Goal: Task Accomplishment & Management: Complete application form

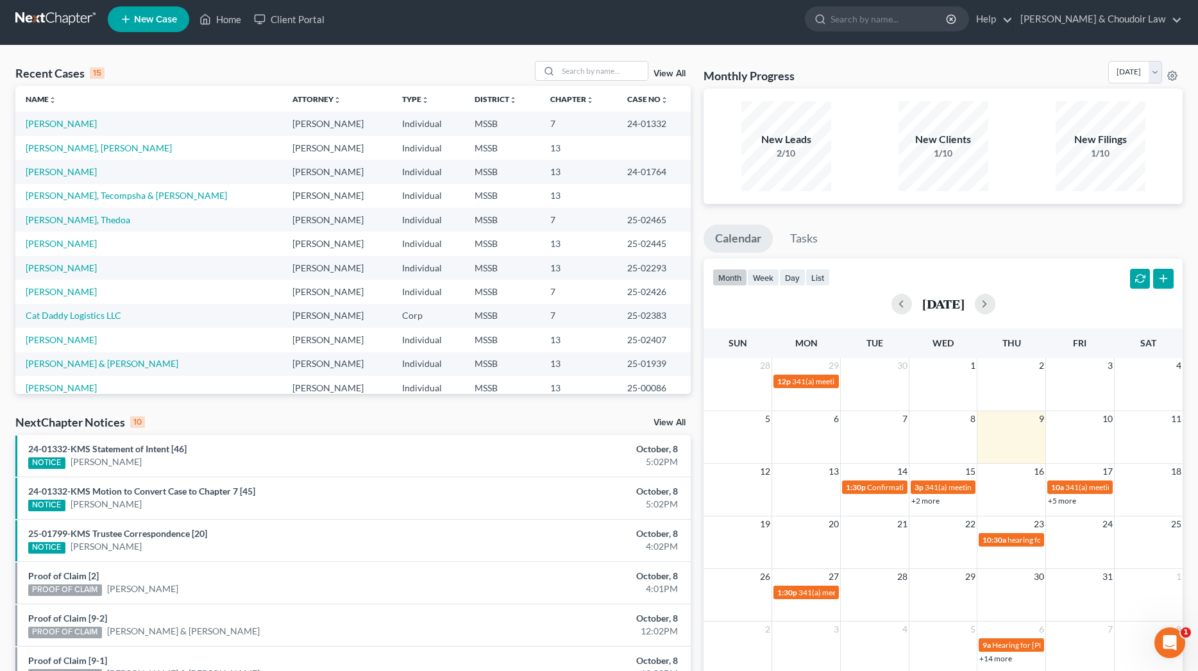
click at [165, 22] on span "New Case" at bounding box center [155, 20] width 43 height 10
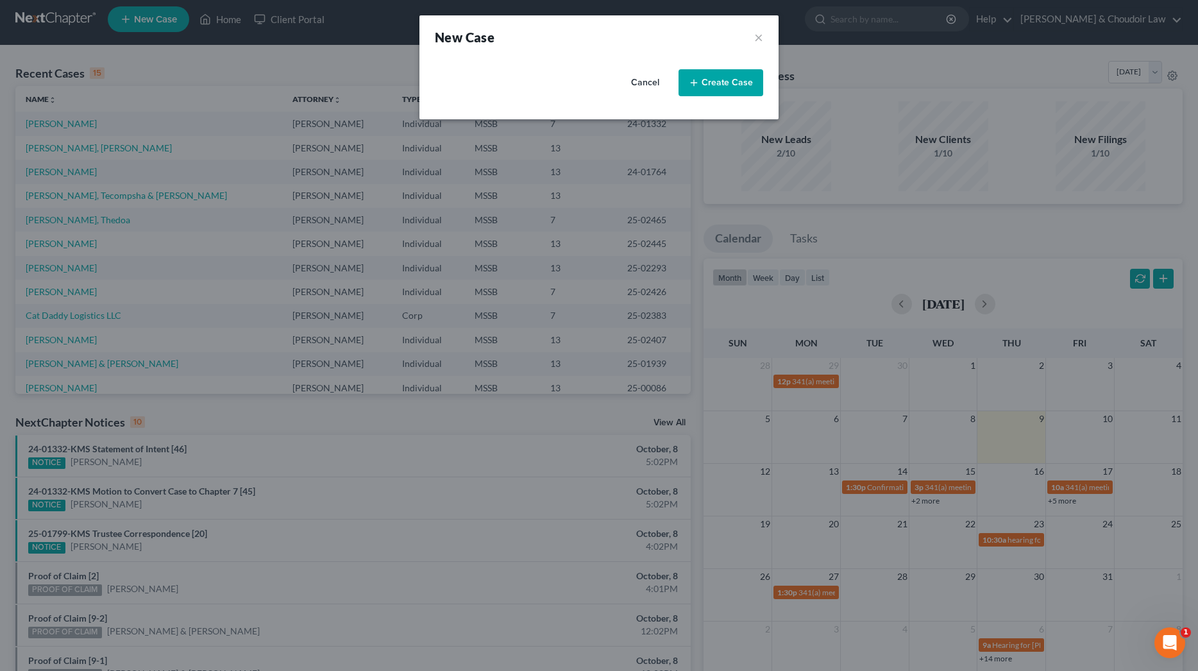
select select "44"
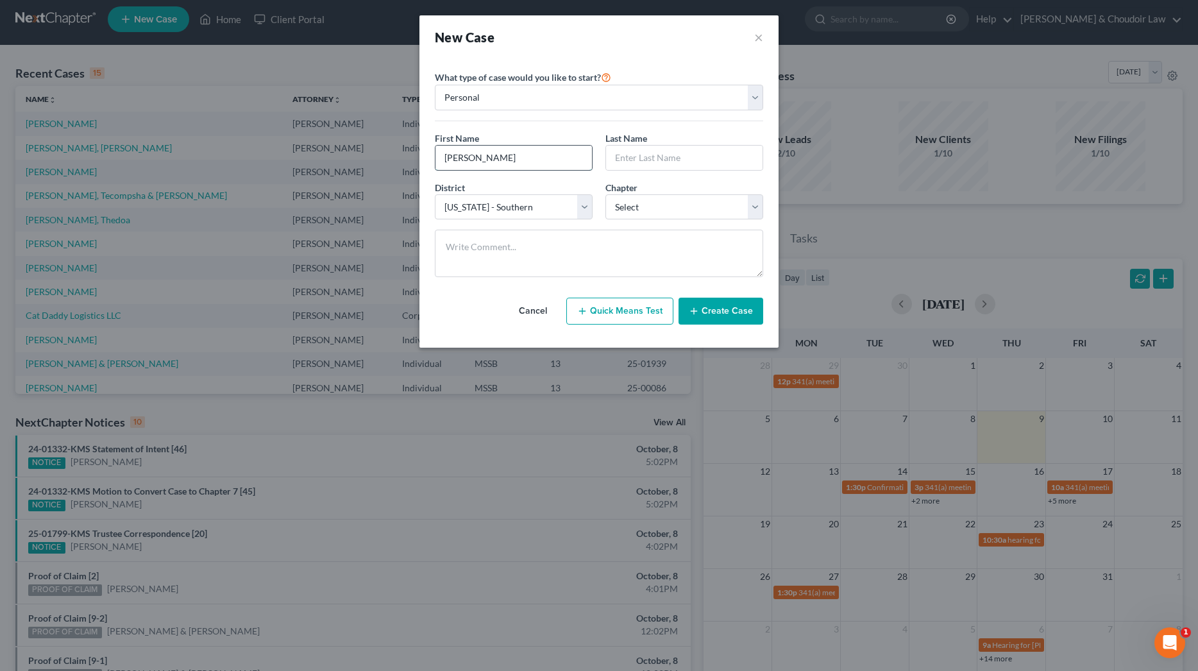
type input "[PERSON_NAME]"
type input "G"
type input "[PERSON_NAME]"
select select "0"
click at [614, 246] on textarea at bounding box center [599, 253] width 328 height 47
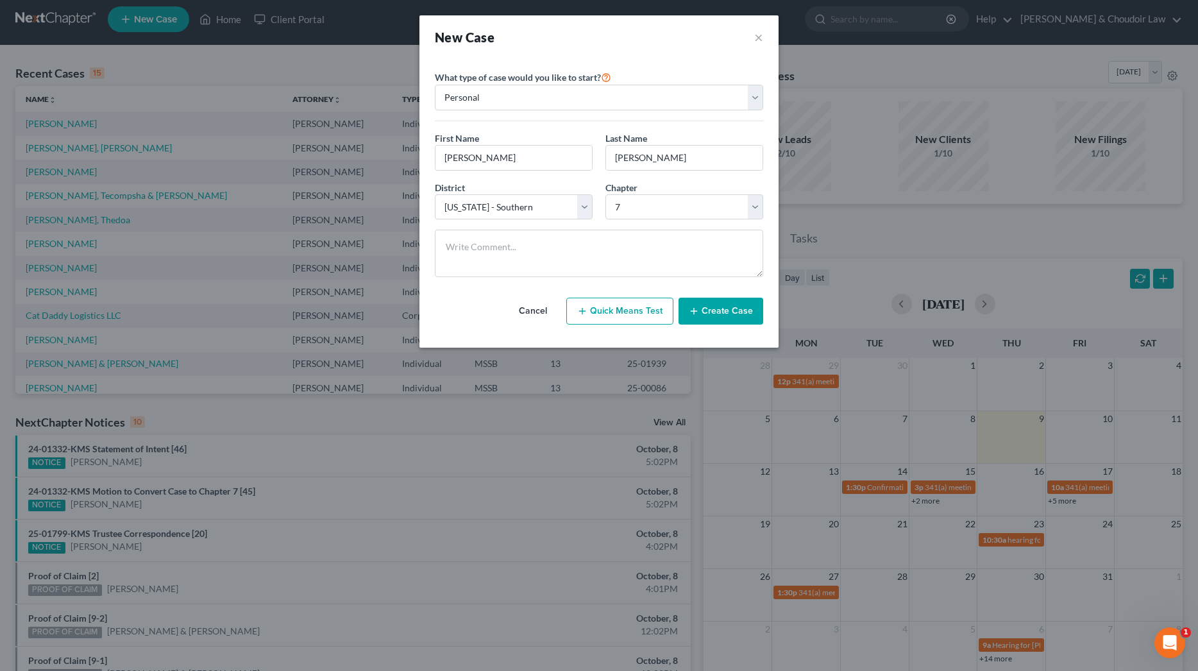
click at [710, 307] on button "Create Case" at bounding box center [720, 311] width 85 height 27
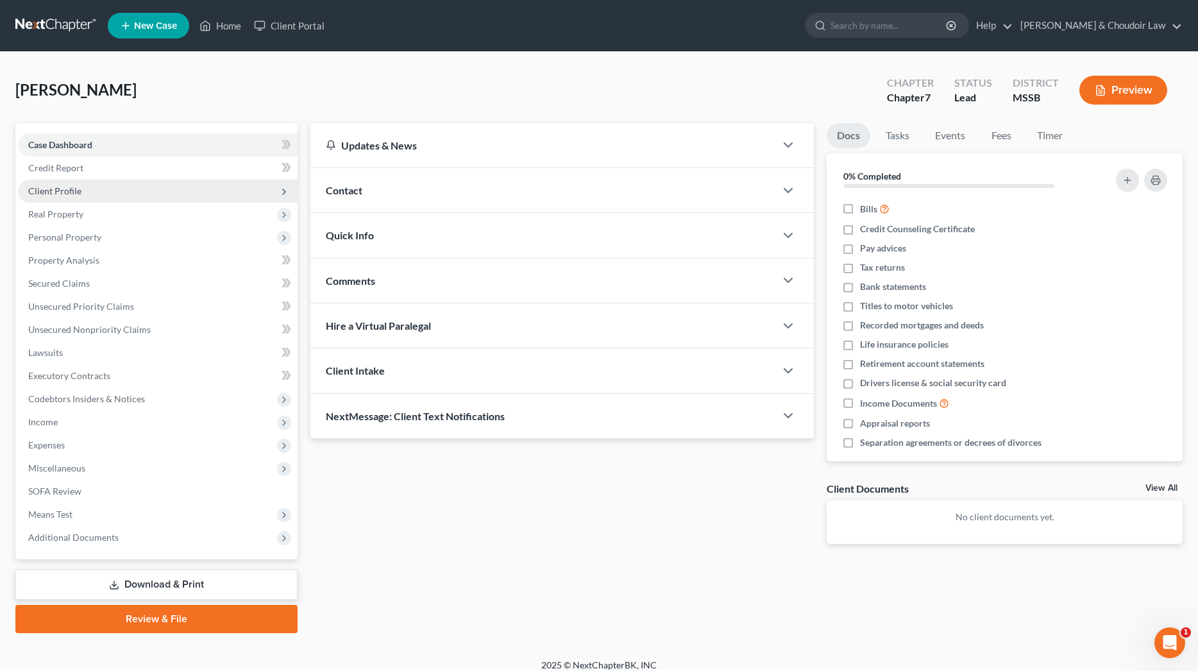
click at [81, 188] on span "Client Profile" at bounding box center [158, 191] width 280 height 23
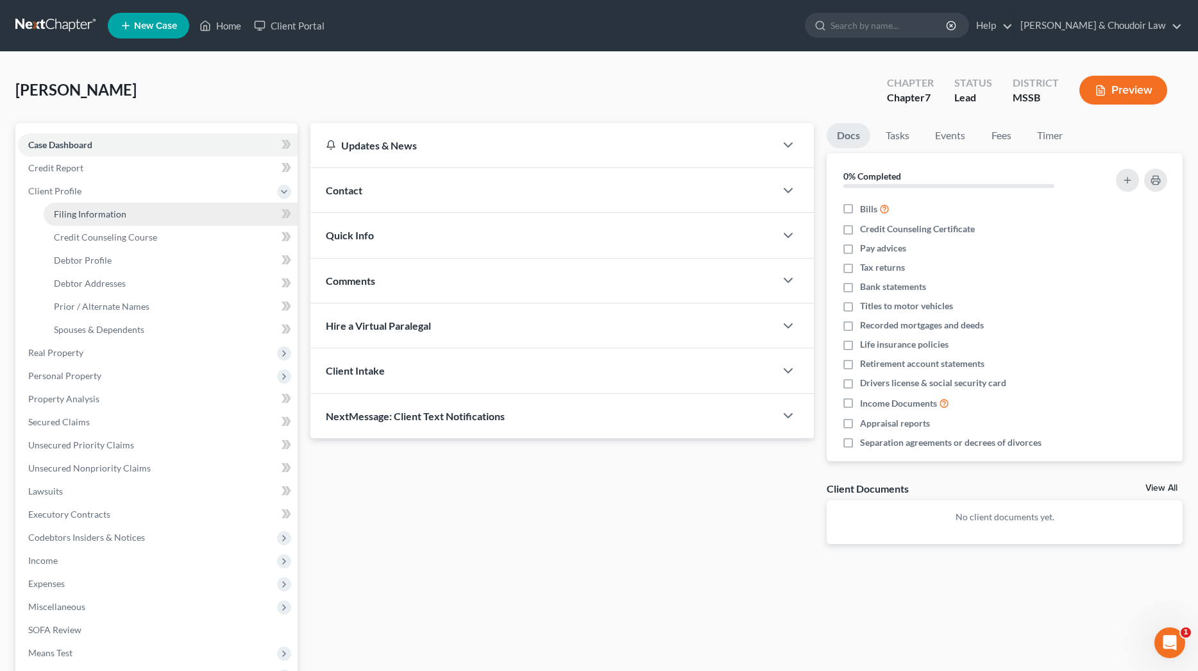
click at [95, 212] on span "Filing Information" at bounding box center [90, 213] width 72 height 11
select select "1"
select select "0"
select select "44"
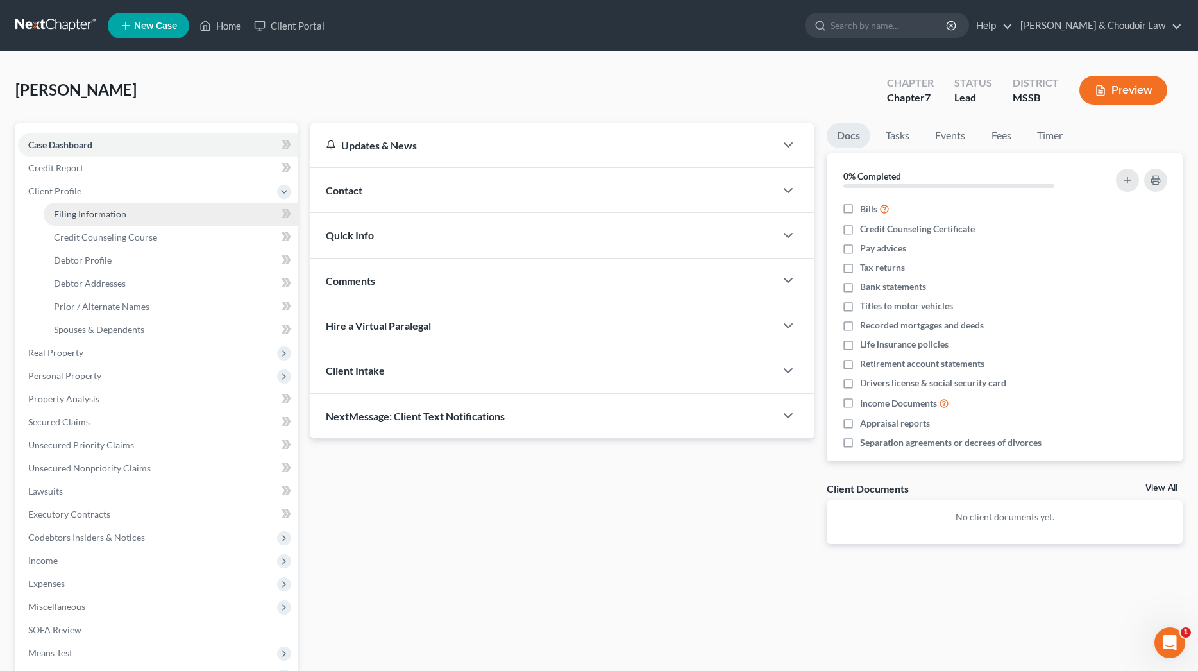
select select "25"
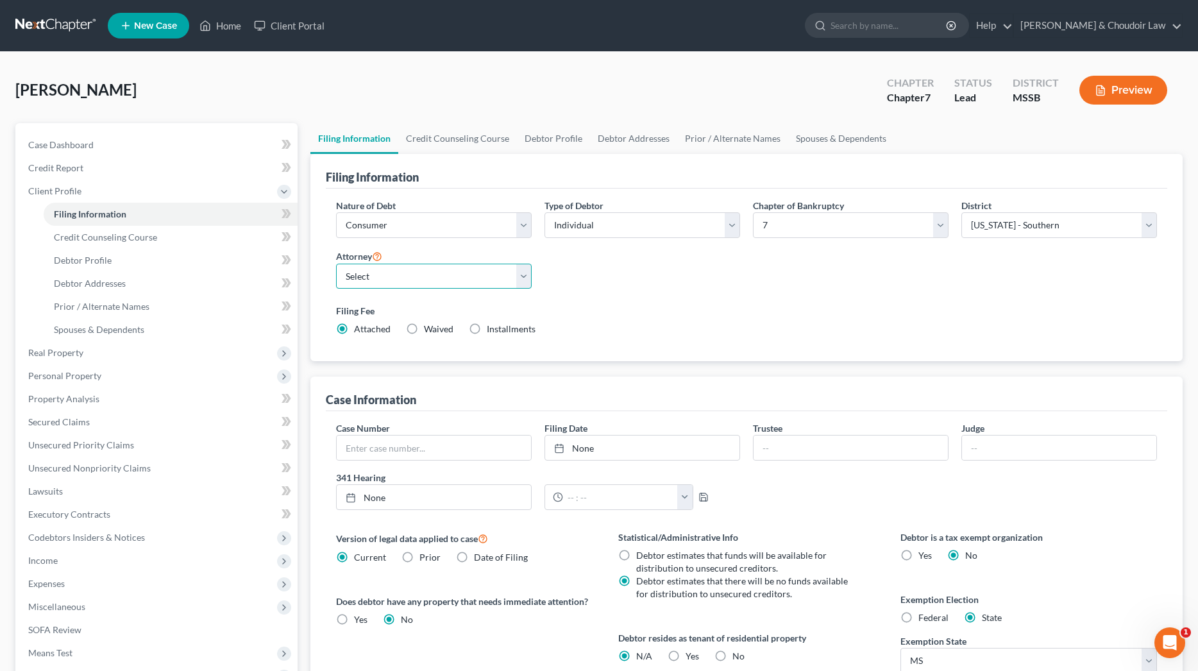
select select "0"
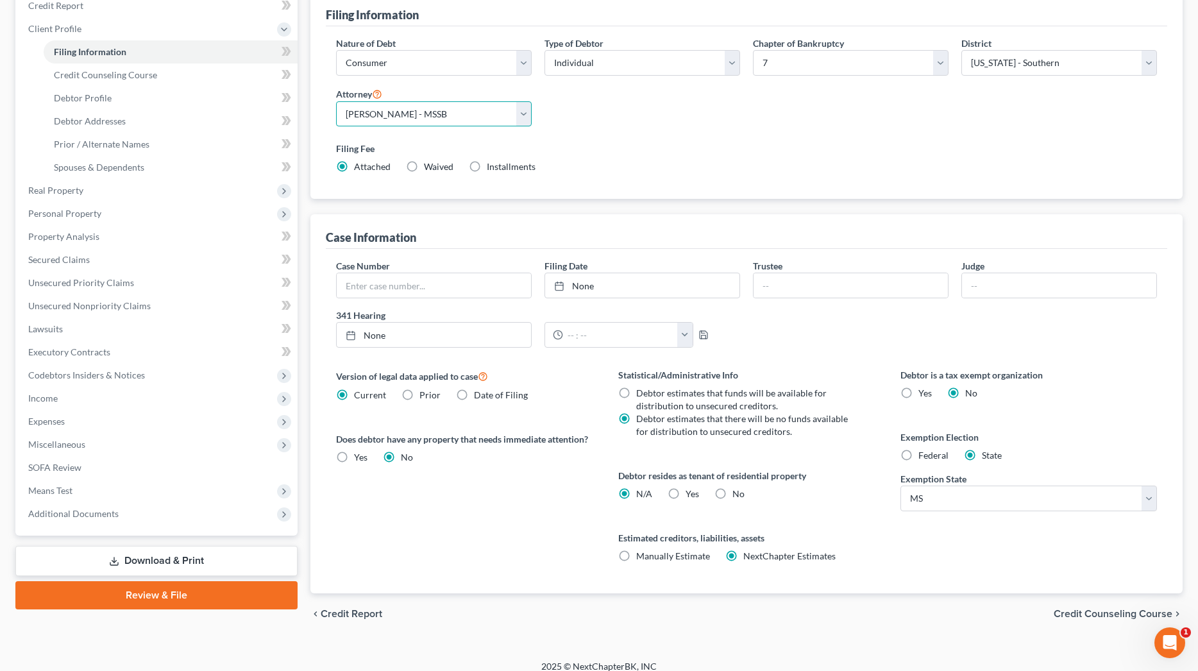
scroll to position [171, 0]
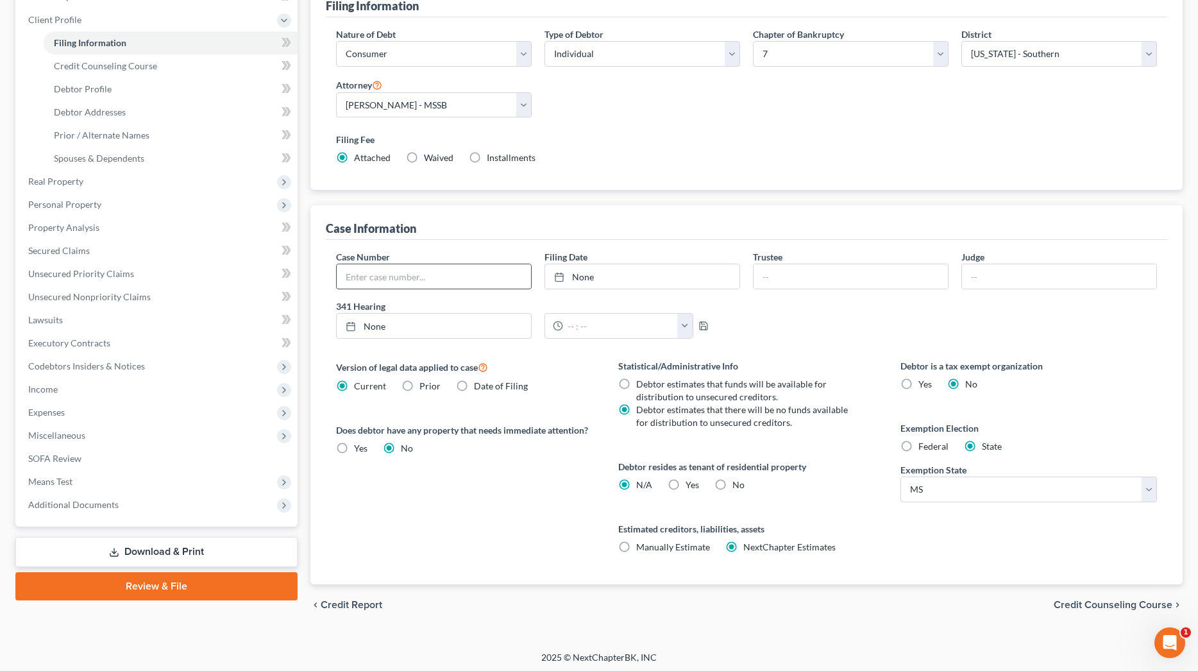
click at [494, 273] on input "text" at bounding box center [434, 276] width 194 height 24
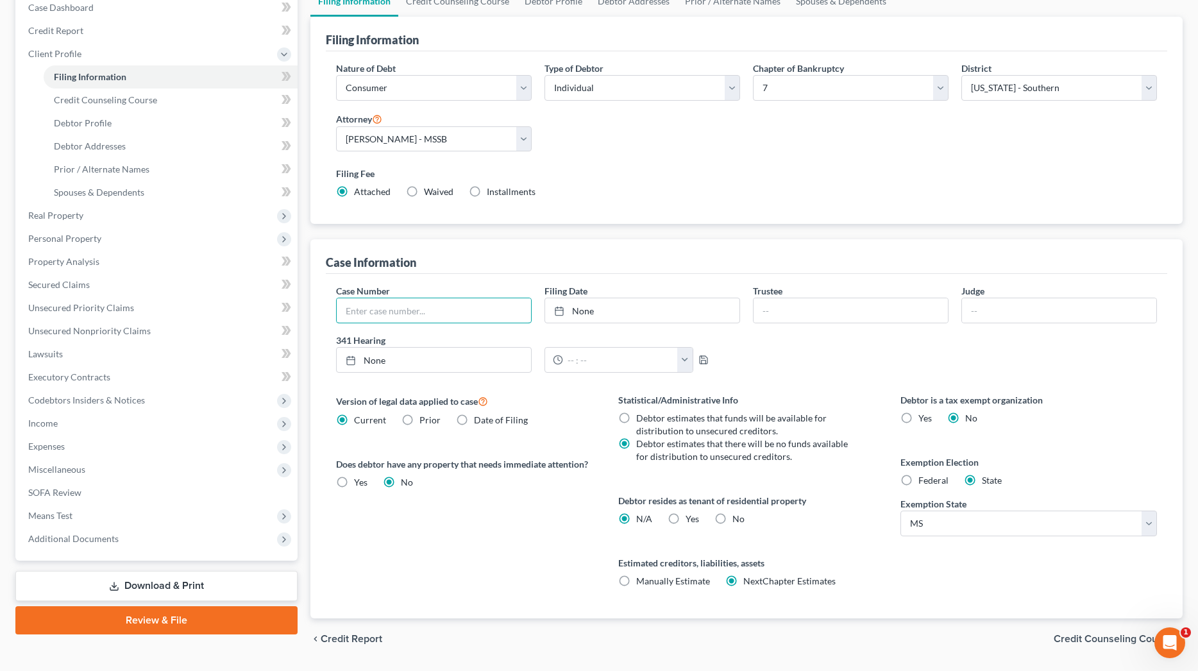
scroll to position [137, 0]
click at [732, 520] on label "No" at bounding box center [738, 518] width 12 height 13
click at [737, 520] on input "No" at bounding box center [741, 516] width 8 height 8
radio input "true"
radio input "false"
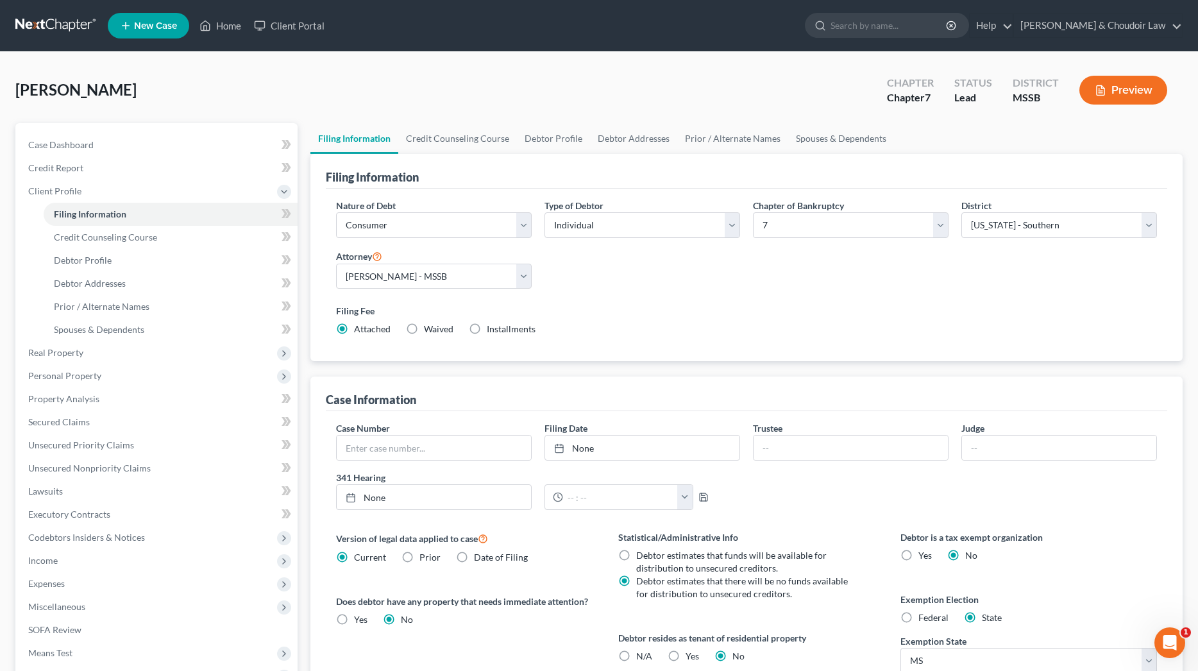
scroll to position [0, 0]
click at [487, 142] on link "Credit Counseling Course" at bounding box center [457, 138] width 119 height 31
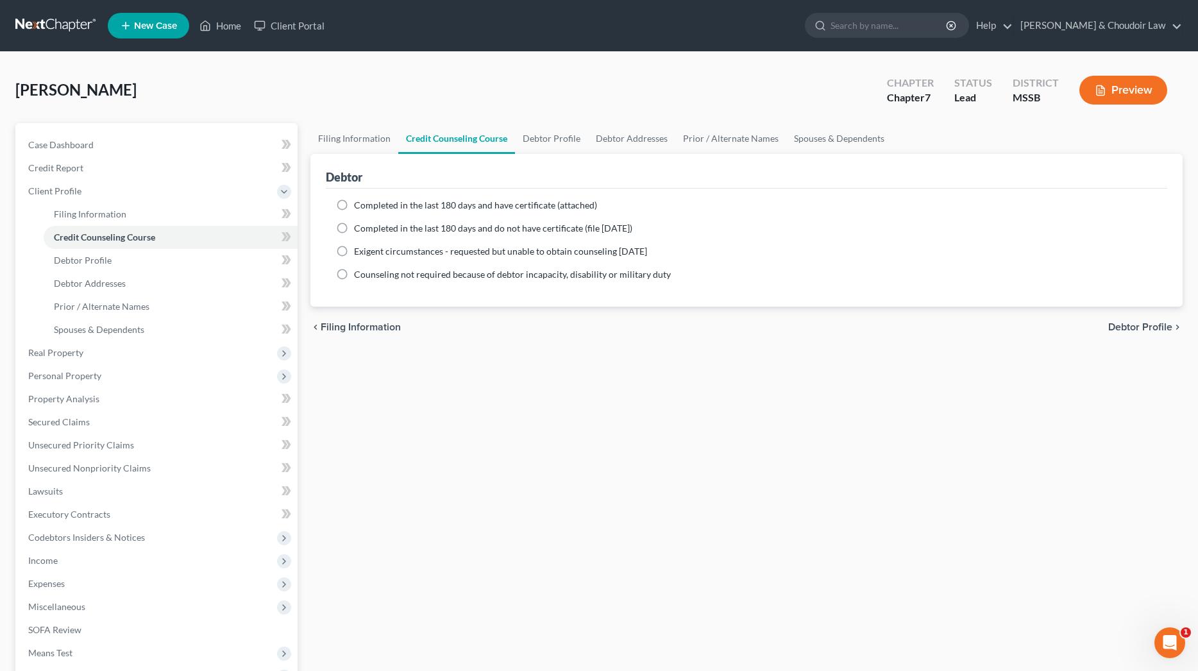
click at [426, 211] on label "Completed in the last 180 days and have certificate (attached)" at bounding box center [475, 205] width 243 height 13
click at [367, 207] on input "Completed in the last 180 days and have certificate (attached)" at bounding box center [363, 203] width 8 height 8
radio input "true"
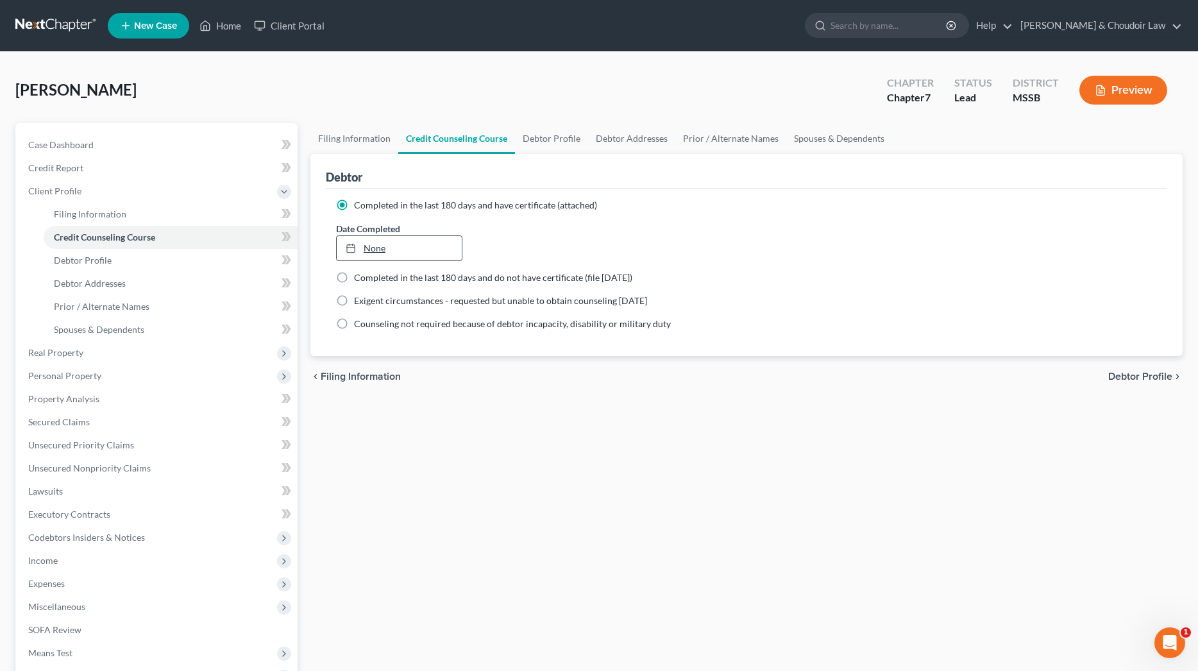
click at [409, 242] on link "None" at bounding box center [399, 248] width 125 height 24
click at [388, 246] on link "[DATE]" at bounding box center [399, 248] width 125 height 24
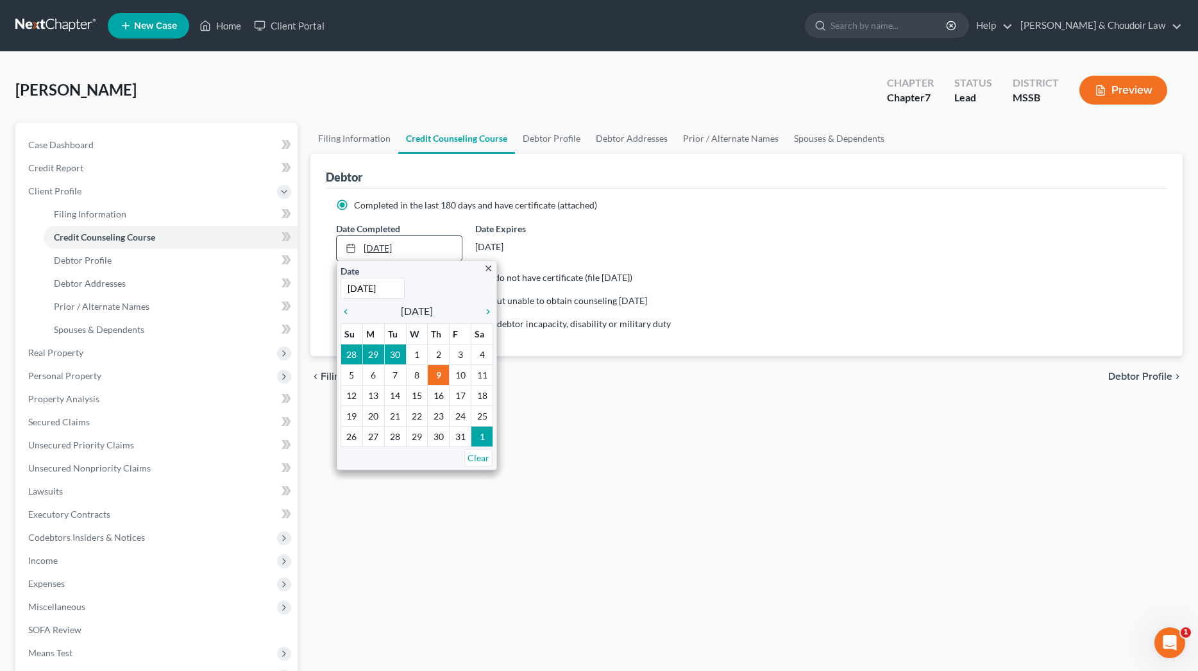
click at [388, 246] on link "[DATE]" at bounding box center [399, 248] width 125 height 24
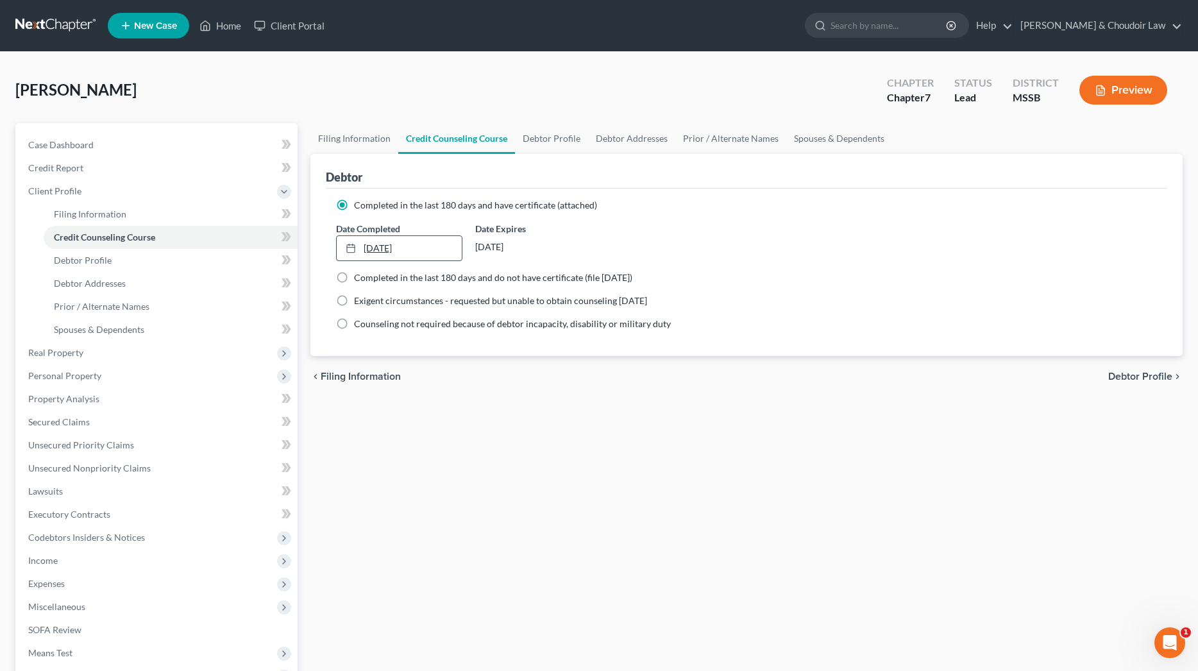
click at [388, 246] on link "[DATE]" at bounding box center [399, 248] width 125 height 24
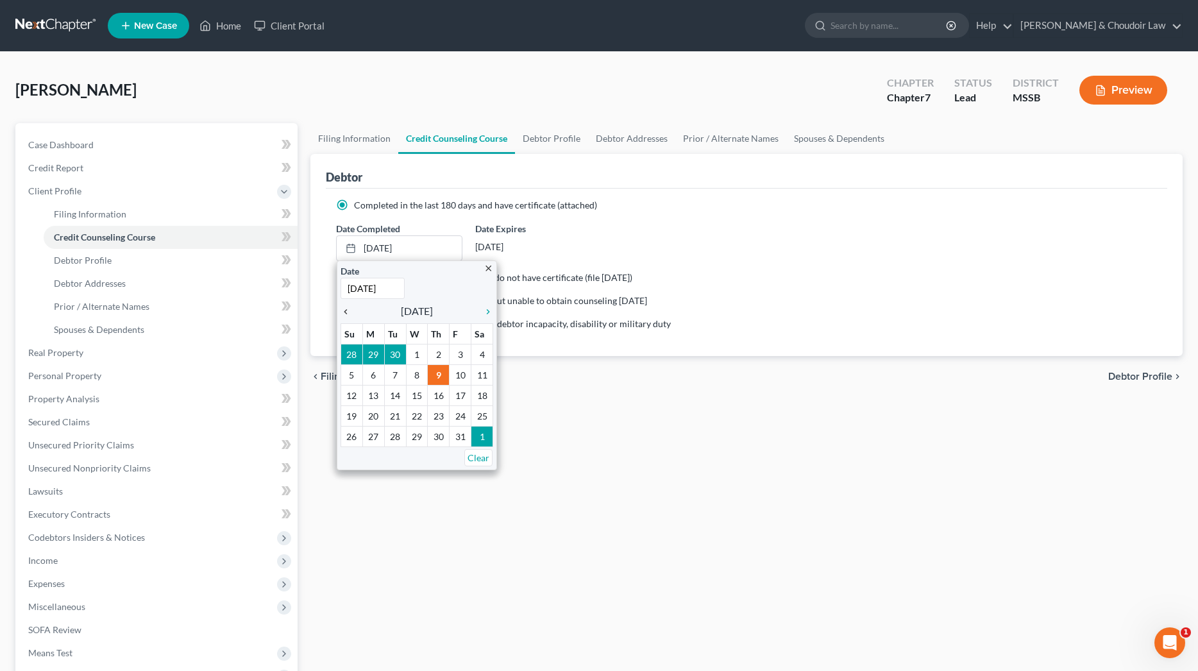
drag, startPoint x: 348, startPoint y: 311, endPoint x: 354, endPoint y: 316, distance: 8.2
click at [348, 311] on icon "chevron_left" at bounding box center [349, 312] width 17 height 10
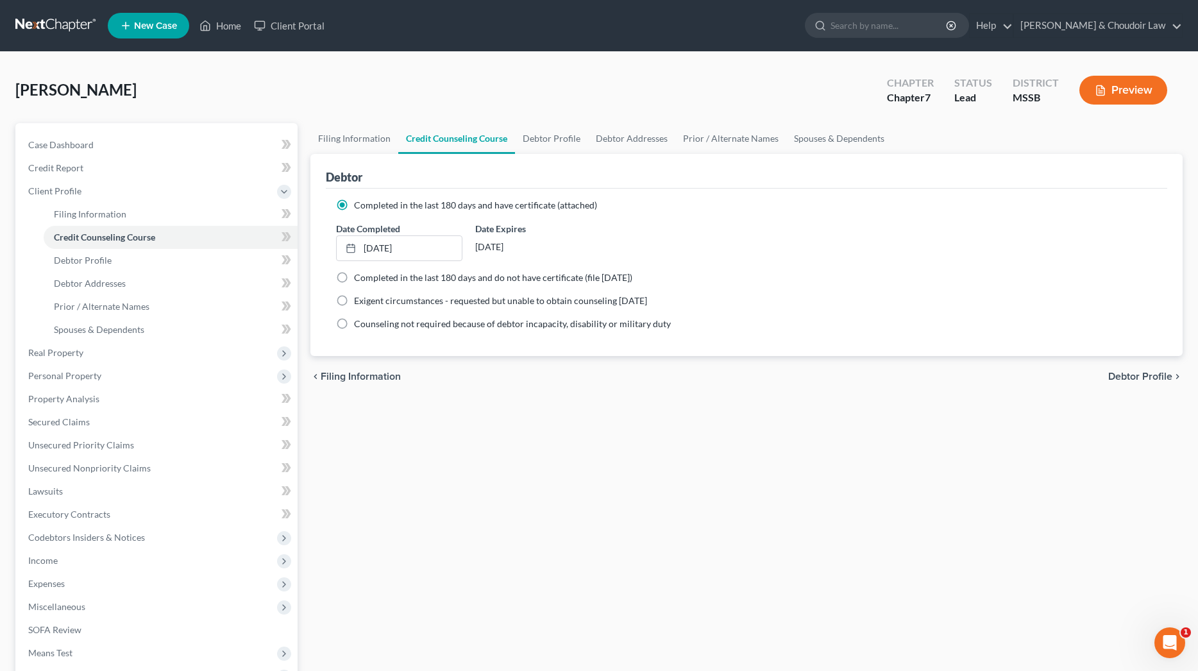
drag, startPoint x: 440, startPoint y: 398, endPoint x: 459, endPoint y: 370, distance: 33.6
click at [555, 135] on link "Debtor Profile" at bounding box center [551, 138] width 73 height 31
select select "0"
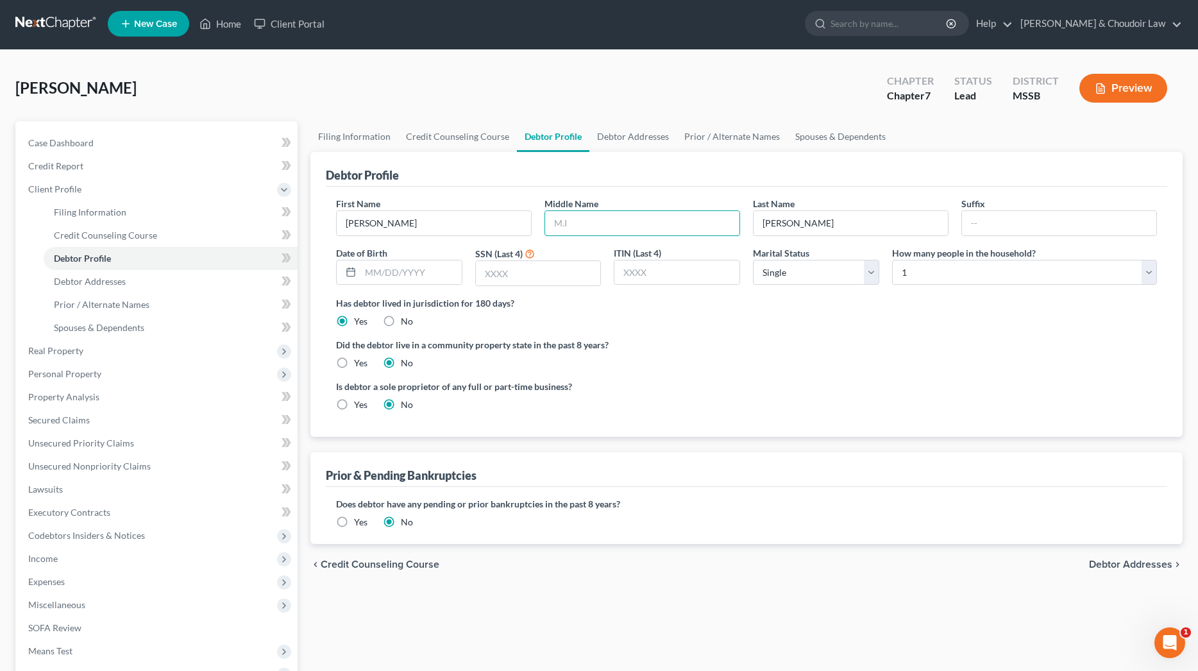
scroll to position [2, 0]
type input "[PERSON_NAME]"
type input "[DATE]"
type input "3429"
select select "1"
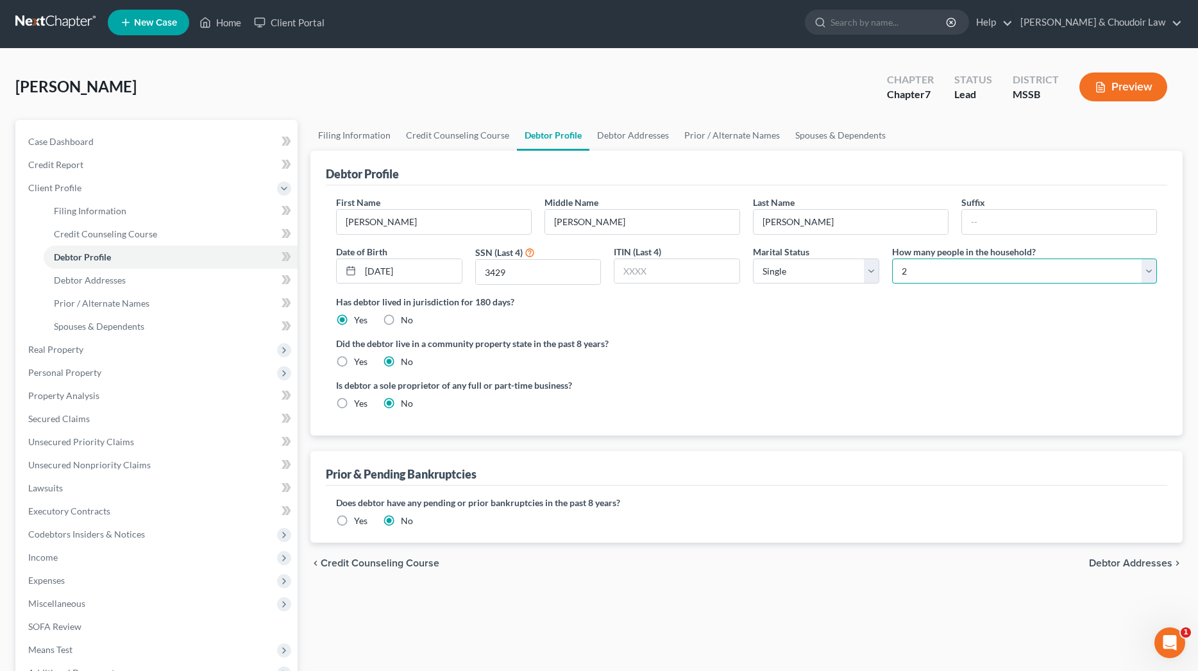
scroll to position [6, 0]
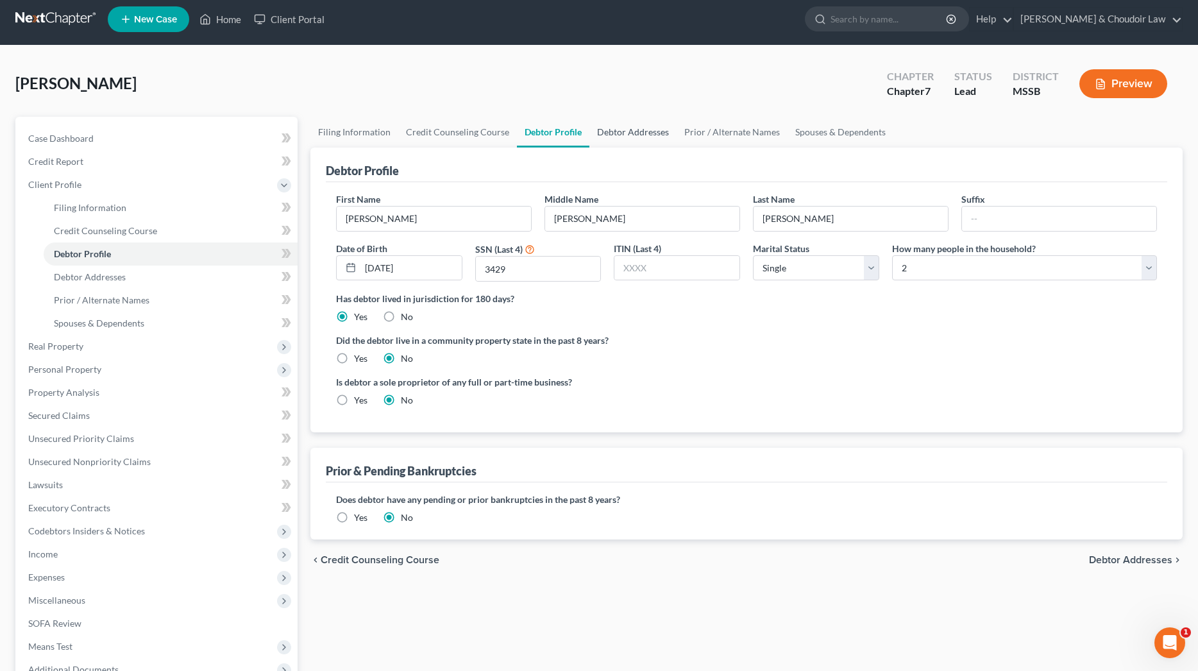
drag, startPoint x: 630, startPoint y: 133, endPoint x: 621, endPoint y: 145, distance: 15.1
click at [630, 133] on link "Debtor Addresses" at bounding box center [632, 132] width 87 height 31
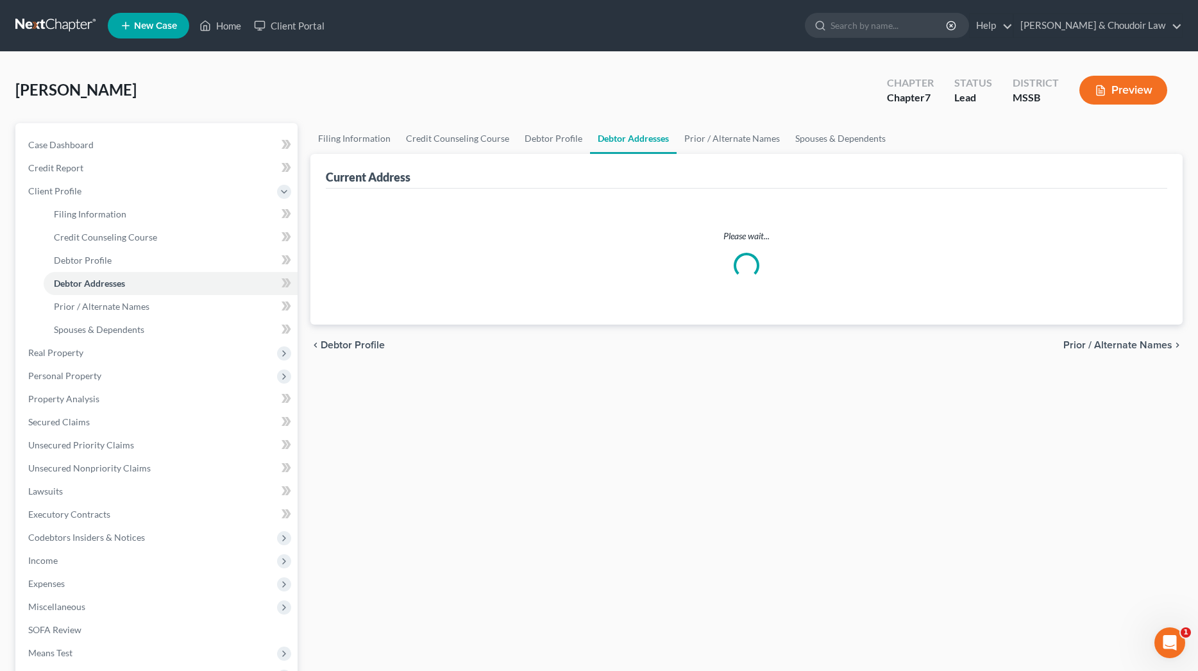
select select "0"
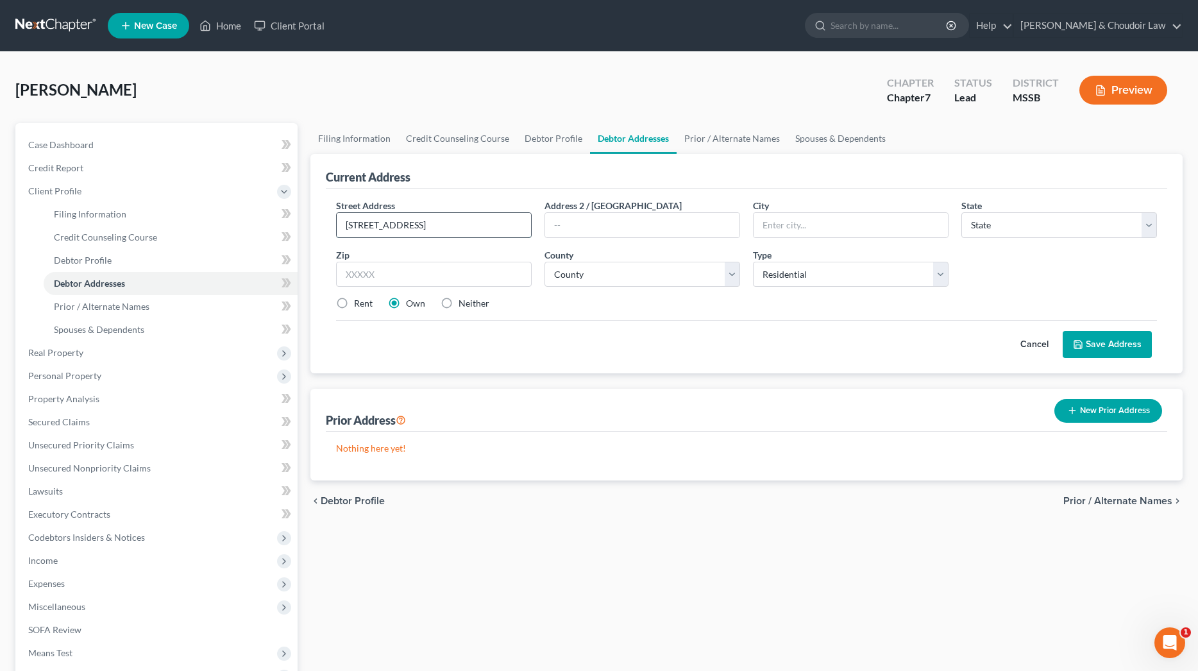
type input "[STREET_ADDRESS]"
type input "Jayess"
select select "25"
type input "39641"
select select "38"
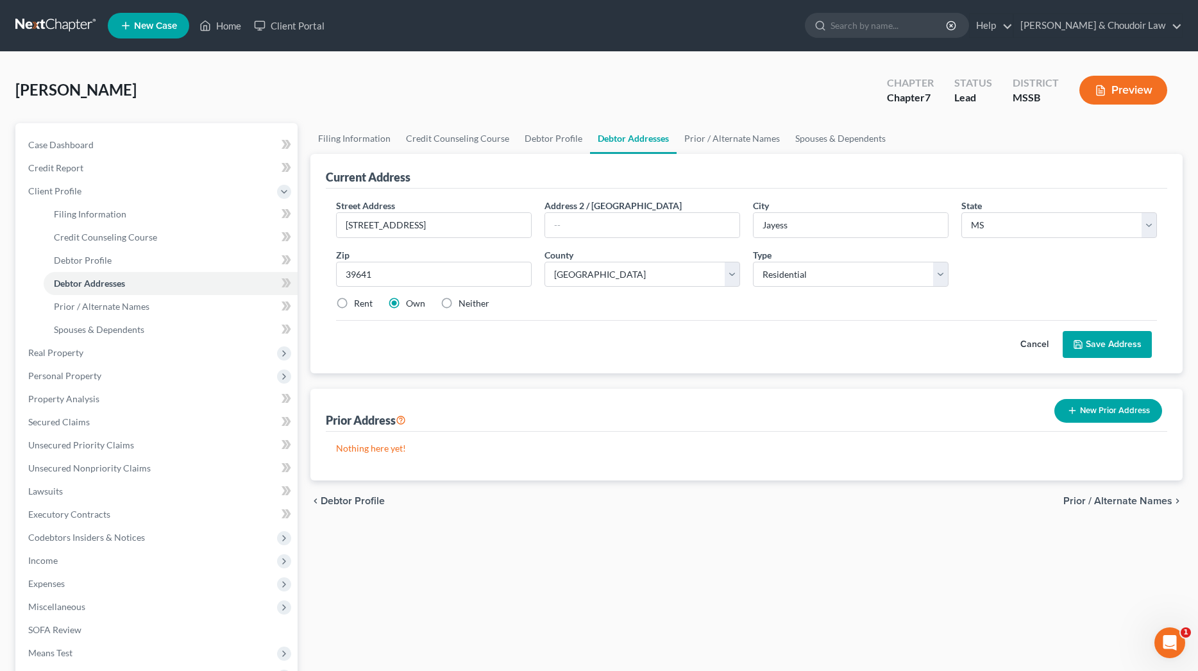
click at [1078, 346] on icon at bounding box center [1078, 344] width 10 height 10
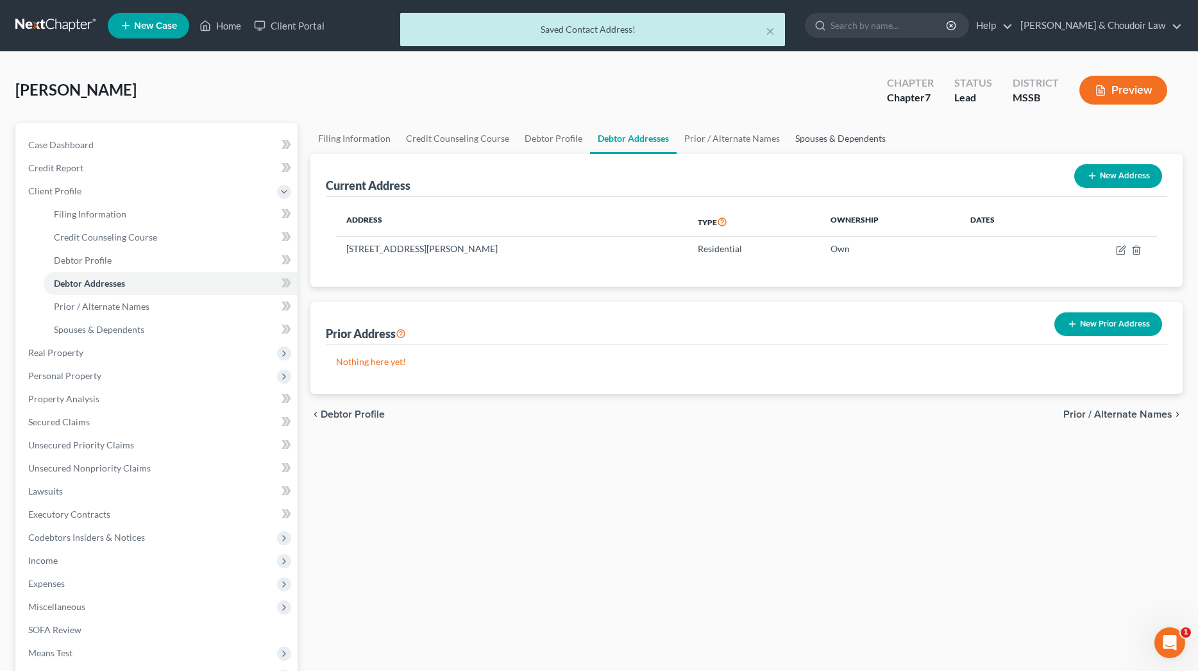
click at [816, 135] on link "Spouses & Dependents" at bounding box center [841, 138] width 106 height 31
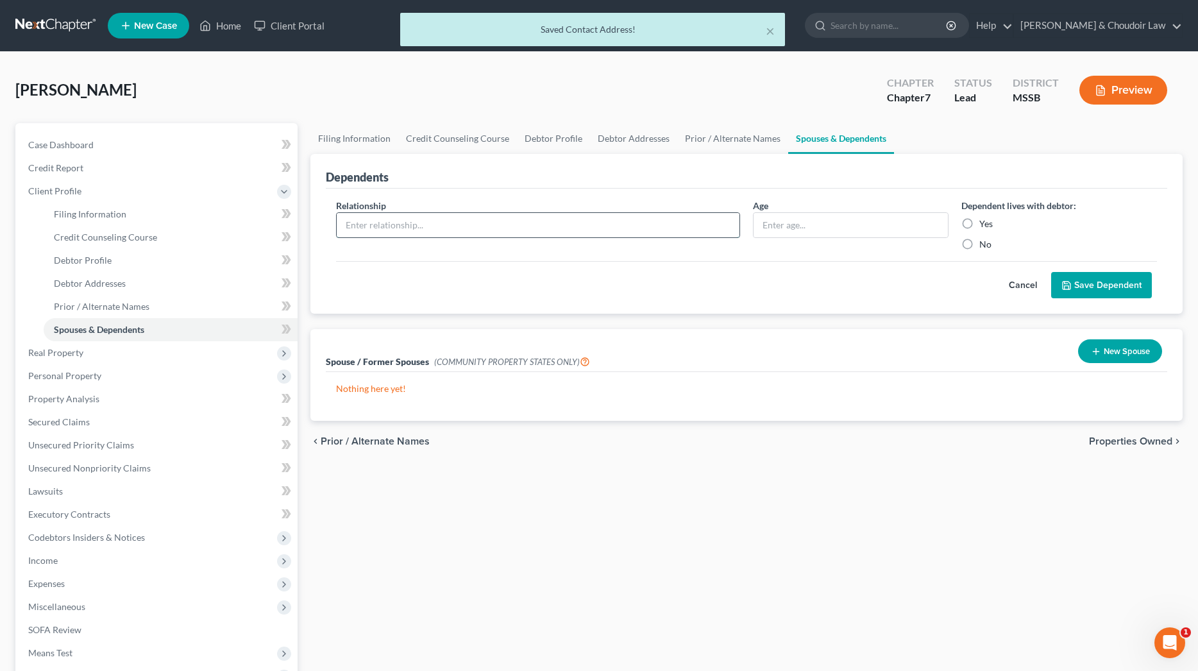
click at [616, 226] on input "text" at bounding box center [538, 225] width 403 height 24
type input "Mother"
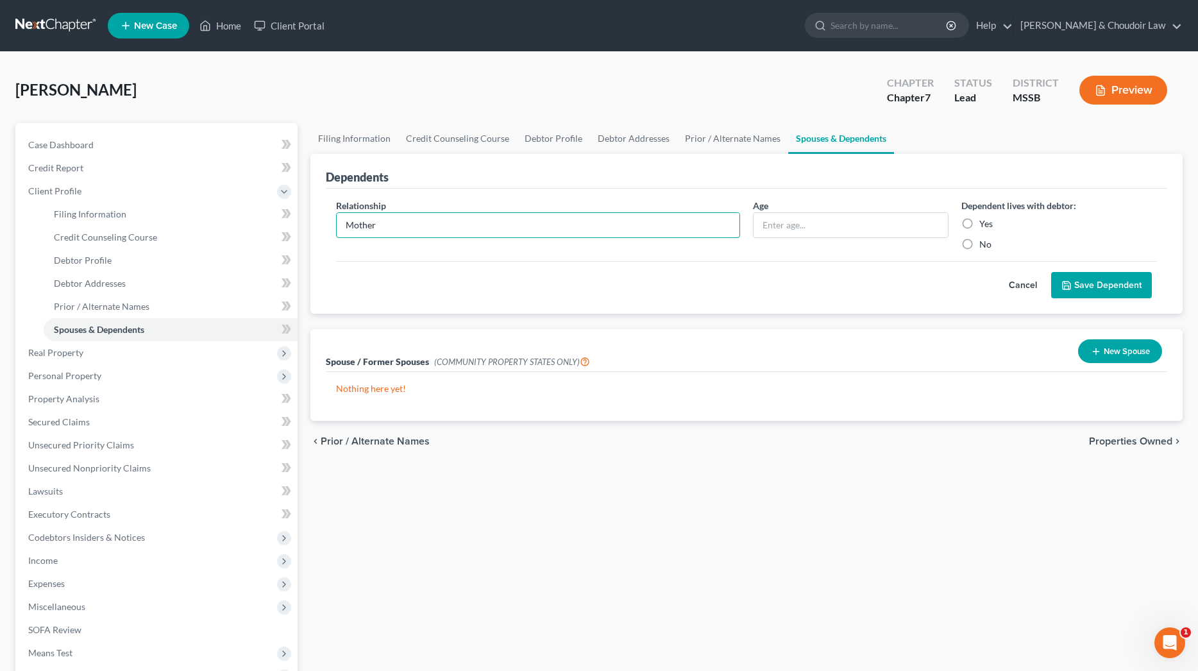
drag, startPoint x: 411, startPoint y: 226, endPoint x: 312, endPoint y: 223, distance: 99.5
click at [312, 223] on div "Dependents Relationship * Mother Age Dependent lives with debtor: Yes No Cancel…" at bounding box center [746, 234] width 872 height 160
click at [802, 219] on input "text" at bounding box center [851, 225] width 194 height 24
type input "77"
click at [979, 222] on label "Yes" at bounding box center [985, 223] width 13 height 13
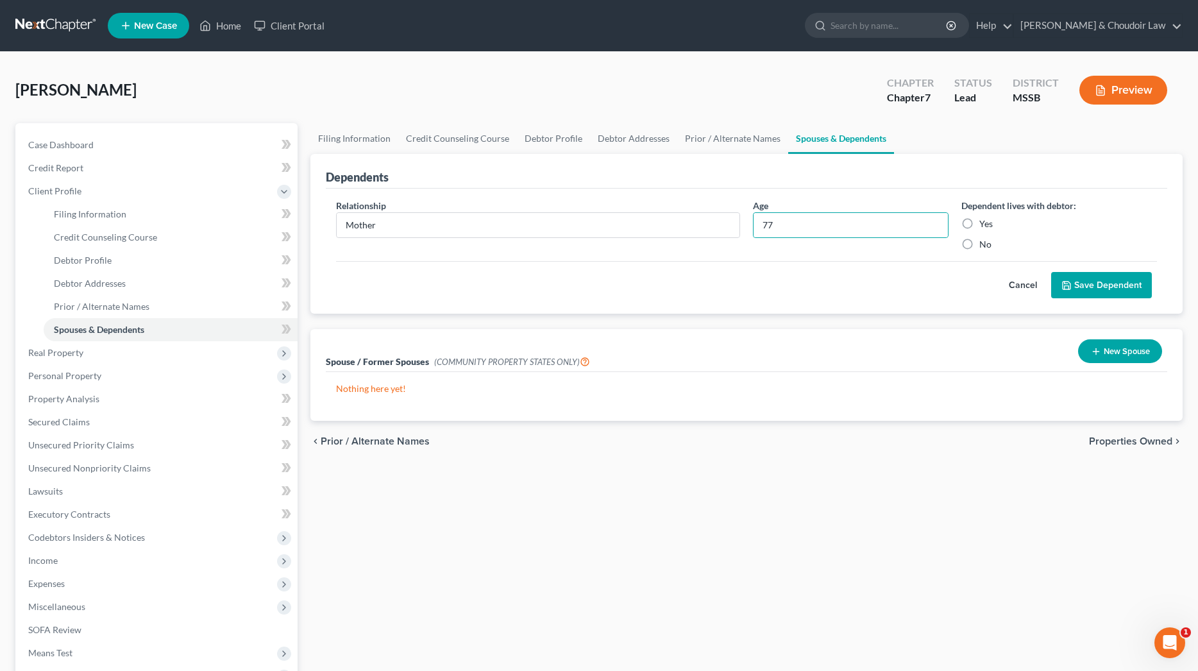
click at [984, 222] on input "Yes" at bounding box center [988, 221] width 8 height 8
radio input "true"
click at [1093, 282] on button "Save Dependent" at bounding box center [1101, 285] width 101 height 27
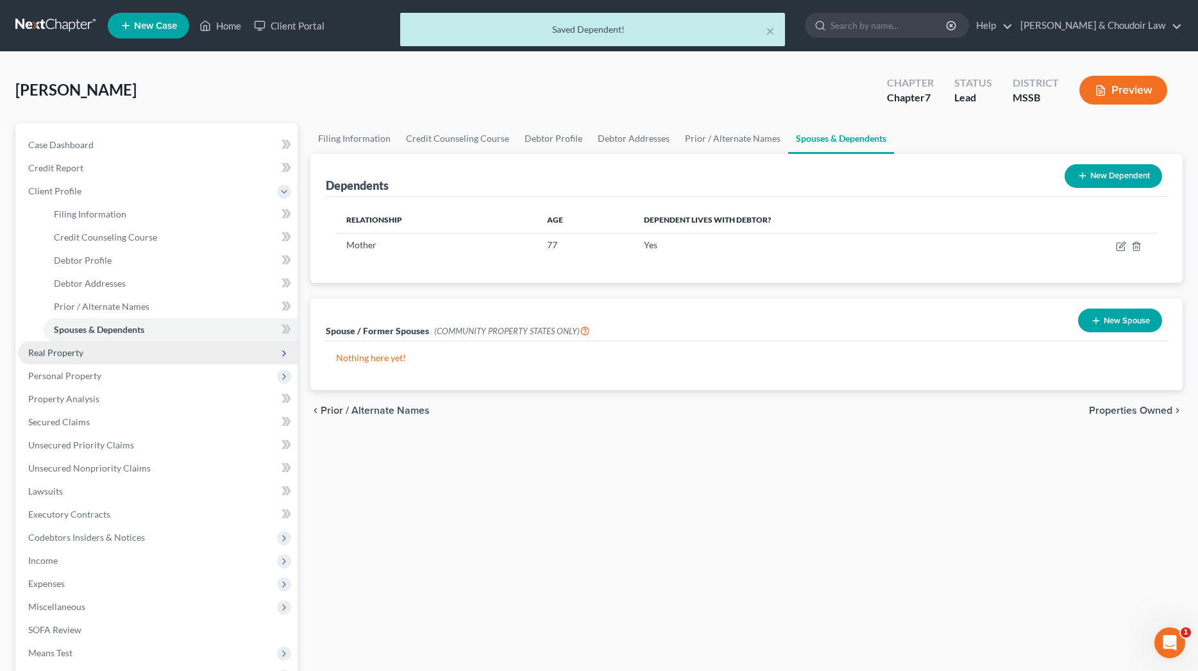
click at [80, 351] on span "Real Property" at bounding box center [55, 352] width 55 height 11
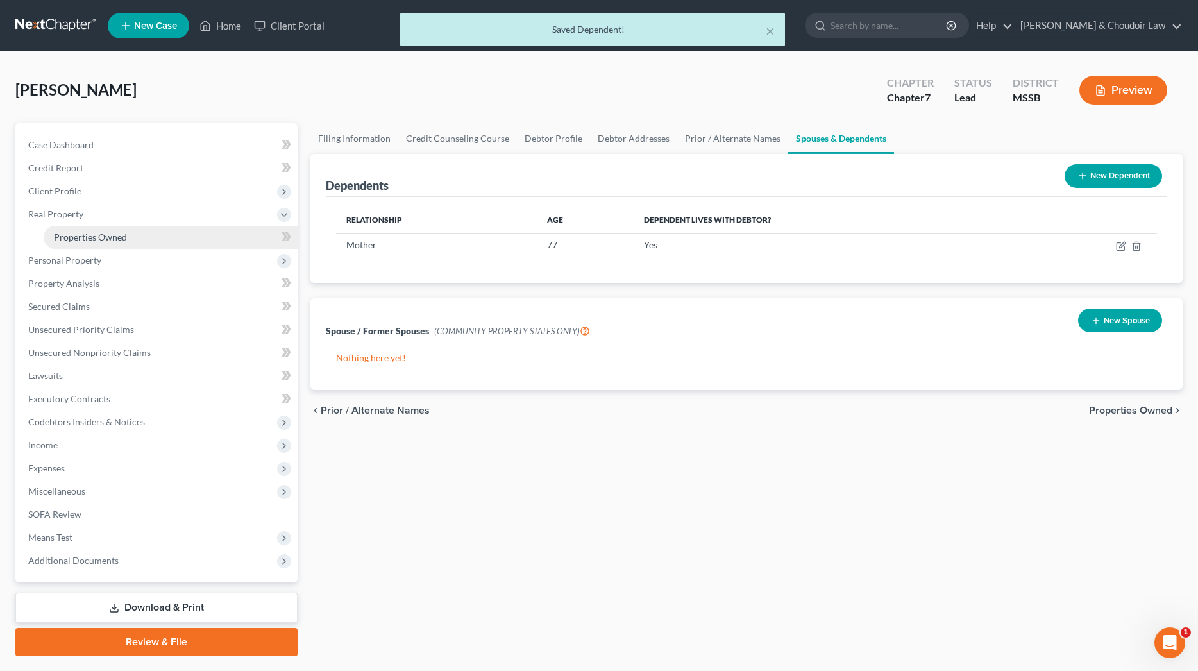
click at [104, 238] on span "Properties Owned" at bounding box center [90, 237] width 73 height 11
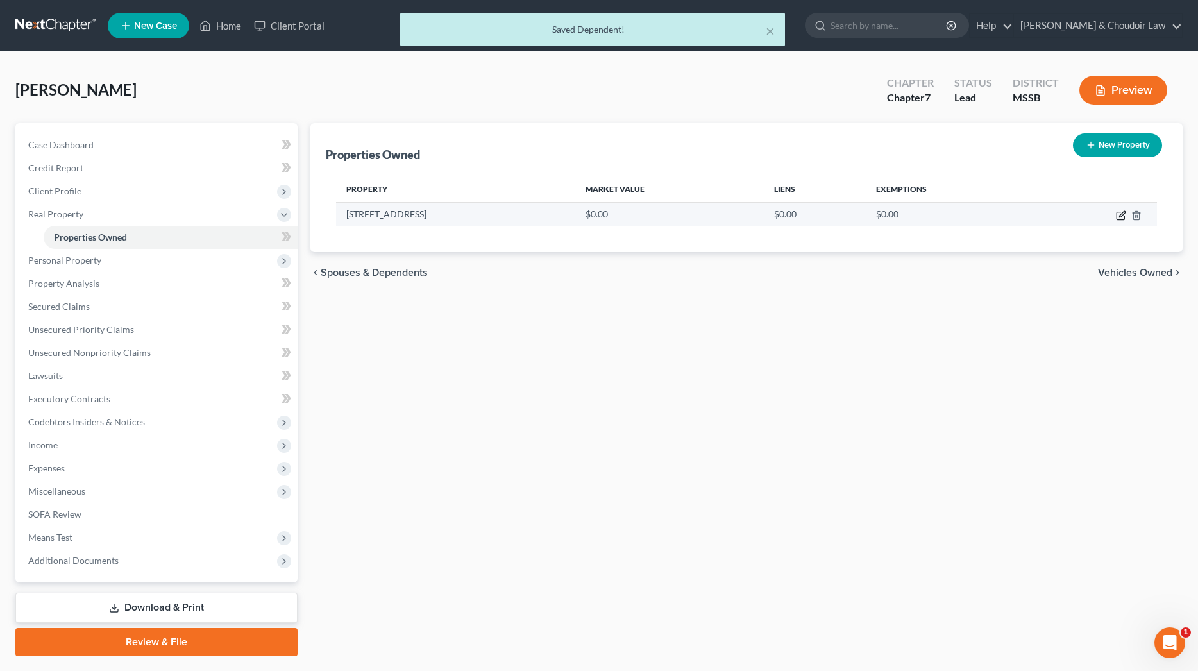
click at [1124, 215] on icon "button" at bounding box center [1121, 215] width 10 height 10
select select "25"
select select "38"
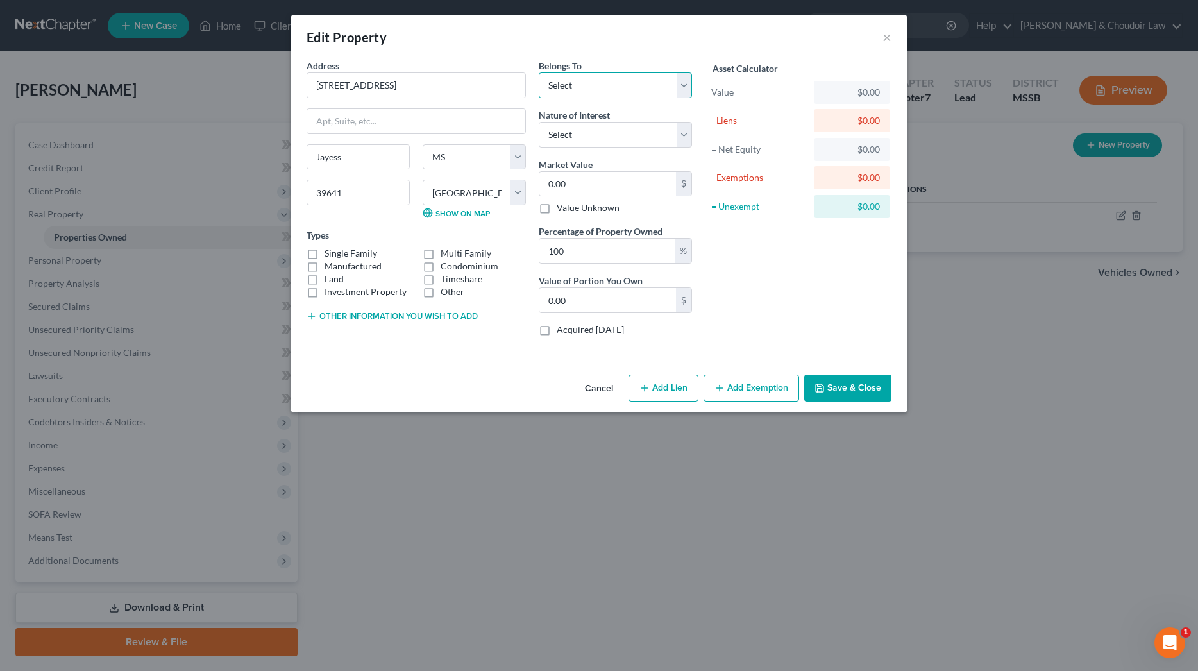
select select "0"
click at [337, 269] on label "Manufactured" at bounding box center [352, 266] width 57 height 13
click at [337, 268] on input "Manufactured" at bounding box center [334, 264] width 8 height 8
checkbox input "true"
click at [446, 291] on label "Other" at bounding box center [453, 291] width 24 height 13
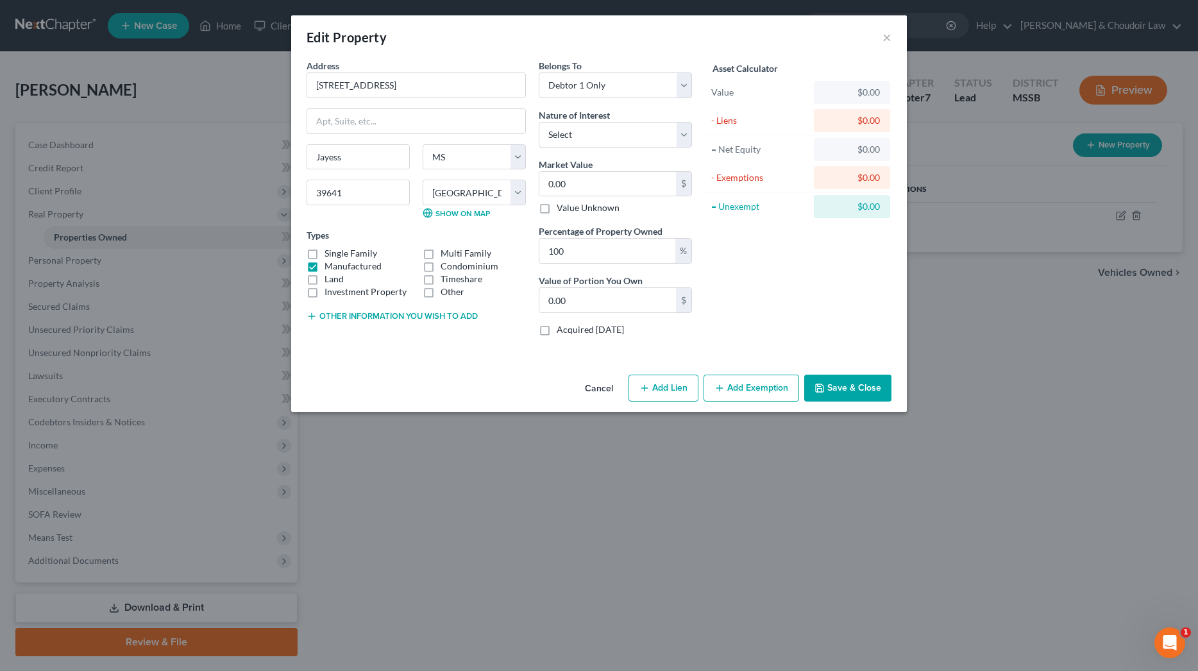
click at [446, 291] on input "Other" at bounding box center [450, 289] width 8 height 8
checkbox input "true"
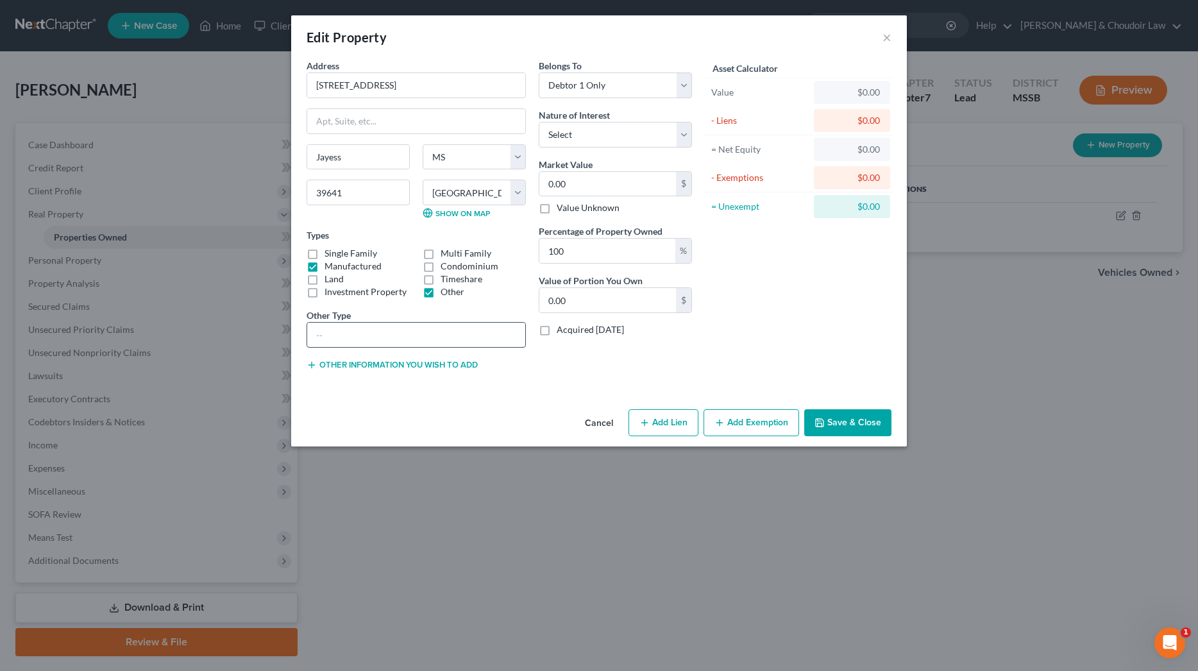
click at [406, 328] on input "text" at bounding box center [416, 335] width 218 height 24
type input "Mobile home on 9.0 acres of land owned by debtor's mother"
click at [337, 282] on label "Land" at bounding box center [333, 279] width 19 height 13
click at [337, 281] on input "Land" at bounding box center [334, 277] width 8 height 8
checkbox input "true"
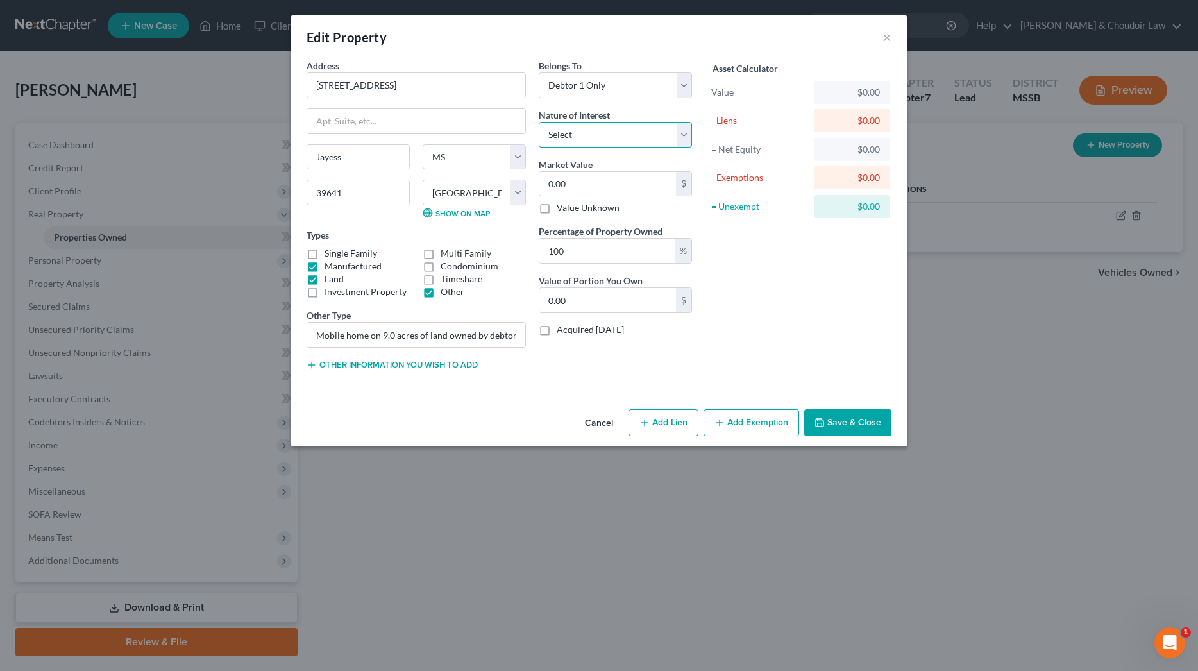
select select "0"
drag, startPoint x: 586, startPoint y: 179, endPoint x: 507, endPoint y: 181, distance: 78.9
click at [507, 181] on div "Address * [STREET_ADDRESS] [GEOGRAPHIC_DATA] [US_STATE][GEOGRAPHIC_DATA] [GEOGR…" at bounding box center [499, 220] width 398 height 322
type input "4"
type input "4.00"
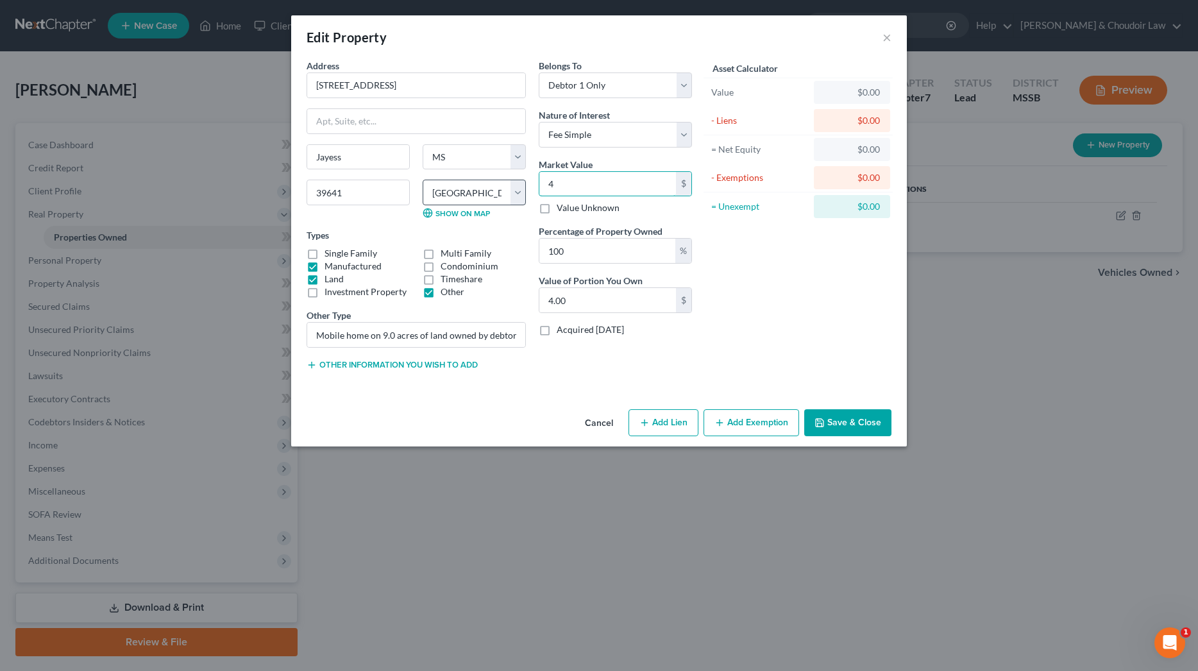
type input "43"
type input "43.00"
type input "4"
type input "4.00"
type input "42"
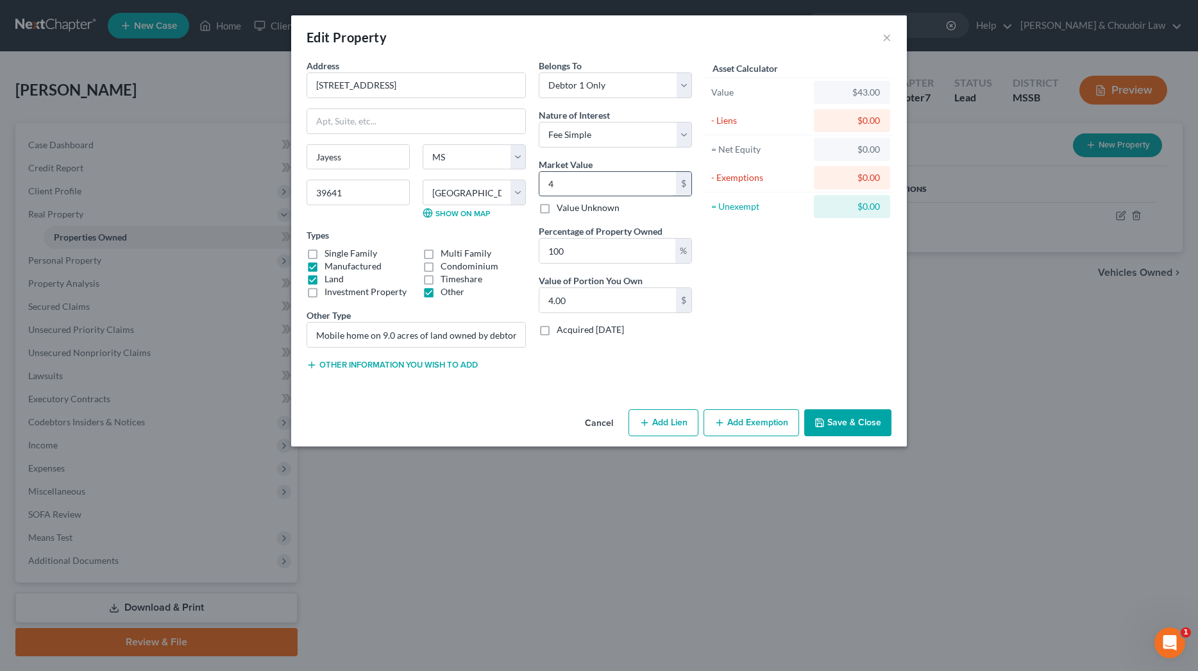
type input "42.00"
type input "423"
type input "423.00"
type input "4237"
type input "4,237.00"
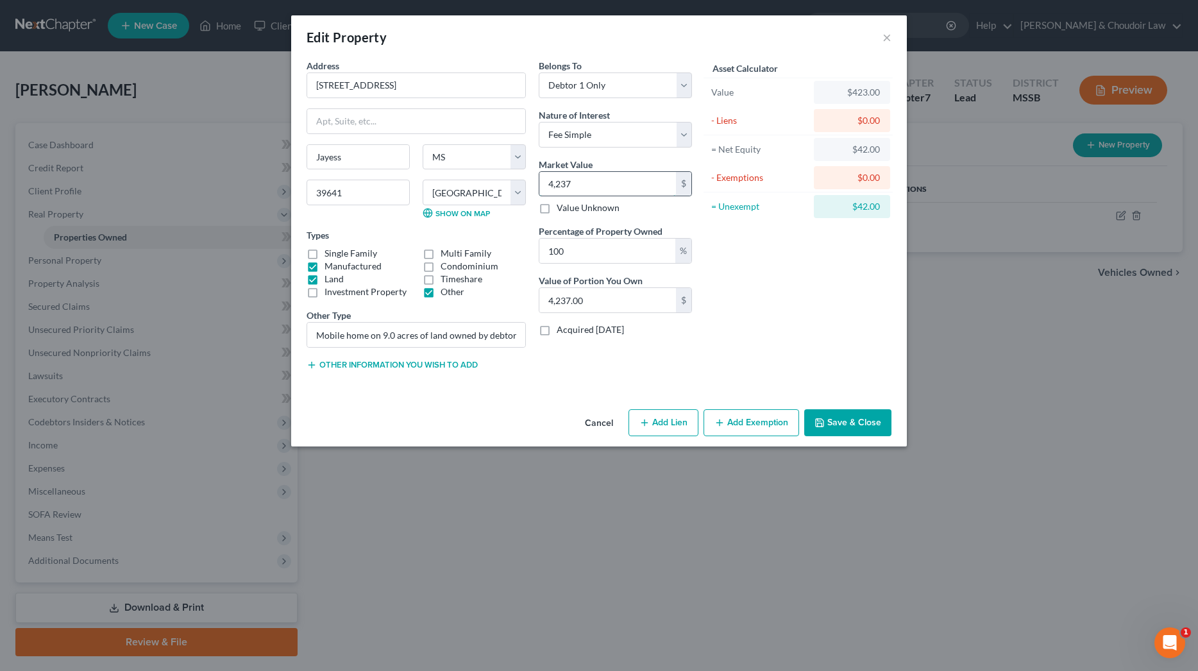
type input "4,2370"
type input "42,370.00"
type input "42,370"
click at [839, 422] on button "Save & Close" at bounding box center [847, 422] width 87 height 27
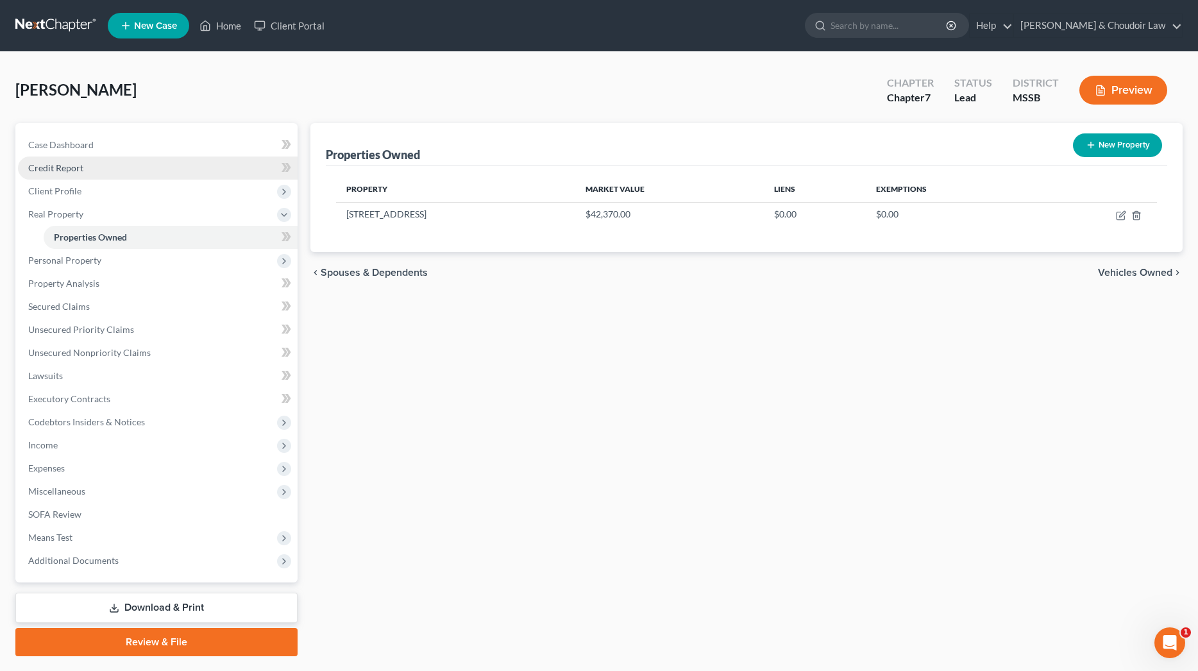
click at [53, 167] on span "Credit Report" at bounding box center [55, 167] width 55 height 11
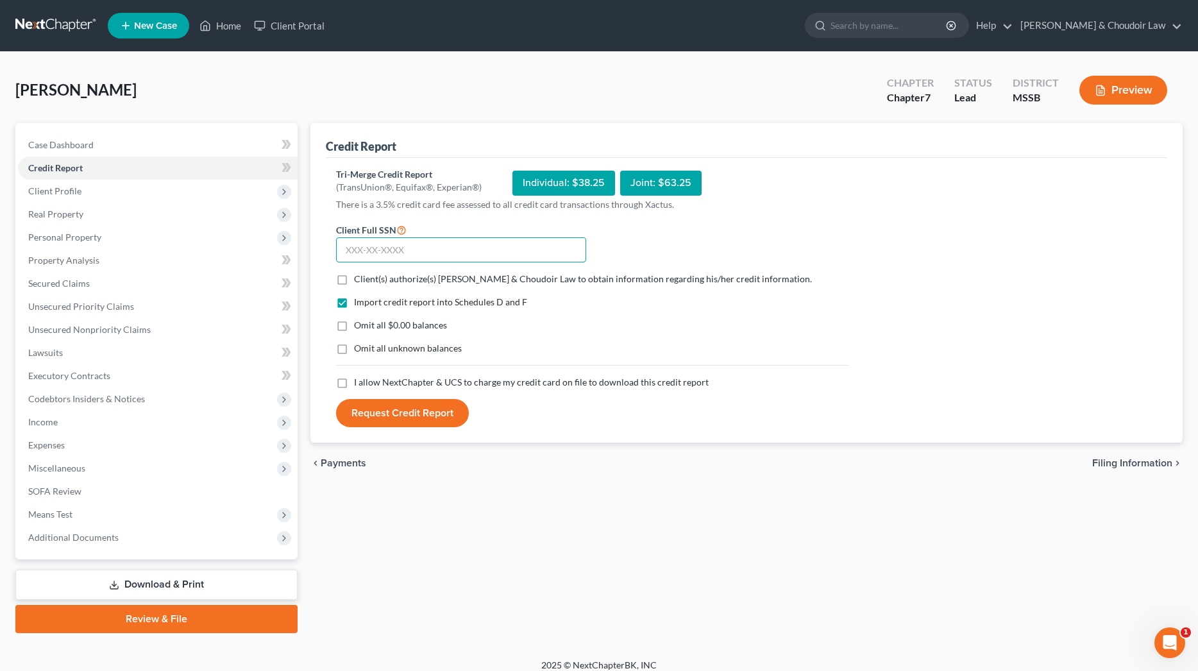
click at [548, 250] on input "text" at bounding box center [461, 250] width 250 height 26
type input "426-45-3429"
click at [550, 279] on span "Client(s) authorize(s) [PERSON_NAME] & Choudoir Law to obtain information regar…" at bounding box center [583, 278] width 458 height 11
click at [367, 279] on input "Client(s) authorize(s) [PERSON_NAME] & Choudoir Law to obtain information regar…" at bounding box center [363, 277] width 8 height 8
checkbox input "true"
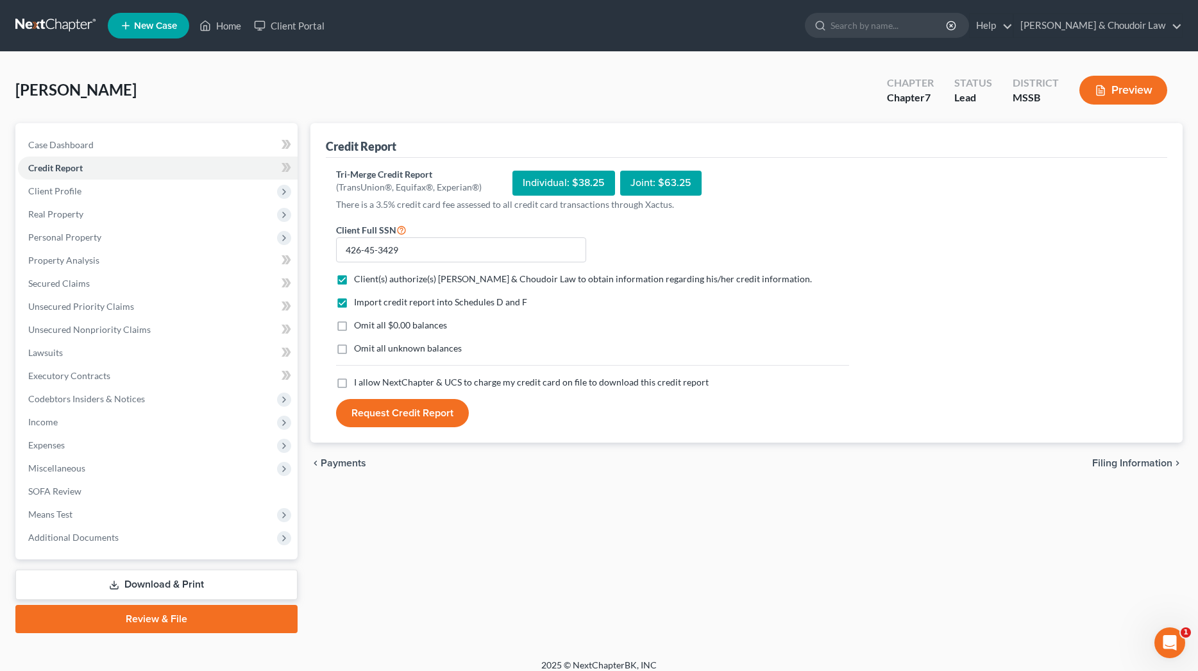
drag, startPoint x: 421, startPoint y: 326, endPoint x: 417, endPoint y: 360, distance: 34.8
click at [420, 326] on span "Omit all $0.00 balances" at bounding box center [400, 324] width 93 height 11
click at [367, 326] on input "Omit all $0.00 balances" at bounding box center [363, 323] width 8 height 8
checkbox input "true"
click at [417, 361] on div "Import credit report into Schedules D and F Omit all $0.00 balances Omit all un…" at bounding box center [593, 336] width 526 height 80
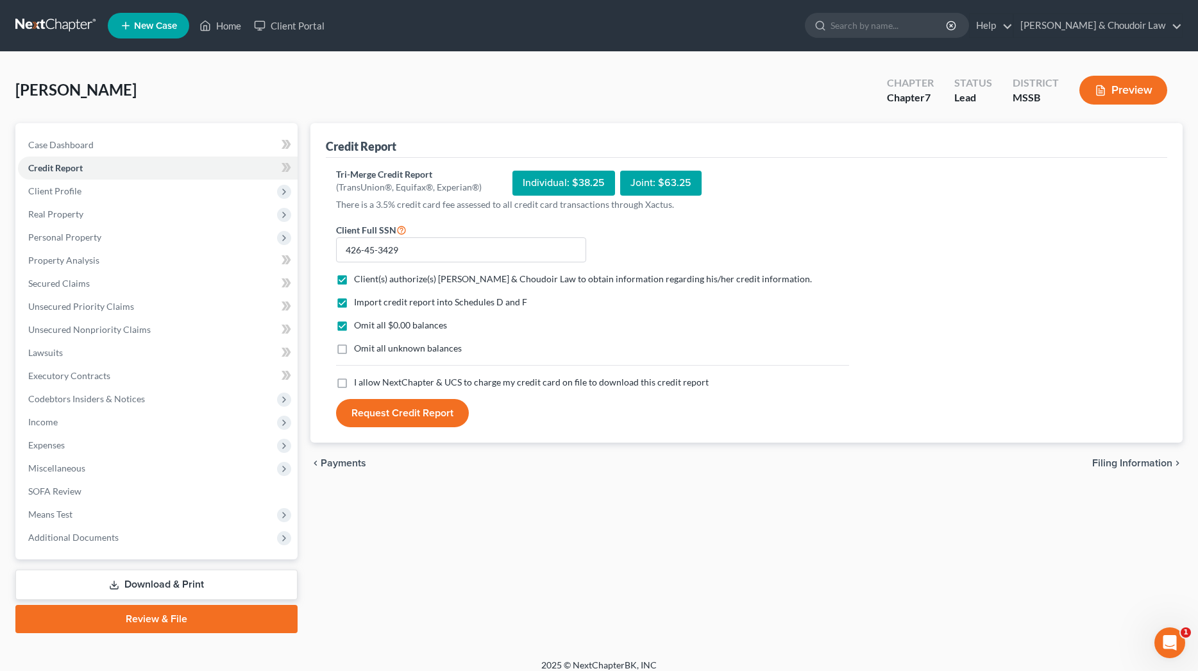
click at [416, 352] on span "Omit all unknown balances" at bounding box center [408, 347] width 108 height 11
click at [367, 350] on input "Omit all unknown balances" at bounding box center [363, 346] width 8 height 8
checkbox input "true"
click at [414, 383] on span "I allow NextChapter & UCS to charge my credit card on file to download this cre…" at bounding box center [531, 381] width 355 height 11
click at [367, 383] on input "I allow NextChapter & UCS to charge my credit card on file to download this cre…" at bounding box center [363, 380] width 8 height 8
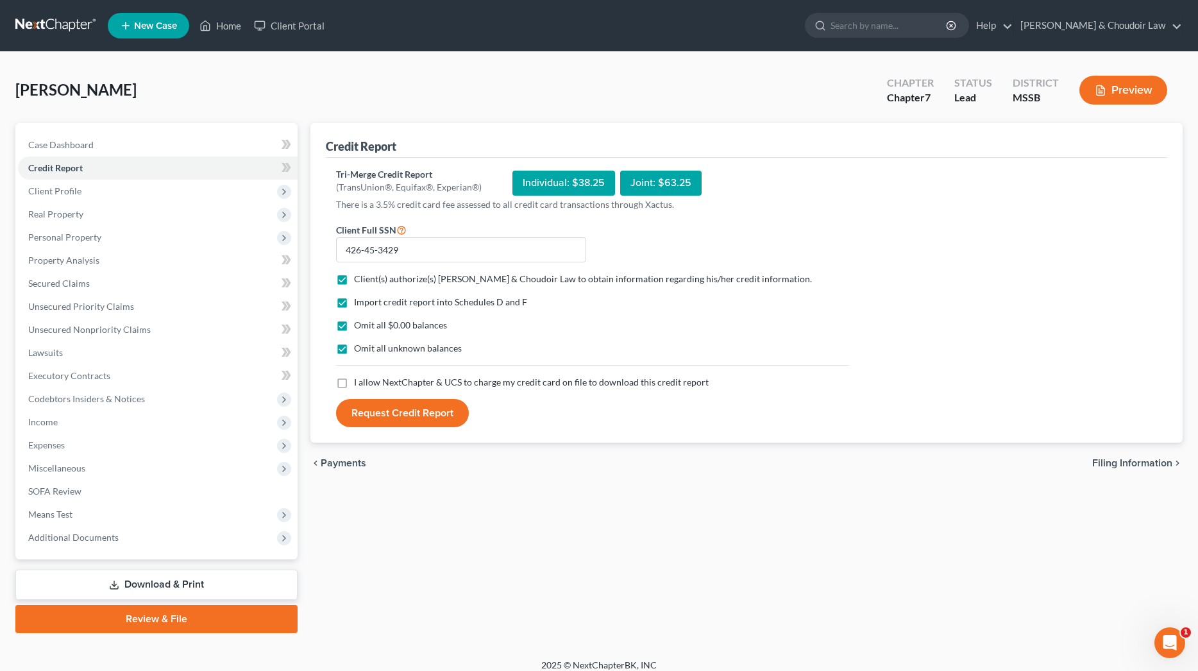
checkbox input "true"
click at [414, 399] on button "Request Credit Report" at bounding box center [402, 413] width 133 height 28
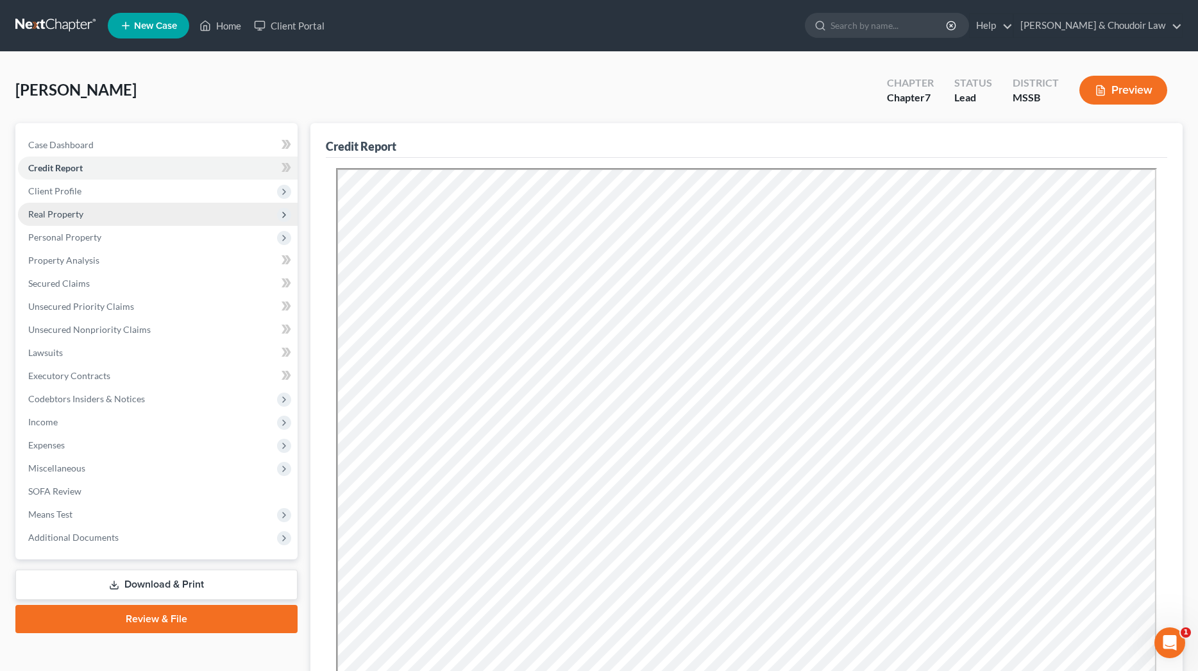
click at [63, 215] on span "Real Property" at bounding box center [55, 213] width 55 height 11
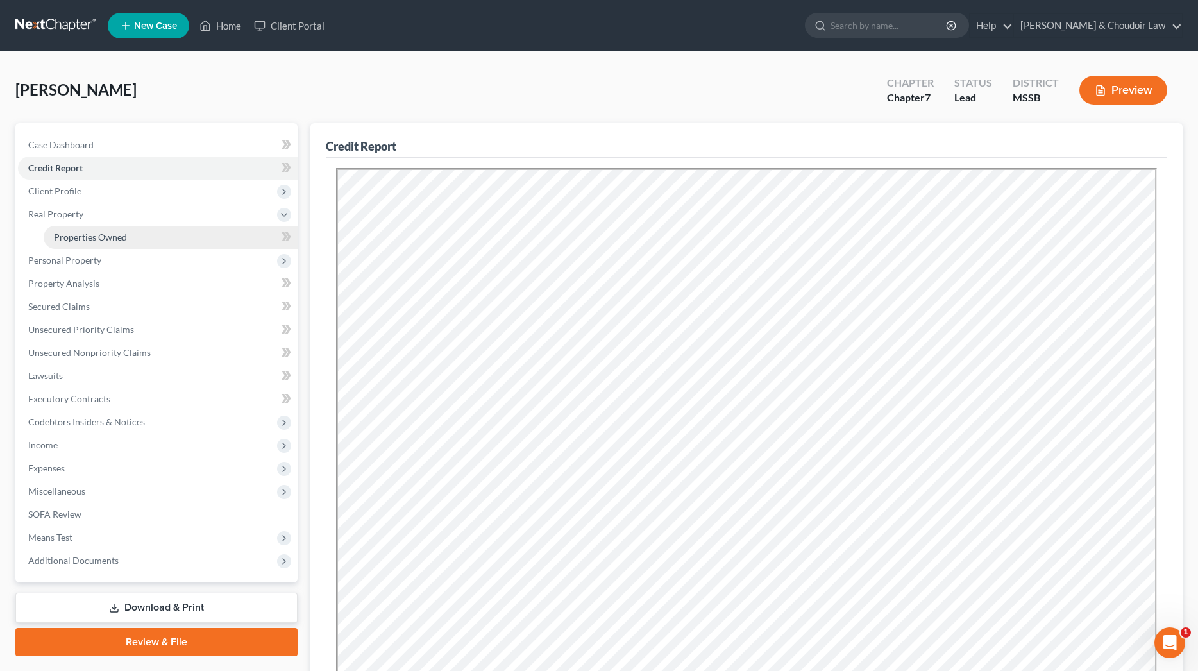
click at [77, 229] on link "Properties Owned" at bounding box center [171, 237] width 254 height 23
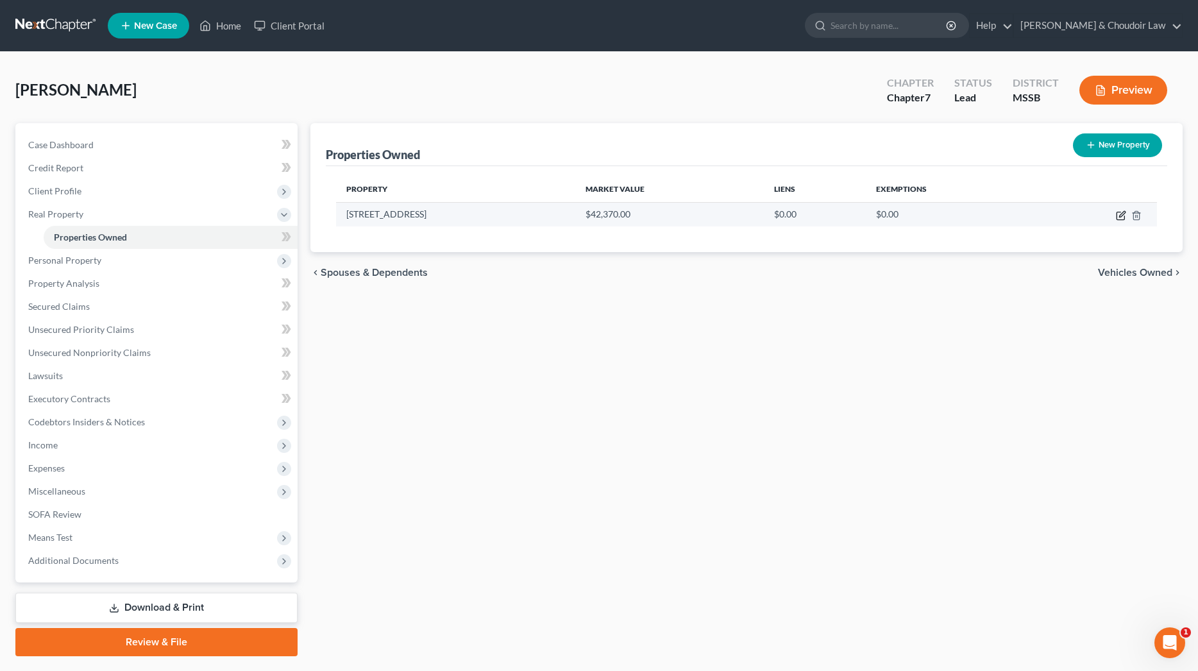
click at [1122, 215] on icon "button" at bounding box center [1122, 214] width 6 height 6
select select "25"
select select "38"
select select "0"
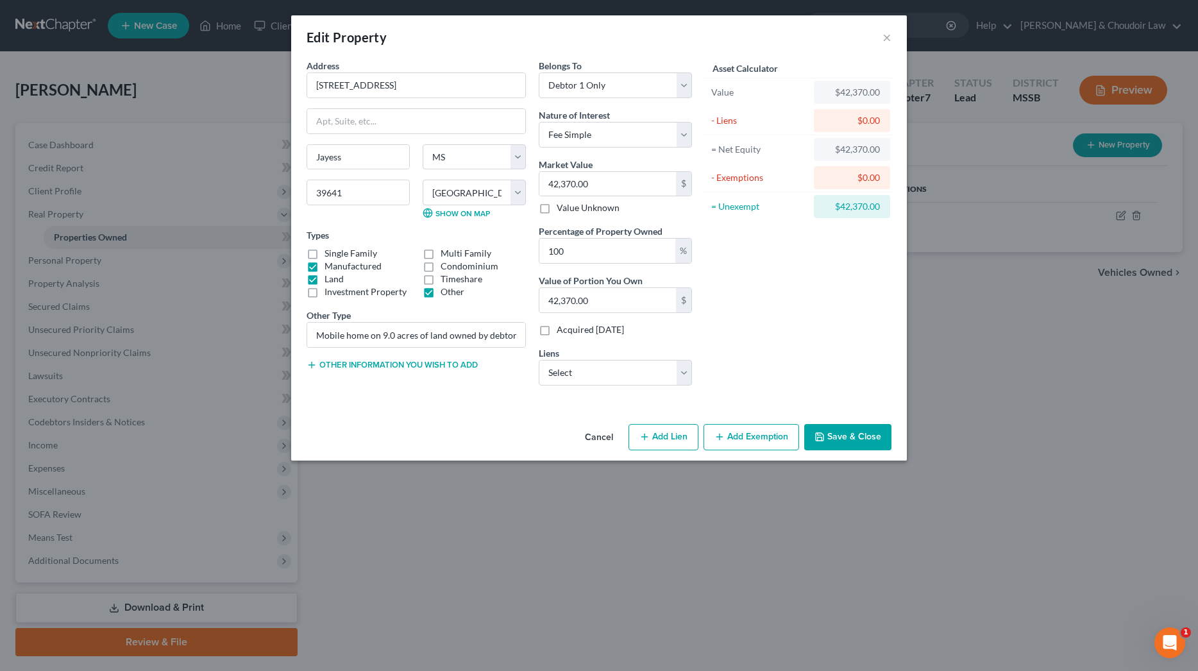
click at [661, 440] on button "Add Lien" at bounding box center [663, 437] width 70 height 27
select select "0"
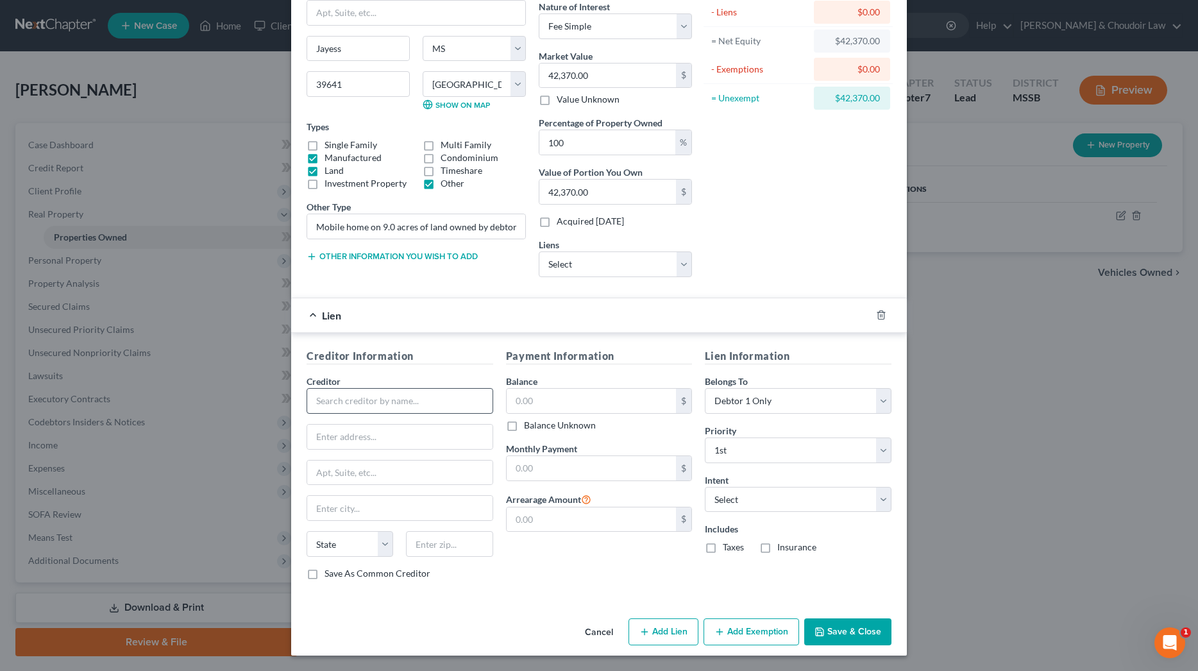
scroll to position [108, 0]
click at [407, 399] on input "text" at bounding box center [400, 402] width 187 height 26
click at [876, 316] on div at bounding box center [889, 315] width 36 height 21
click at [880, 316] on line "button" at bounding box center [880, 317] width 0 height 3
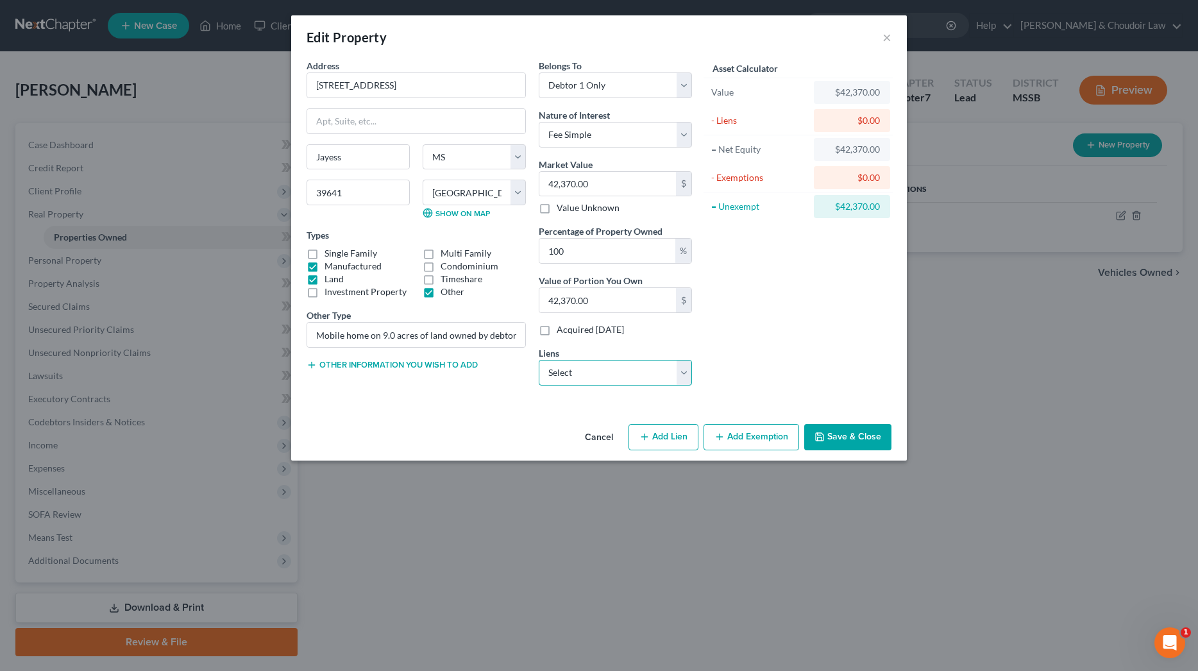
select select "0"
select select
select select "44"
select select "0"
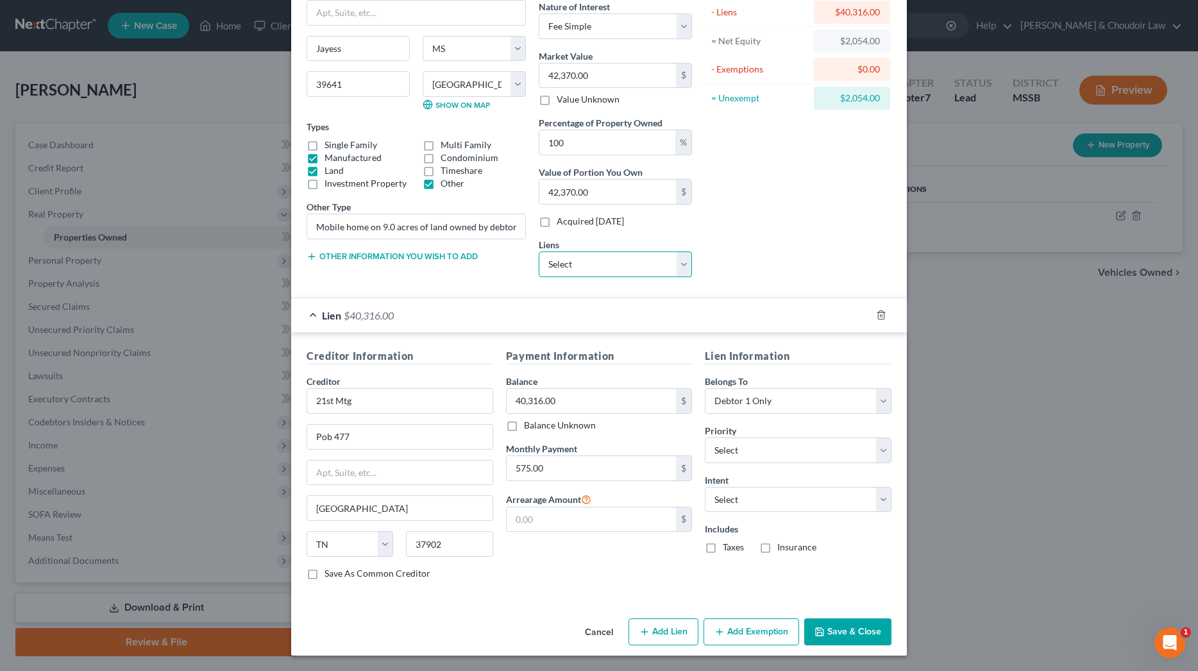
scroll to position [108, 0]
select select "2"
click at [777, 550] on label "Insurance" at bounding box center [796, 547] width 39 height 13
click at [782, 550] on input "Insurance" at bounding box center [786, 545] width 8 height 8
checkbox input "true"
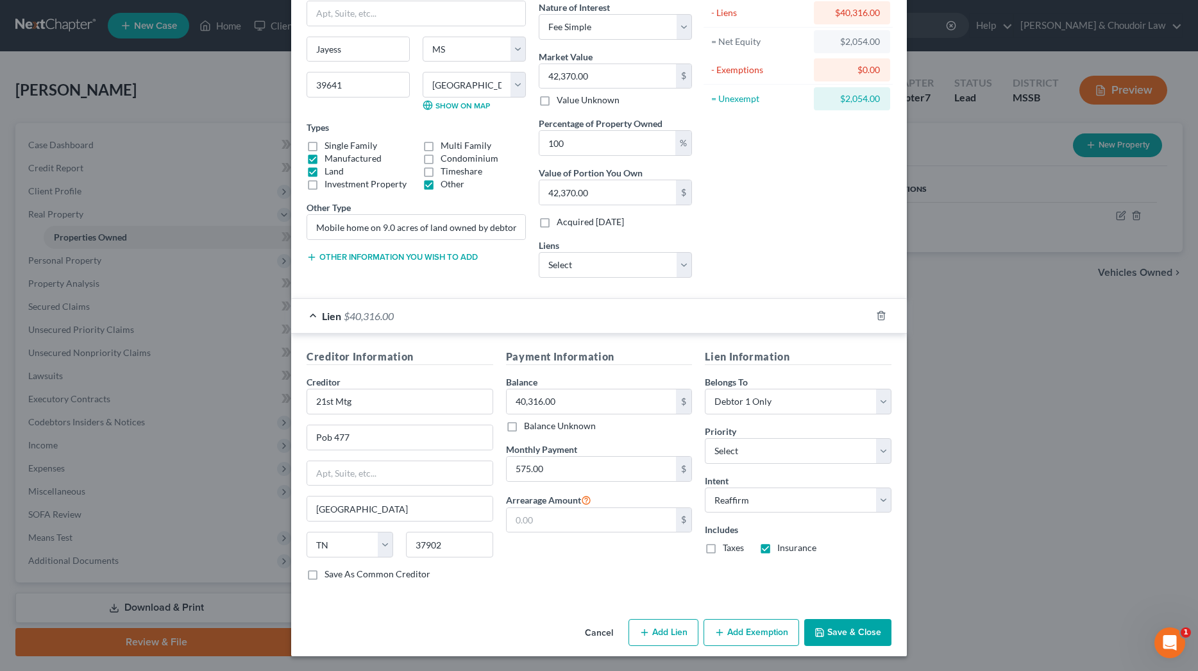
click at [723, 550] on label "Taxes" at bounding box center [733, 547] width 21 height 13
click at [728, 550] on input "Taxes" at bounding box center [732, 545] width 8 height 8
checkbox input "true"
click at [786, 634] on button "Add Exemption" at bounding box center [751, 632] width 96 height 27
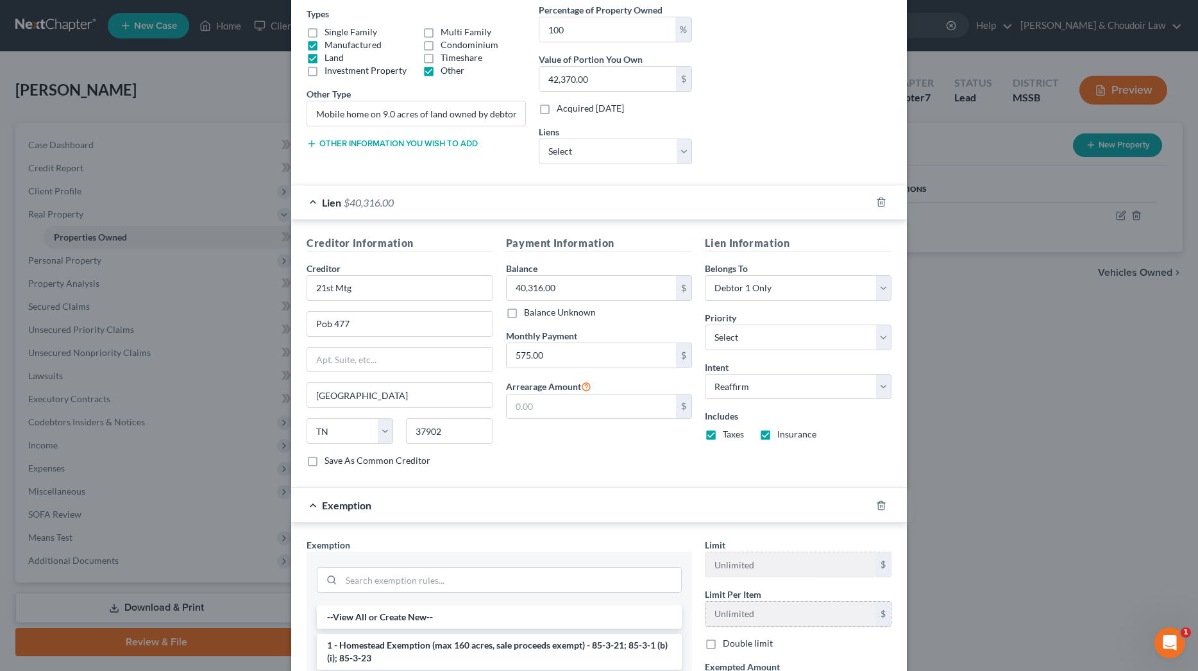
scroll to position [239, 0]
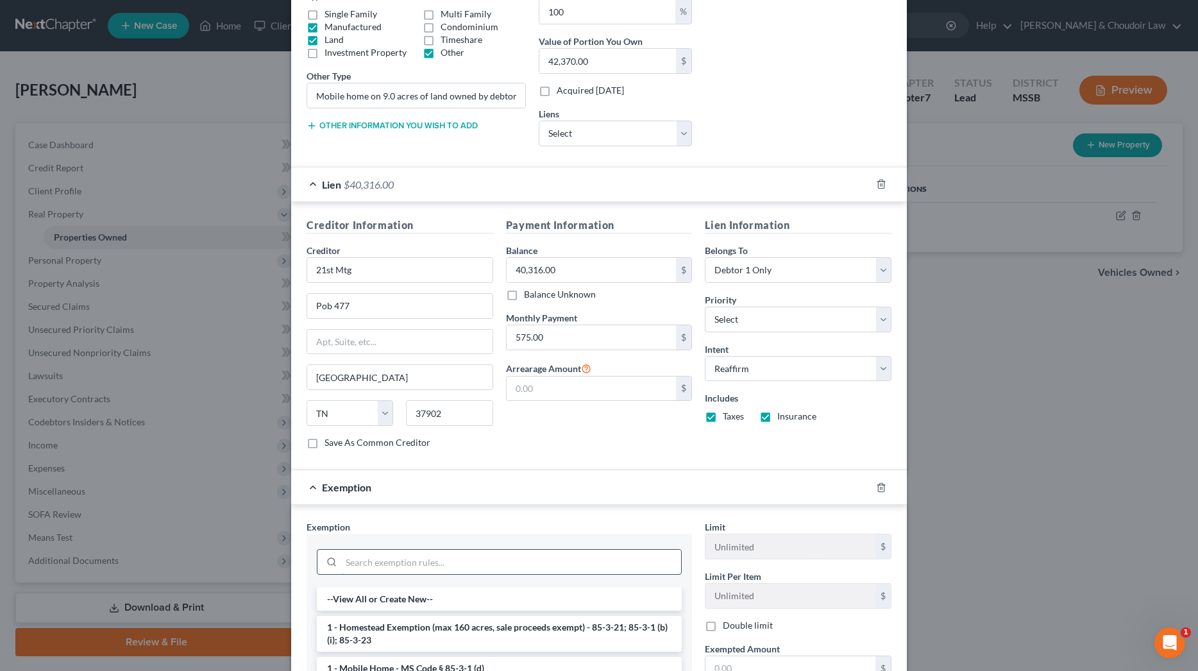
click at [603, 556] on input "search" at bounding box center [511, 562] width 340 height 24
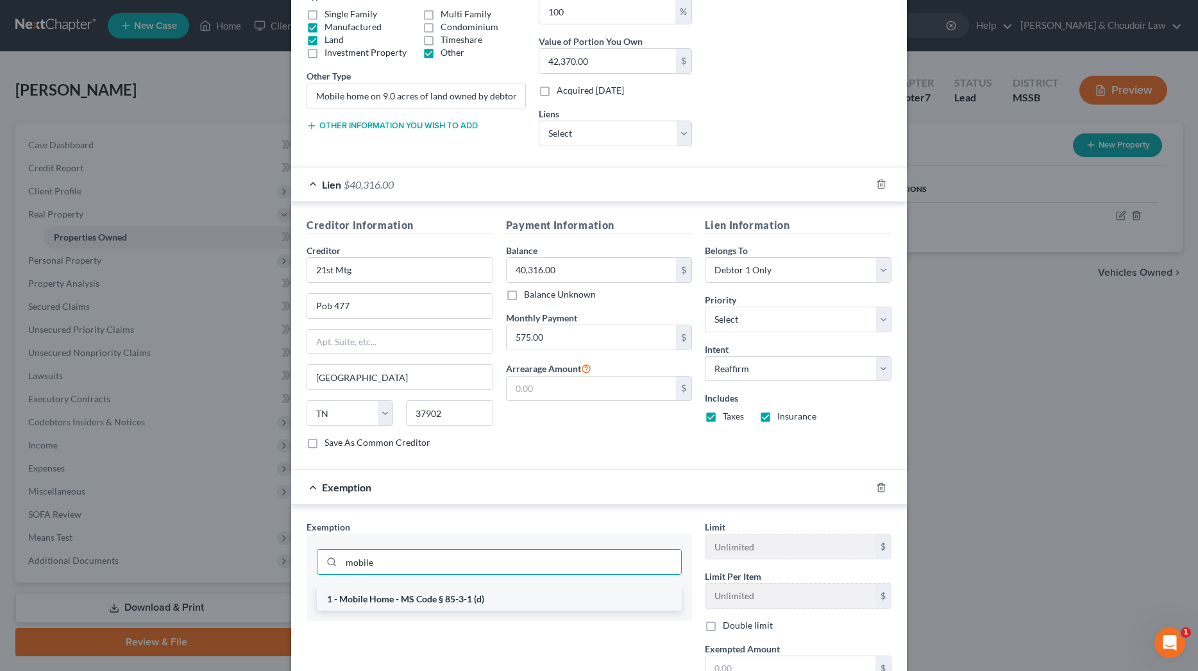
click at [608, 595] on li "1 - Mobile Home - MS Code § 85-3-1 (d)" at bounding box center [499, 598] width 365 height 23
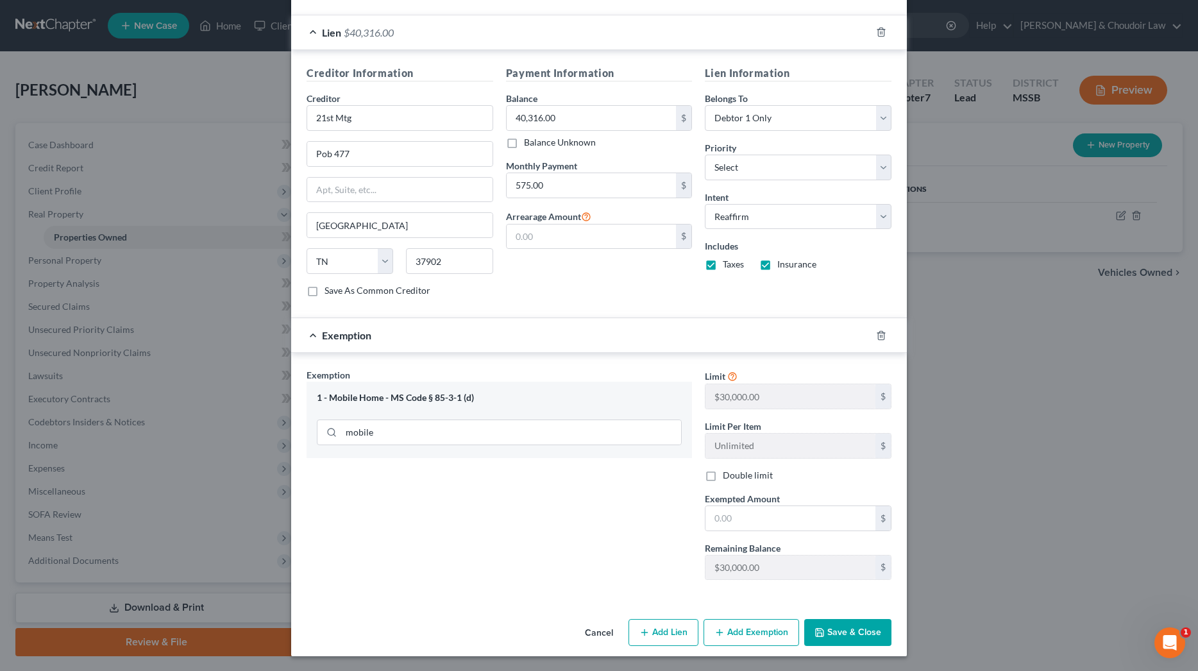
scroll to position [391, 0]
click at [759, 514] on input "text" at bounding box center [790, 518] width 170 height 24
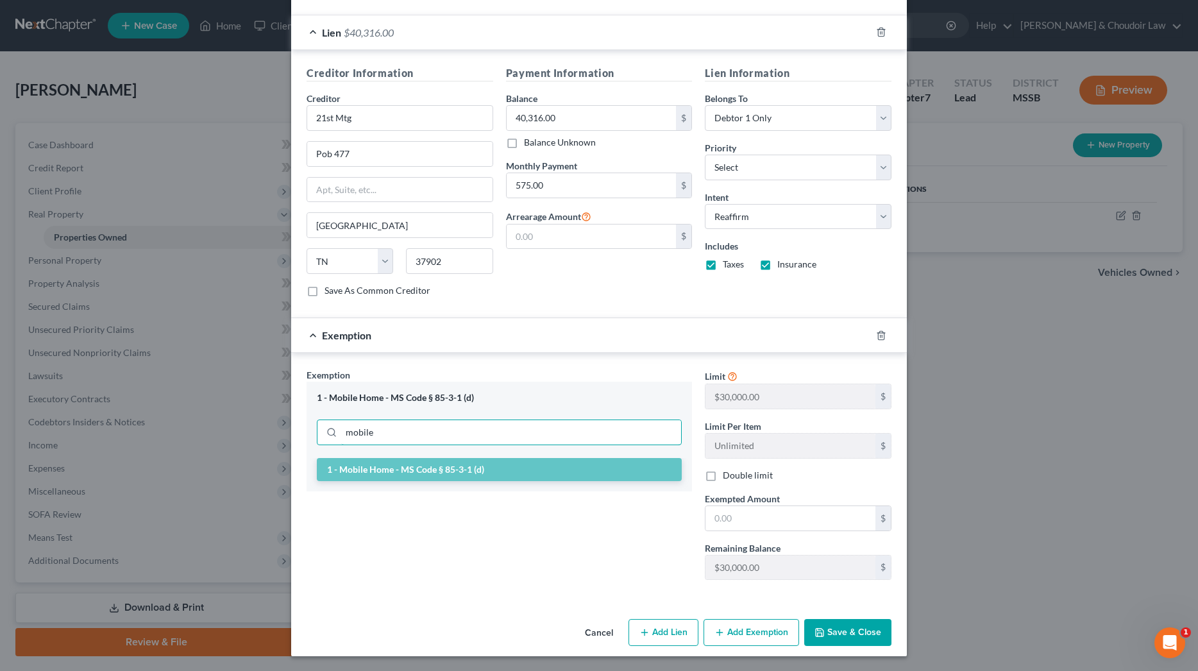
drag, startPoint x: 330, startPoint y: 432, endPoint x: 300, endPoint y: 430, distance: 29.6
click at [300, 430] on div "Exemption Set must be selected for CA. Exemption * 1 - Mobile Home - MS Code § …" at bounding box center [499, 479] width 398 height 222
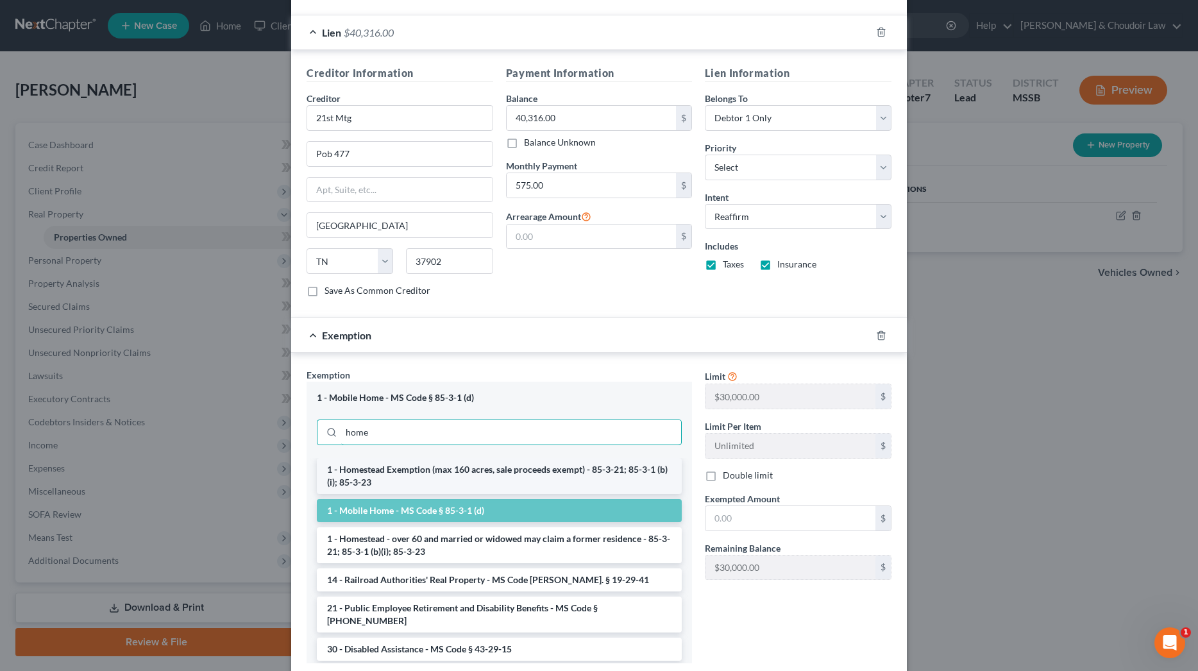
type input "home"
click at [375, 473] on li "1 - Homestead Exemption (max 160 acres, sale proceeds exempt) - 85-3-21; 85-3-1…" at bounding box center [499, 476] width 365 height 36
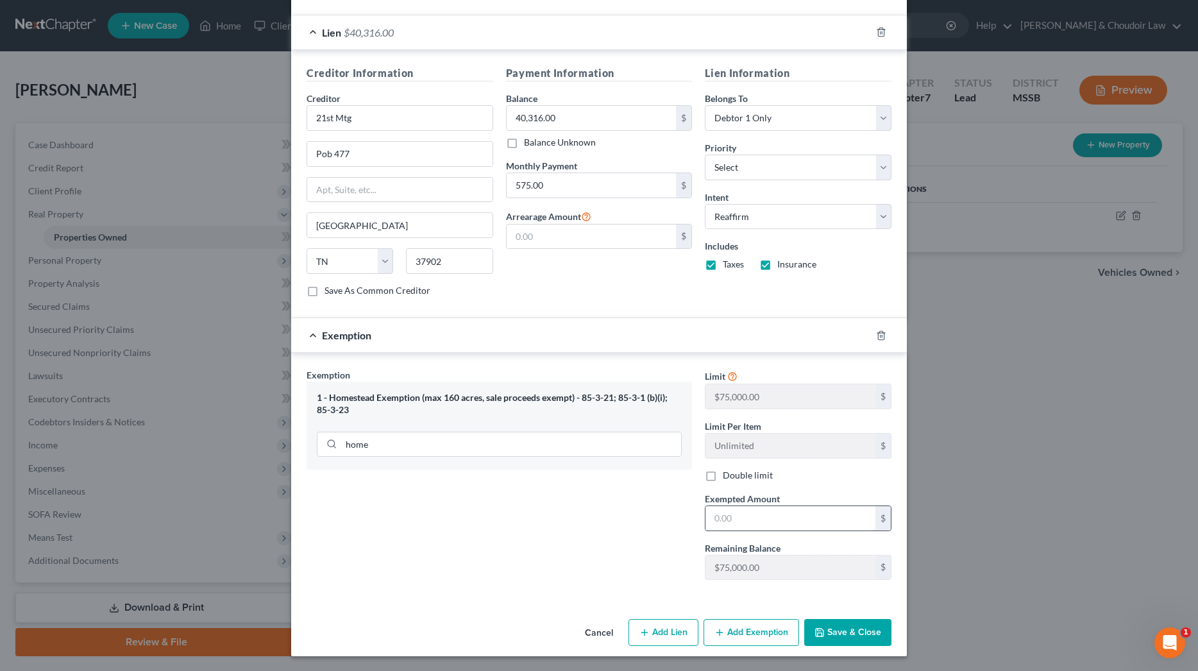
click at [740, 518] on input "text" at bounding box center [790, 518] width 170 height 24
type input "75,000"
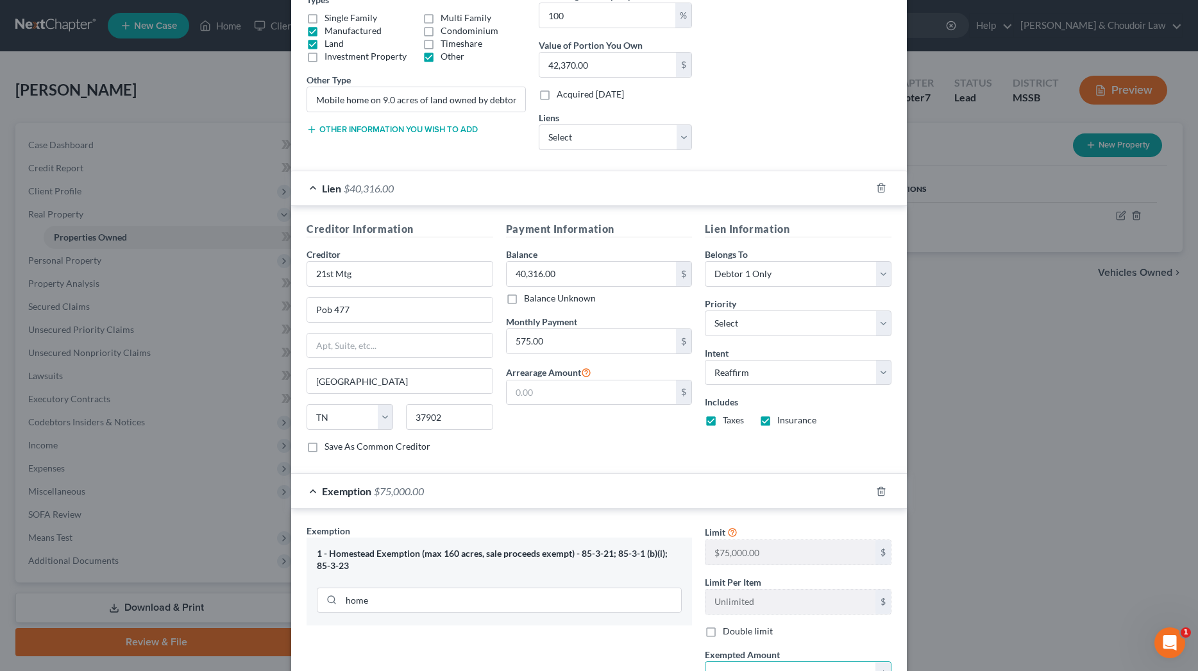
scroll to position [230, 0]
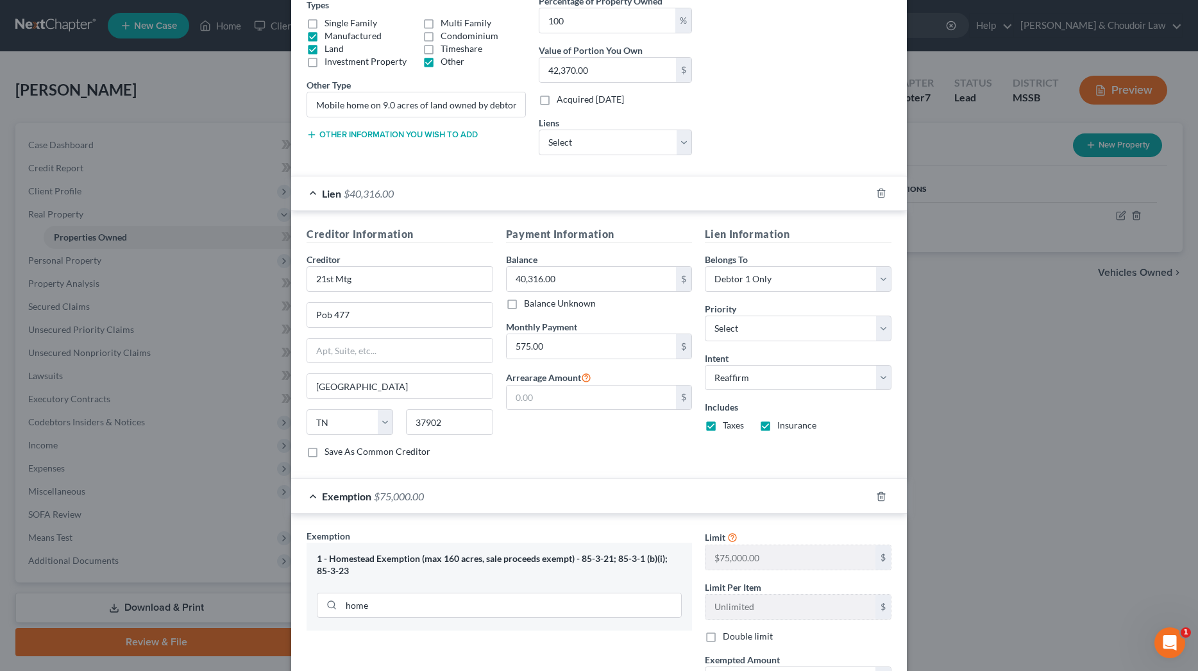
select select "25"
select select "0"
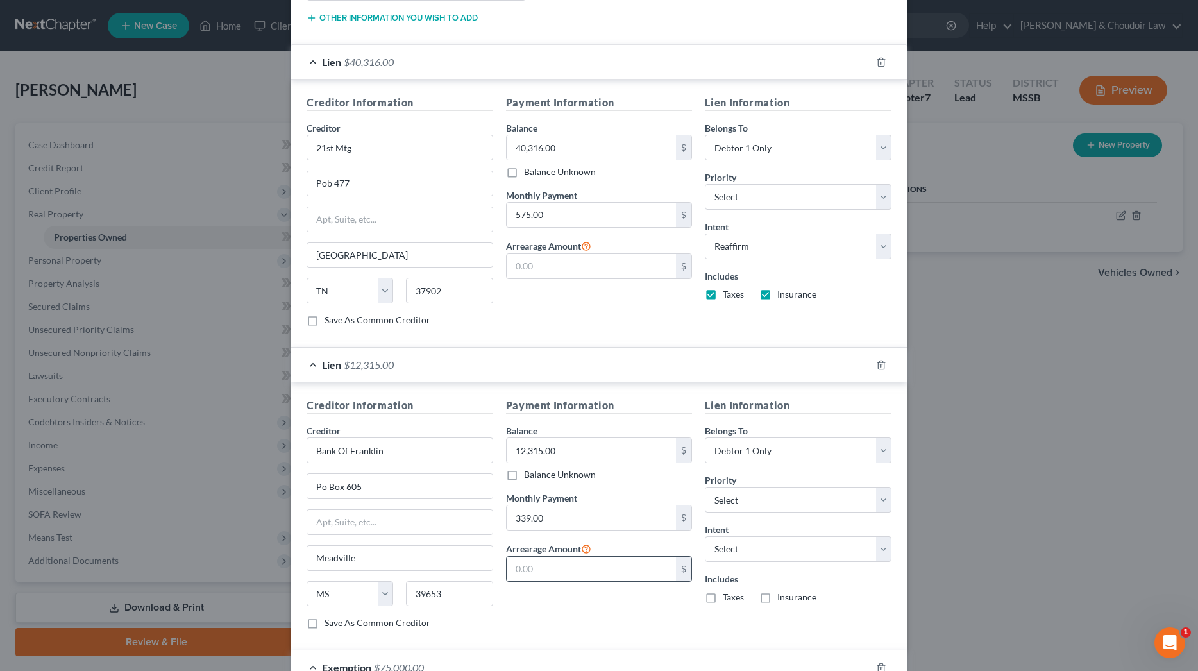
scroll to position [348, 0]
select select "2"
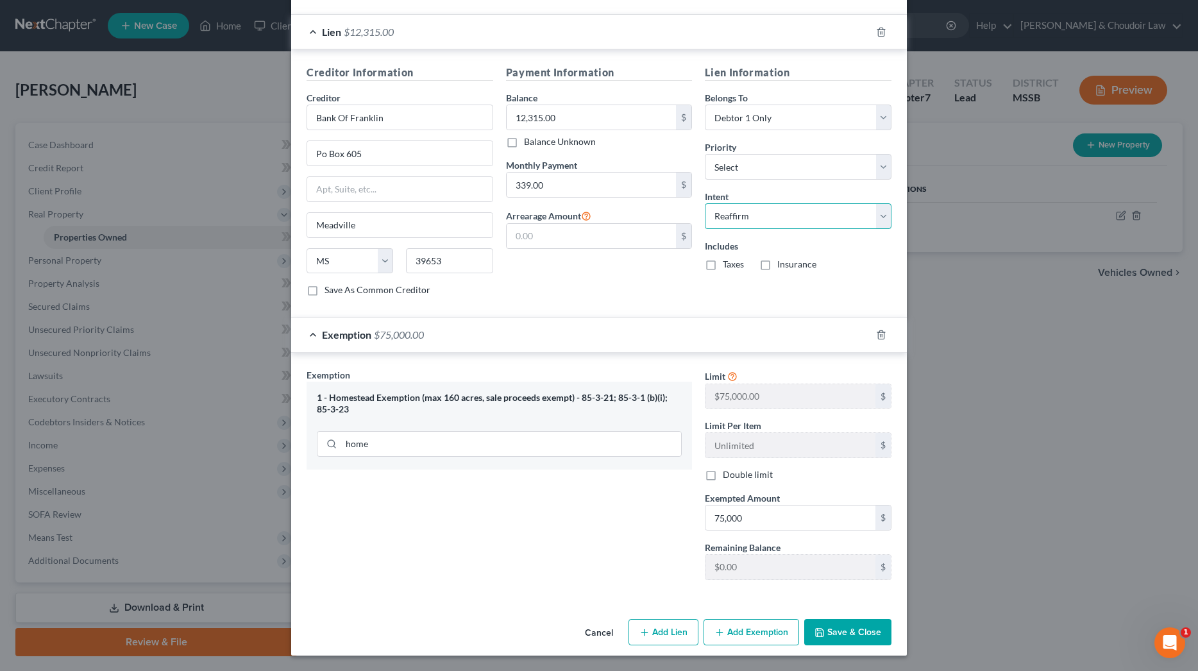
scroll to position [679, 0]
click at [839, 634] on button "Save & Close" at bounding box center [847, 632] width 87 height 27
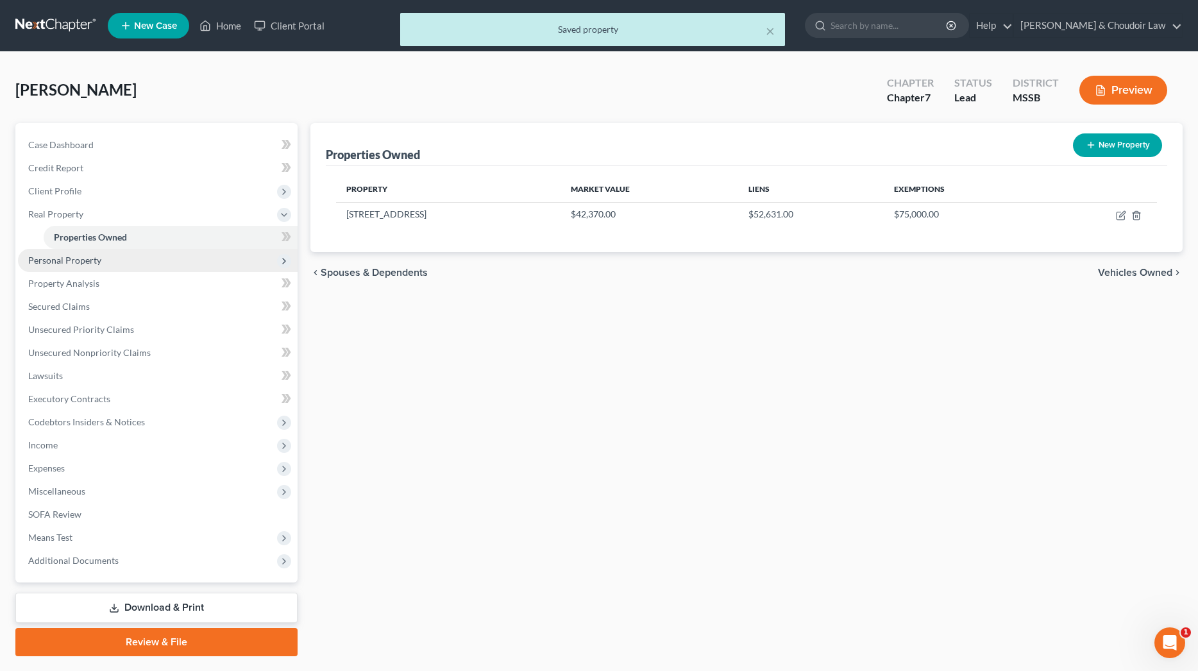
click at [76, 260] on span "Personal Property" at bounding box center [64, 260] width 73 height 11
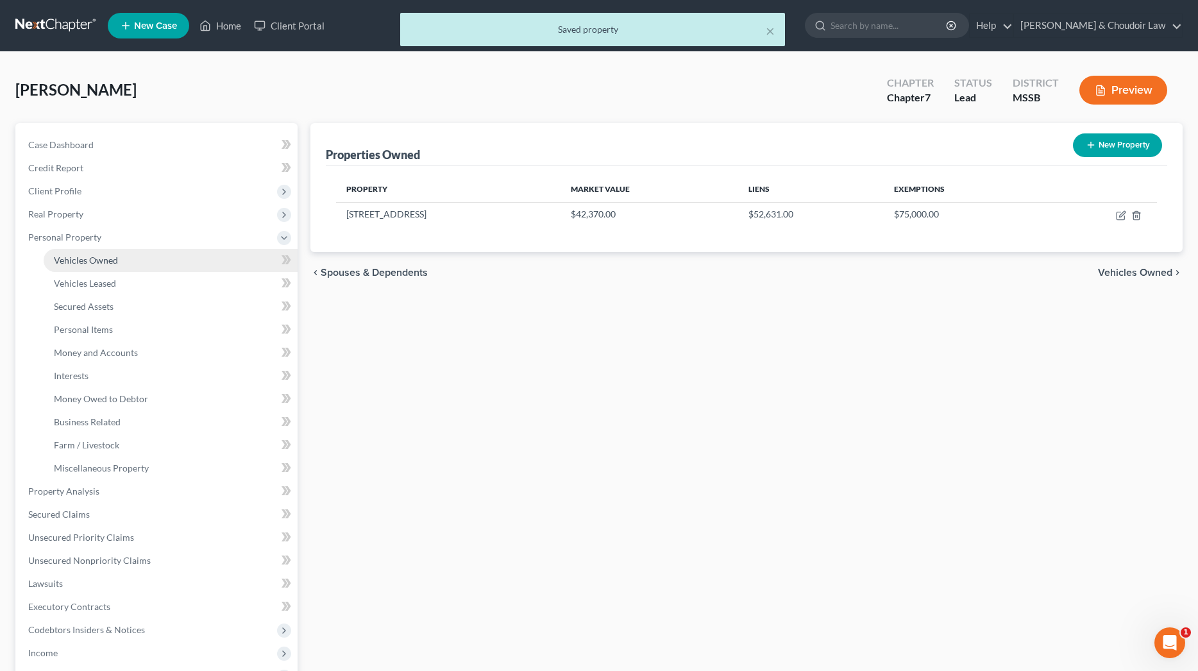
click at [78, 259] on span "Vehicles Owned" at bounding box center [86, 260] width 64 height 11
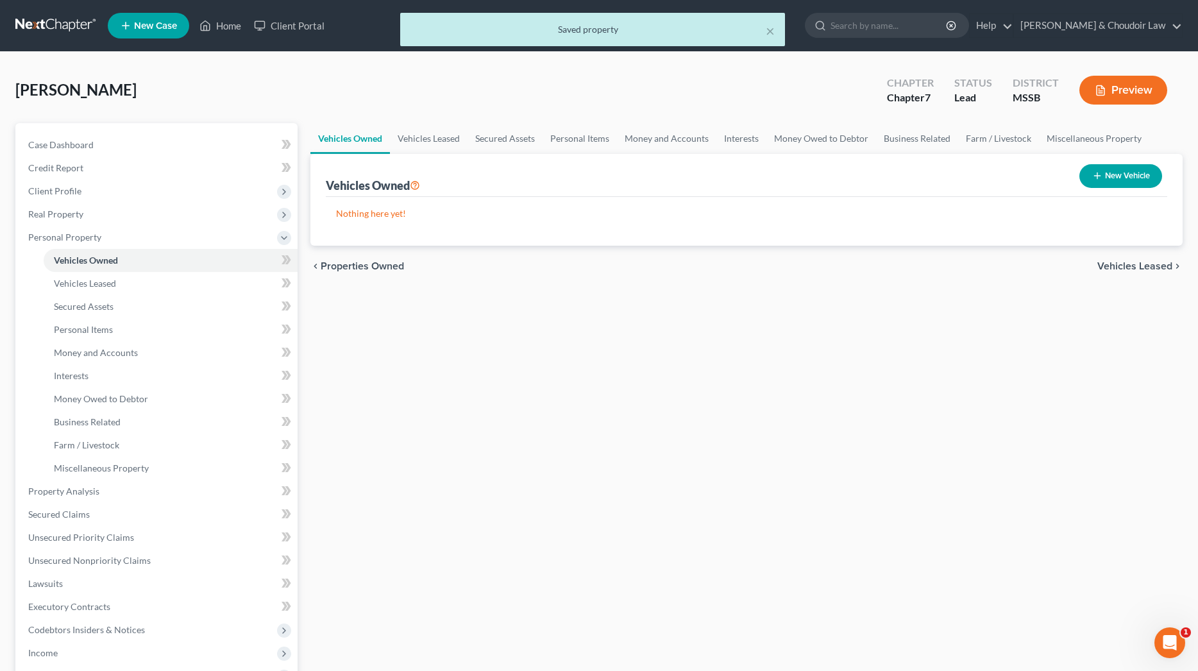
click at [1109, 174] on button "New Vehicle" at bounding box center [1120, 176] width 83 height 24
select select "0"
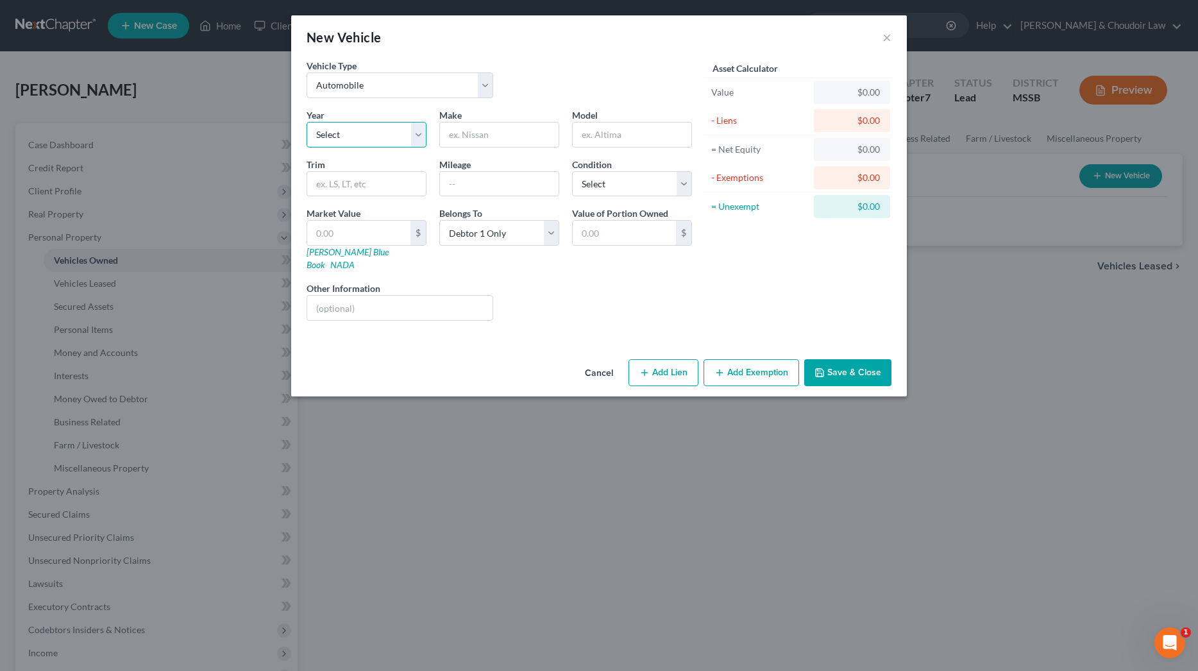
select select "8"
click at [483, 134] on input "text" at bounding box center [499, 134] width 119 height 24
type input "Kia"
type input "Cadenza"
select select "3"
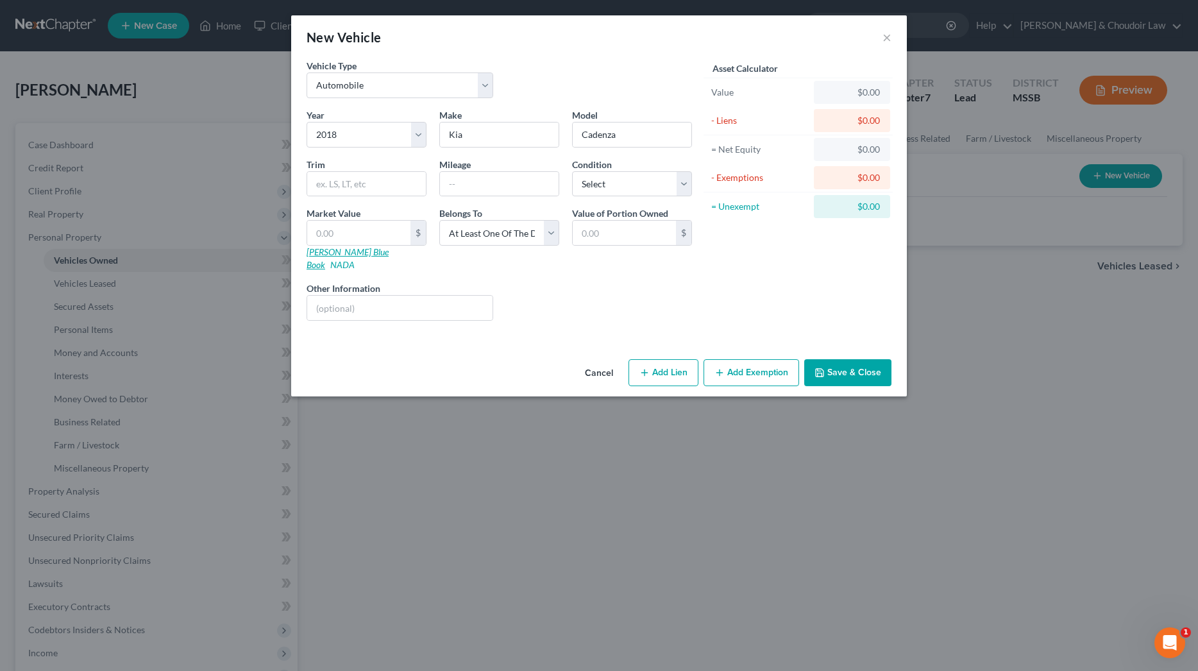
click at [346, 253] on link "[PERSON_NAME] Blue Book" at bounding box center [348, 258] width 82 height 24
click at [352, 226] on input "text" at bounding box center [358, 233] width 103 height 24
type input "4"
type input "4.00"
type input "48"
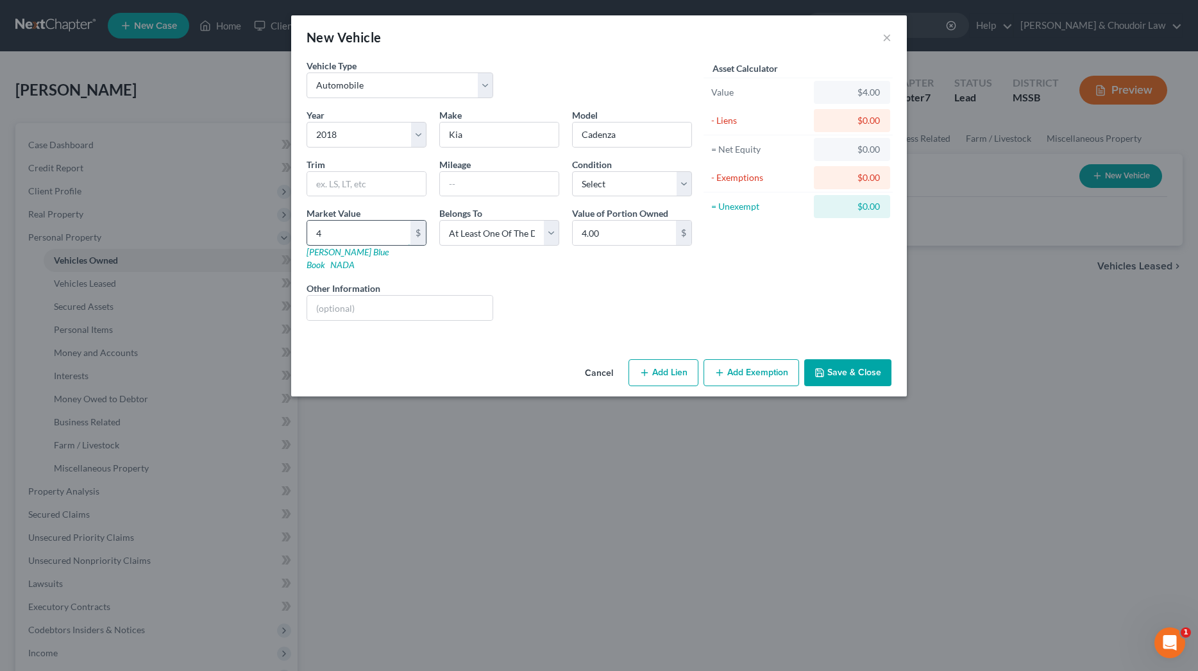
type input "48.00"
type input "484"
type input "484.00"
type input "4844"
type input "4,844.00"
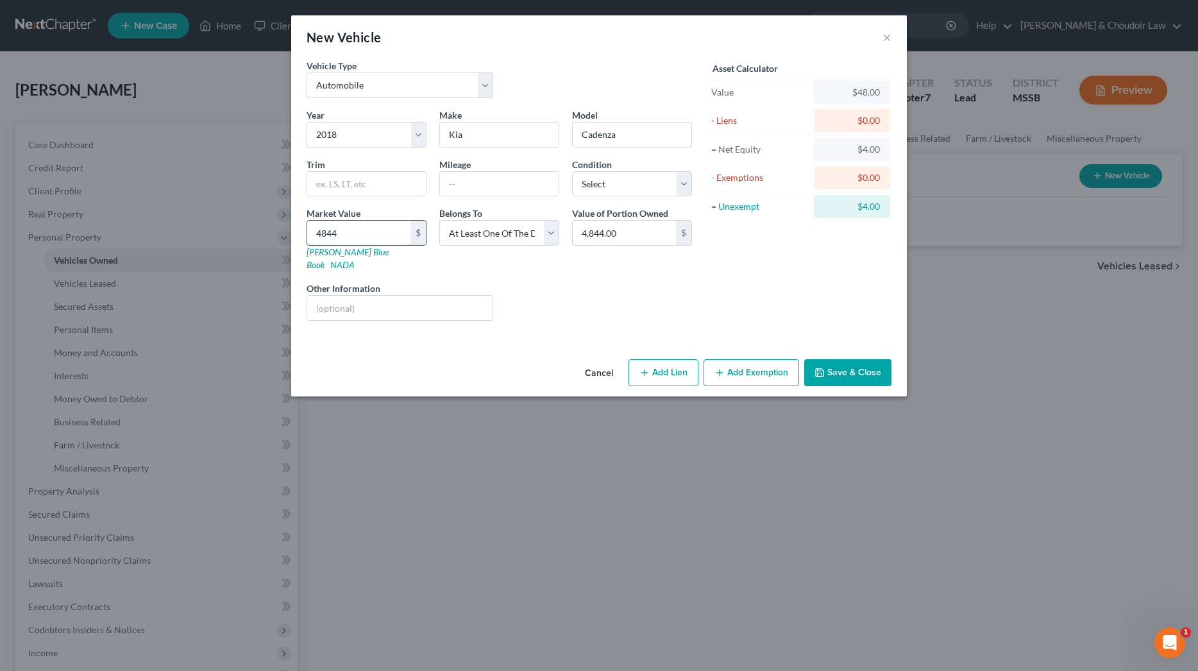
type input "4,844"
click at [746, 359] on button "Add Exemption" at bounding box center [751, 372] width 96 height 27
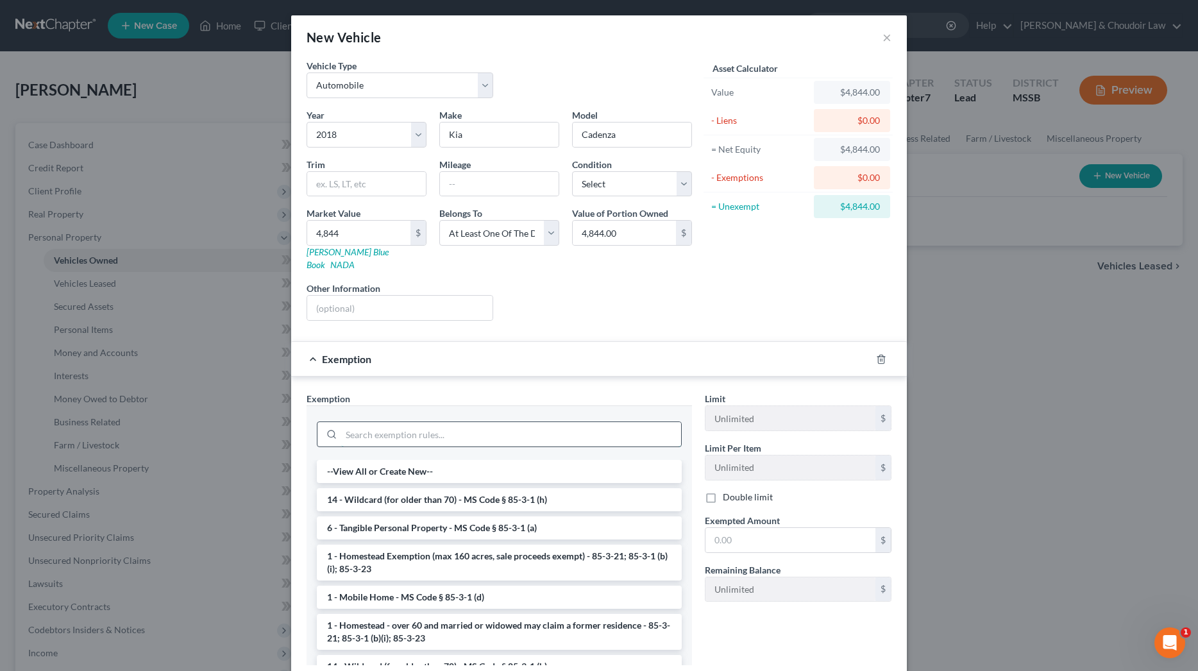
click at [575, 422] on input "search" at bounding box center [511, 434] width 340 height 24
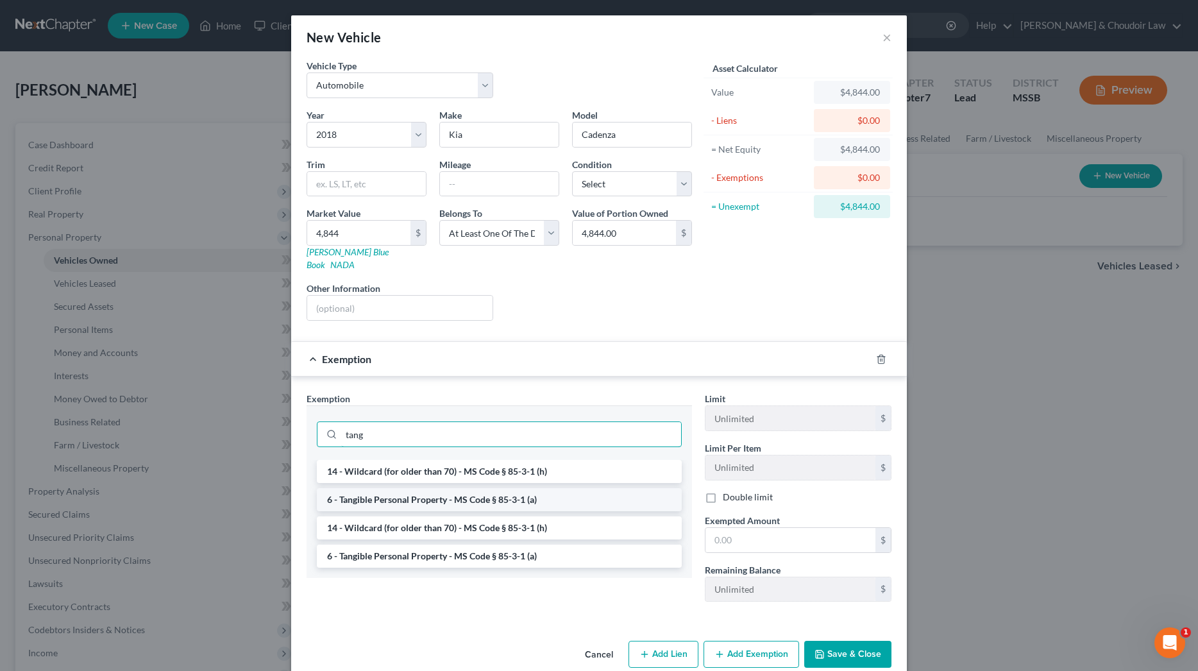
type input "tang"
drag, startPoint x: 492, startPoint y: 485, endPoint x: 556, endPoint y: 491, distance: 64.4
click at [492, 488] on li "6 - Tangible Personal Property - MS Code § 85-3-1 (a)" at bounding box center [499, 499] width 365 height 23
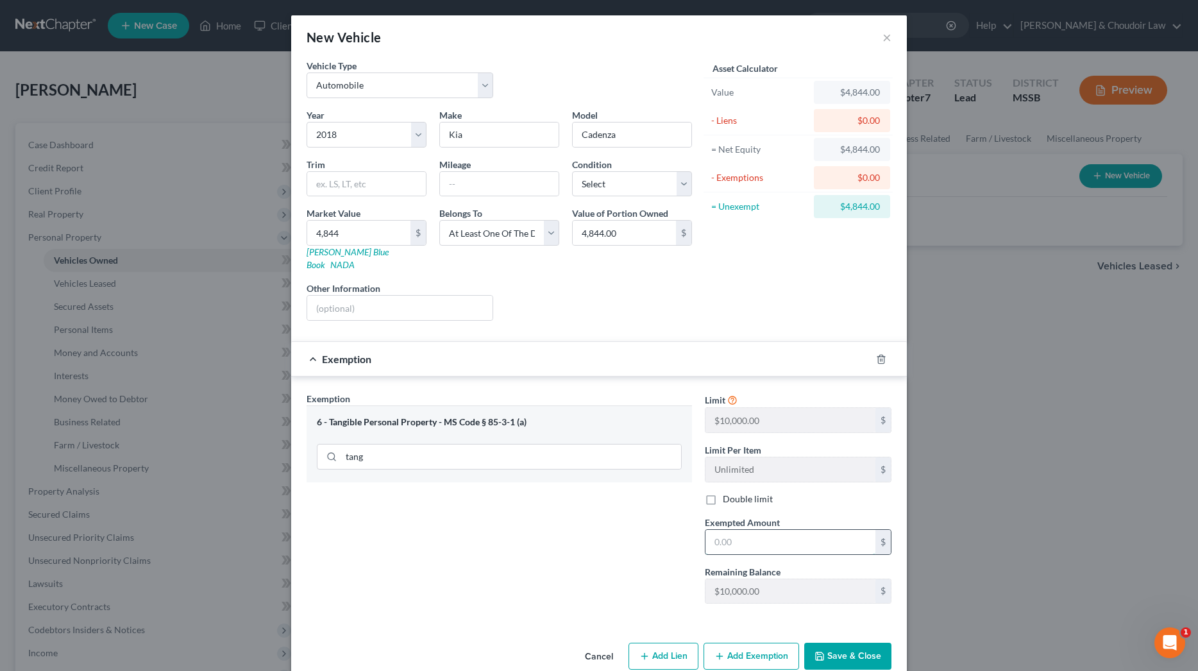
click at [809, 535] on input "text" at bounding box center [790, 542] width 170 height 24
type input "4,844"
click at [850, 643] on button "Save & Close" at bounding box center [847, 656] width 87 height 27
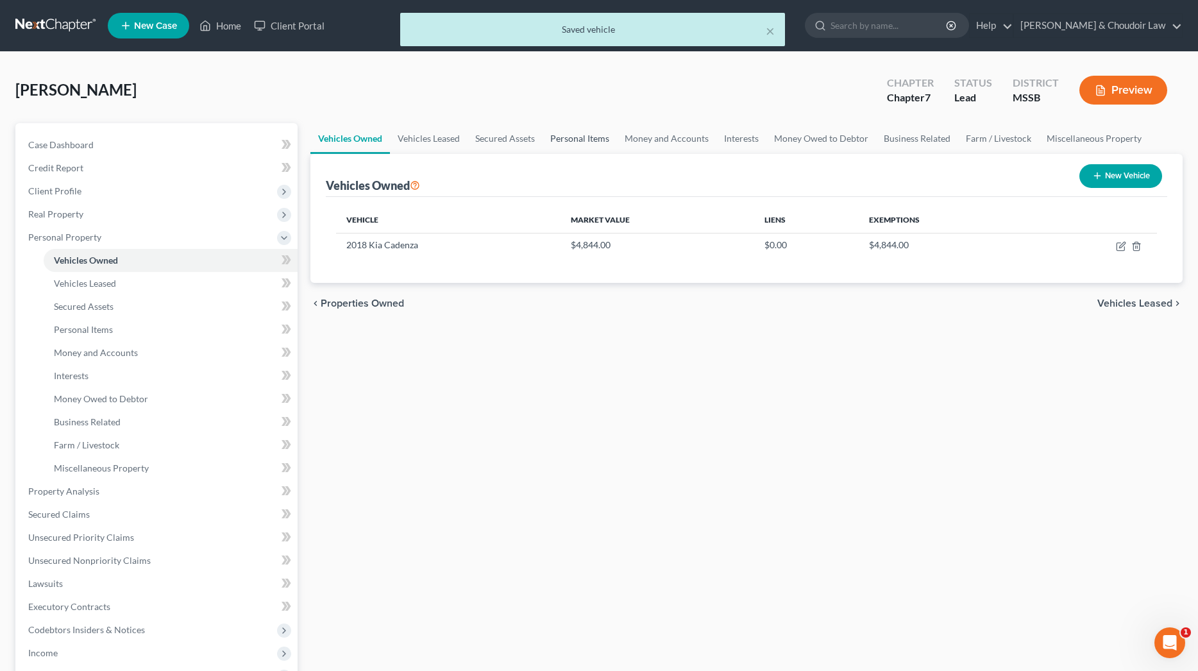
click at [567, 138] on link "Personal Items" at bounding box center [580, 138] width 74 height 31
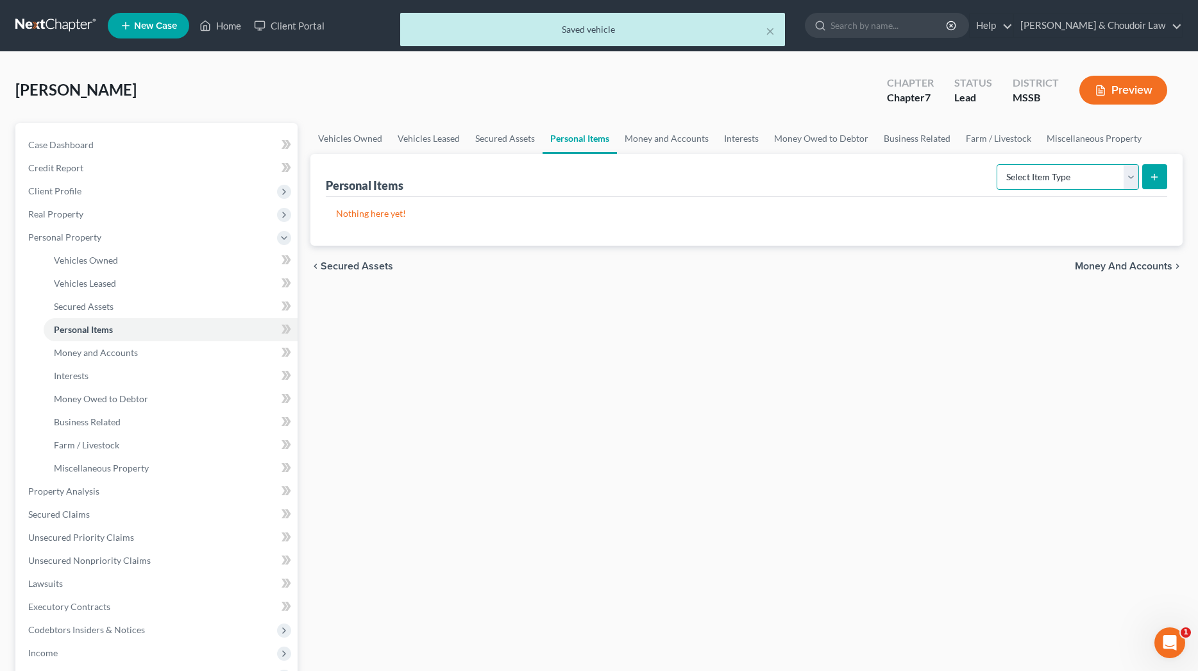
select select "clothing"
click at [1152, 171] on button "submit" at bounding box center [1154, 176] width 25 height 25
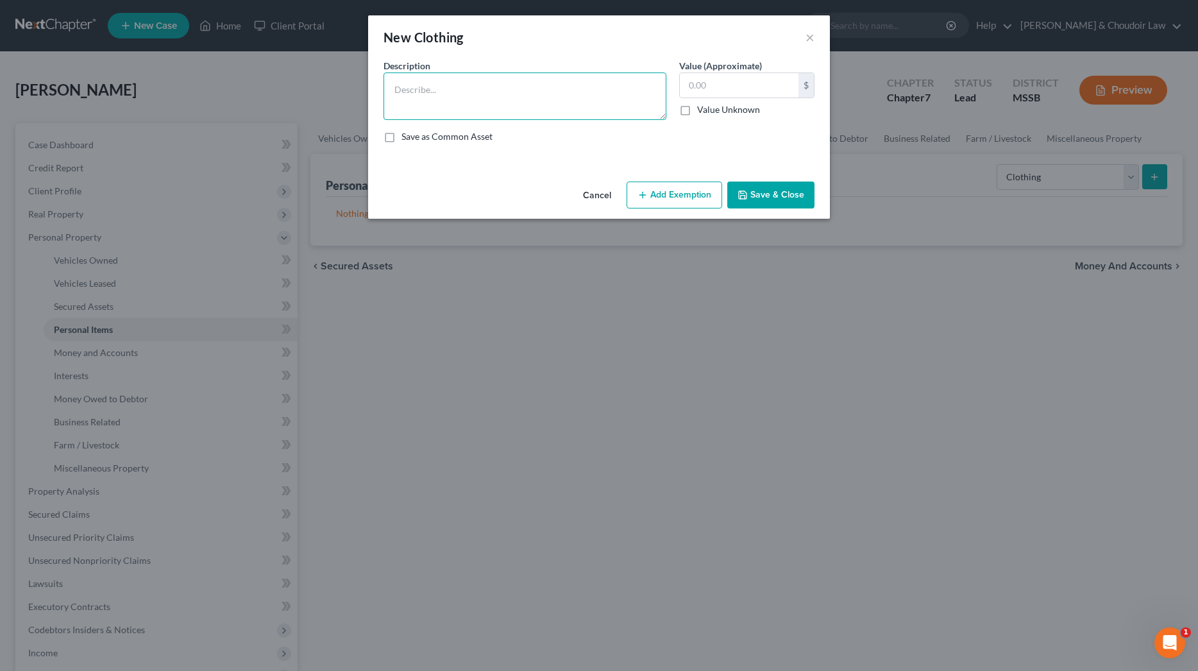
click at [587, 108] on textarea at bounding box center [524, 95] width 283 height 47
type textarea "Personal Clothing"
type input "500"
click at [713, 198] on button "Add Exemption" at bounding box center [675, 194] width 96 height 27
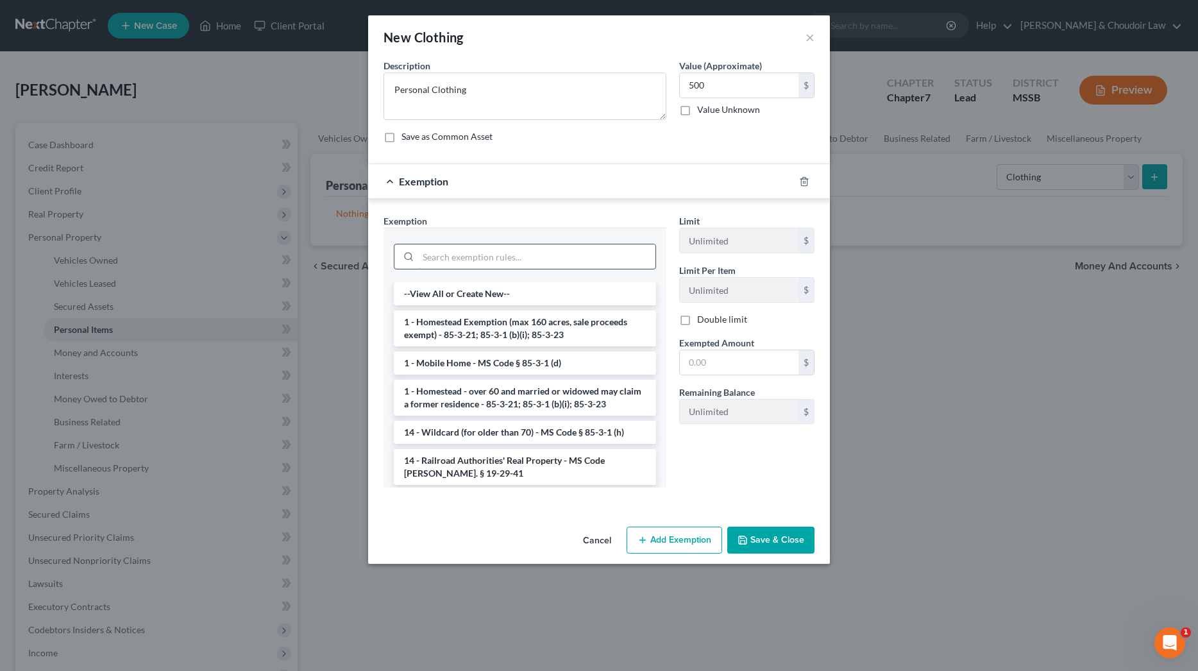
click at [646, 249] on input "search" at bounding box center [536, 256] width 237 height 24
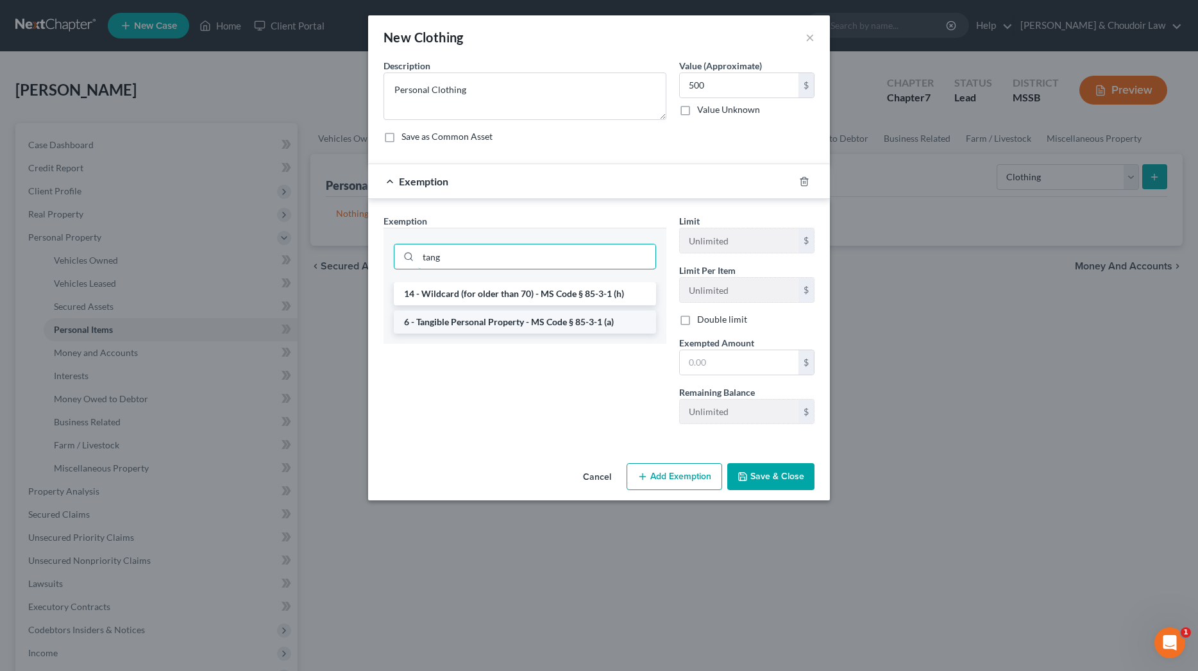
type input "tang"
click at [557, 324] on li "6 - Tangible Personal Property - MS Code § 85-3-1 (a)" at bounding box center [525, 321] width 262 height 23
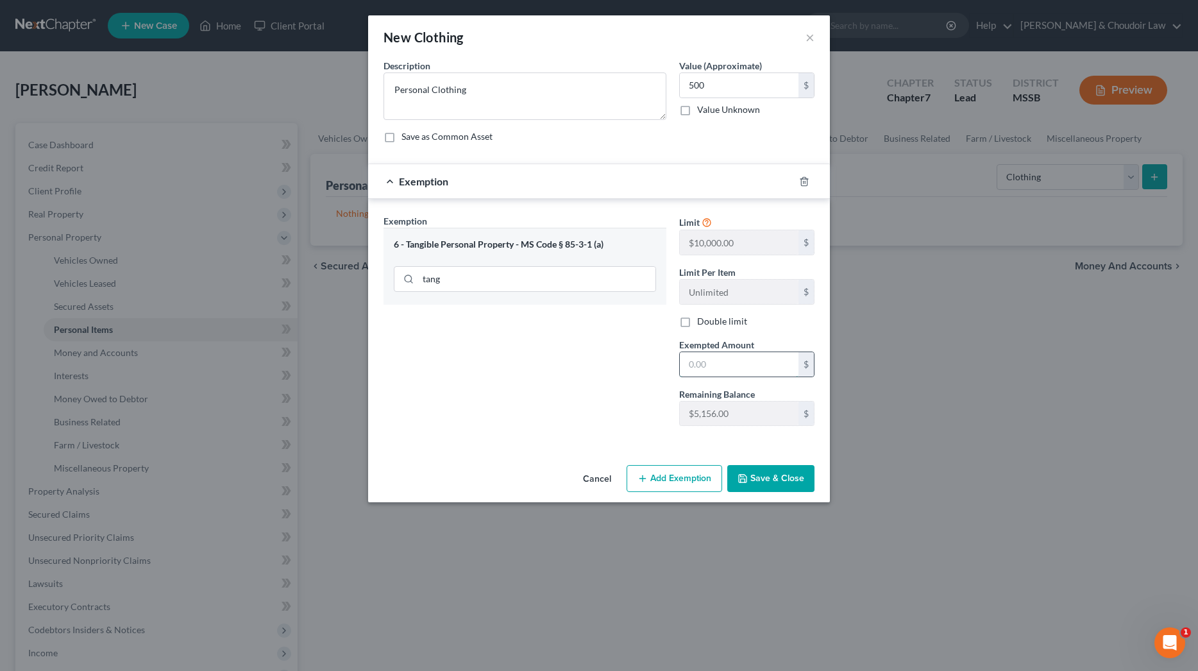
click at [737, 369] on input "text" at bounding box center [739, 364] width 119 height 24
type input "500"
click at [750, 484] on button "Save & Close" at bounding box center [770, 478] width 87 height 27
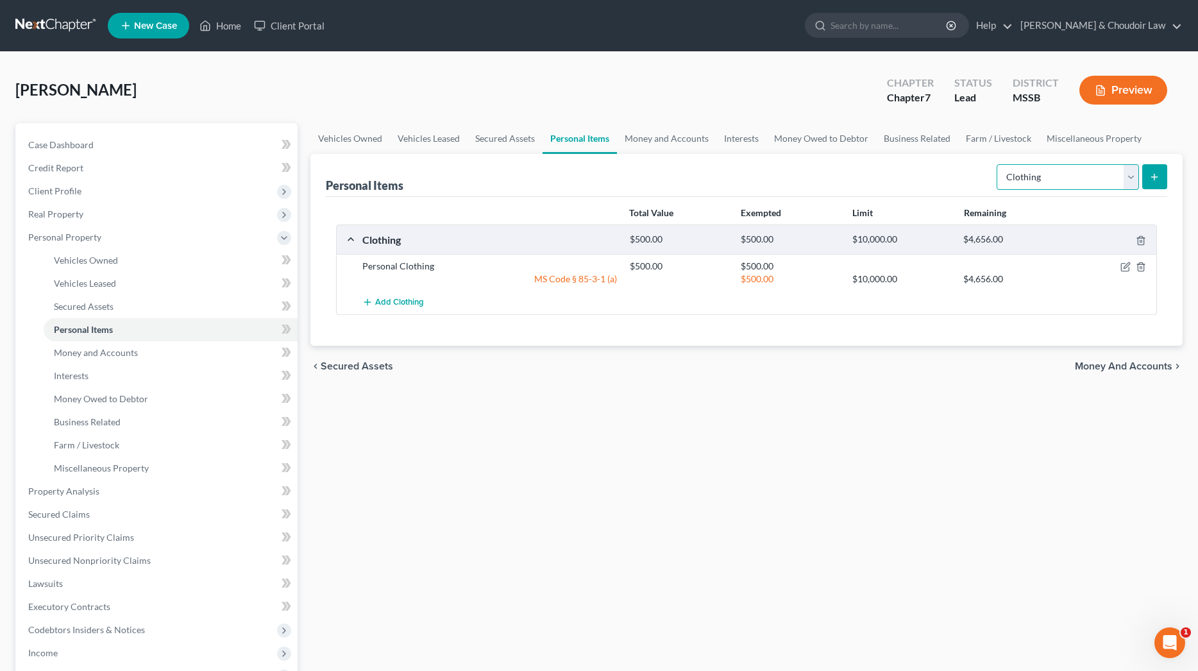
select select "electronics"
click at [1154, 176] on line "submit" at bounding box center [1154, 177] width 0 height 6
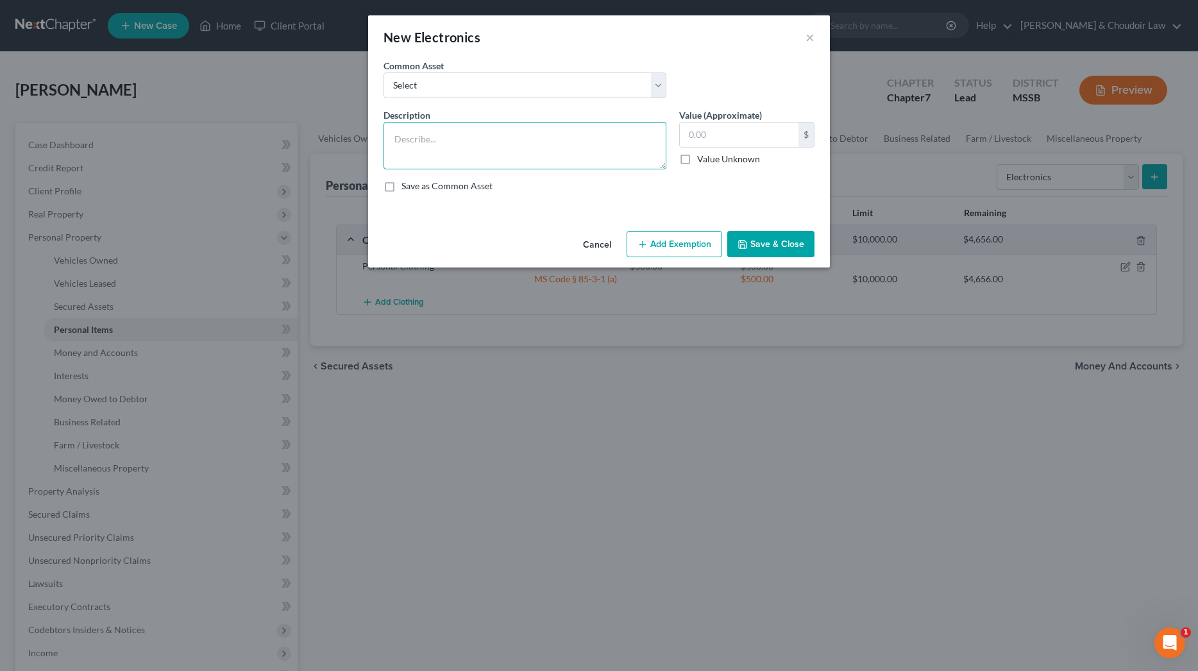
click at [615, 151] on textarea at bounding box center [524, 145] width 283 height 47
type textarea "Personal and Household Electronics"
type input "2,100"
click at [681, 242] on button "Add Exemption" at bounding box center [675, 244] width 96 height 27
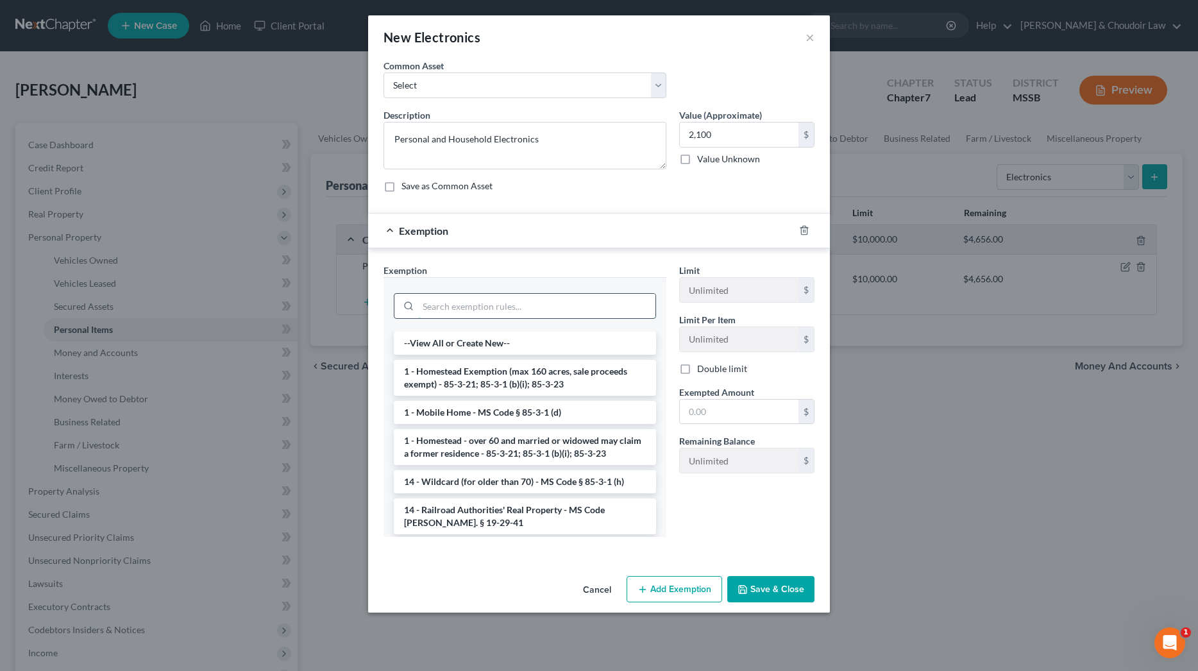
click at [633, 305] on input "search" at bounding box center [536, 306] width 237 height 24
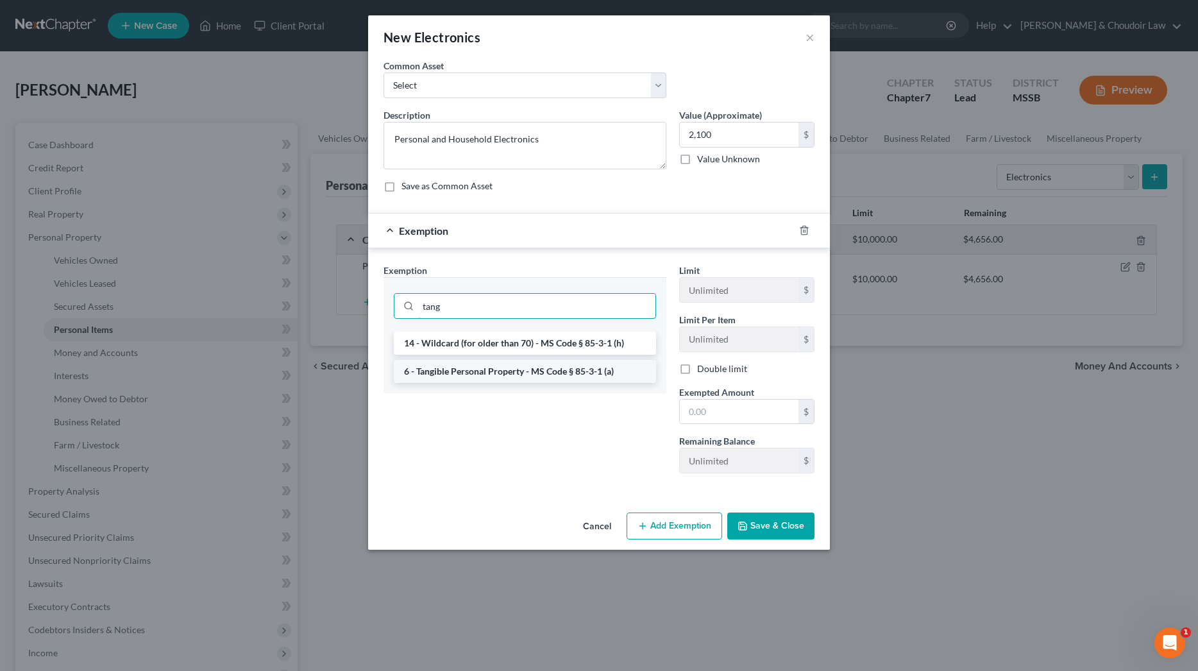
type input "tang"
click at [572, 366] on li "6 - Tangible Personal Property - MS Code § 85-3-1 (a)" at bounding box center [525, 371] width 262 height 23
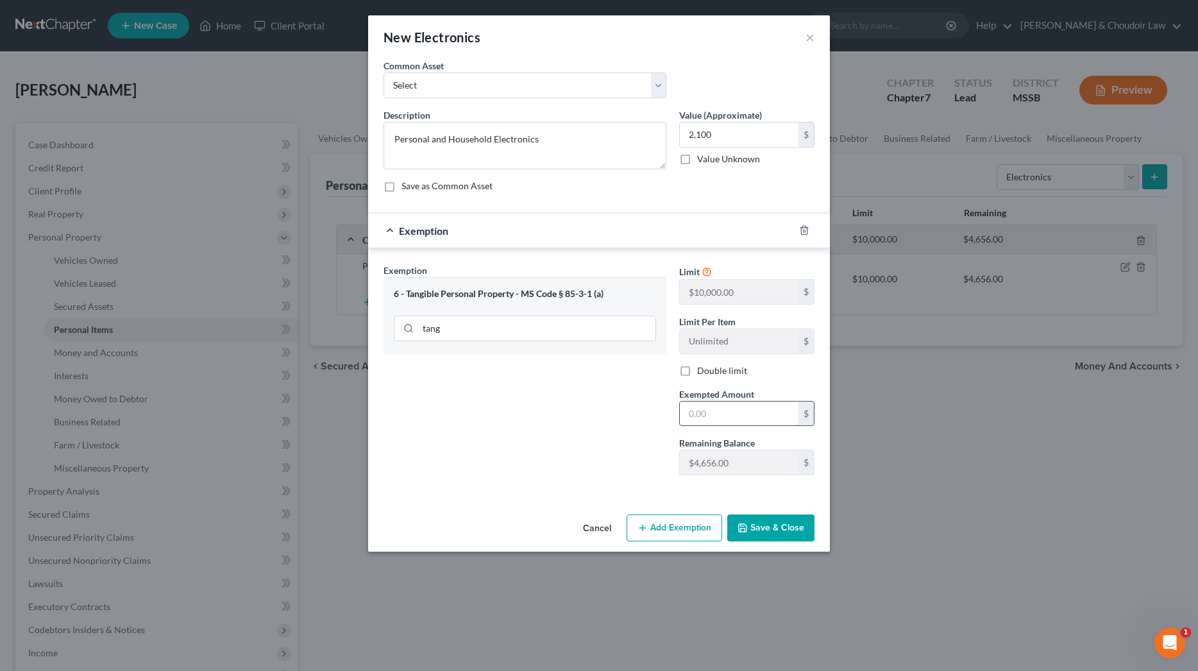
click at [695, 402] on input "text" at bounding box center [739, 413] width 119 height 24
type input "2,100"
drag, startPoint x: 757, startPoint y: 527, endPoint x: 821, endPoint y: 437, distance: 110.2
click at [757, 527] on button "Save & Close" at bounding box center [770, 527] width 87 height 27
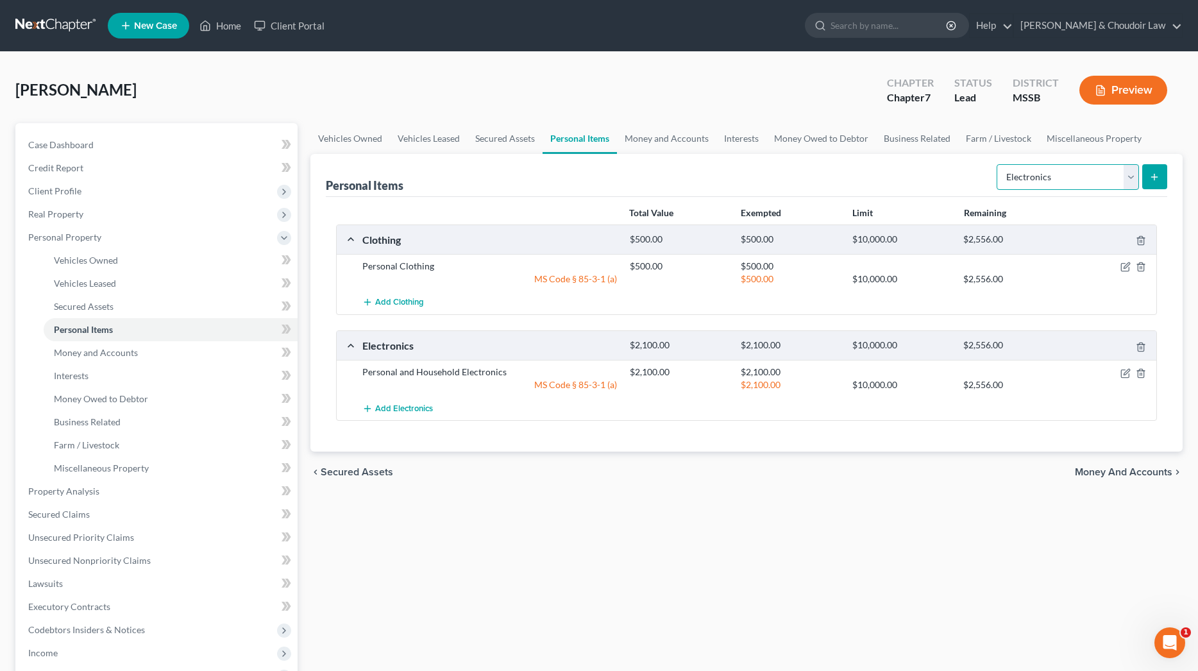
select select "firearms"
click at [1150, 176] on icon "submit" at bounding box center [1154, 177] width 10 height 10
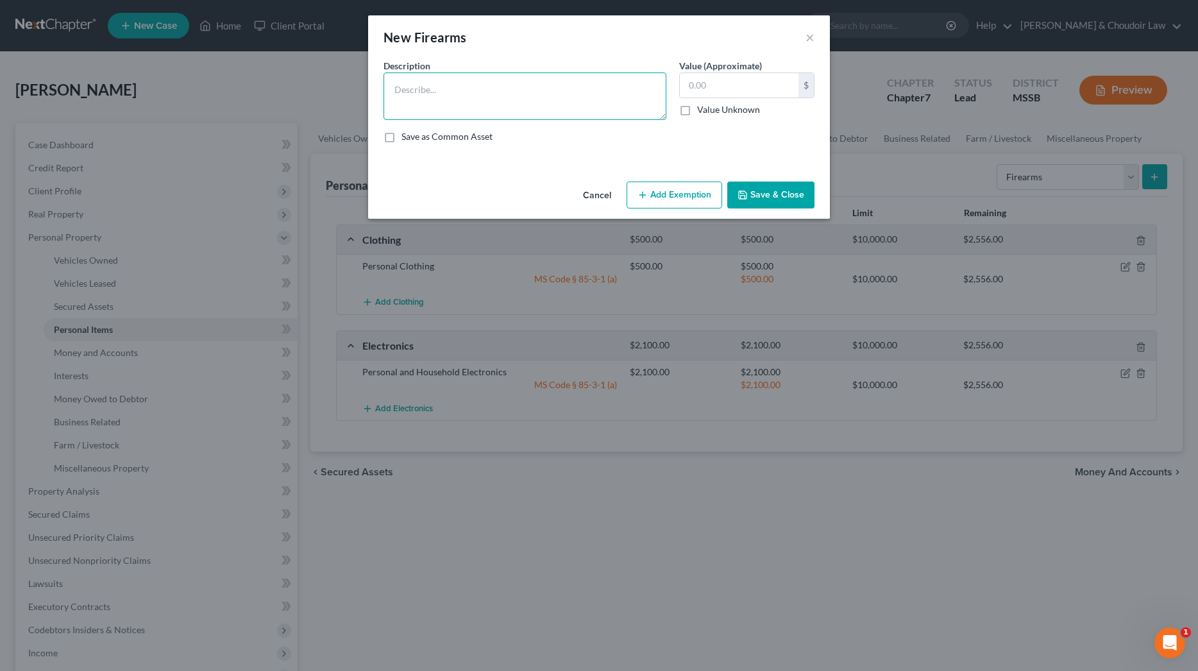
click at [561, 101] on textarea at bounding box center [524, 95] width 283 height 47
type textarea "Taurus Gx4 9mm"
type input "400.00"
click at [680, 194] on button "Add Exemption" at bounding box center [675, 194] width 96 height 27
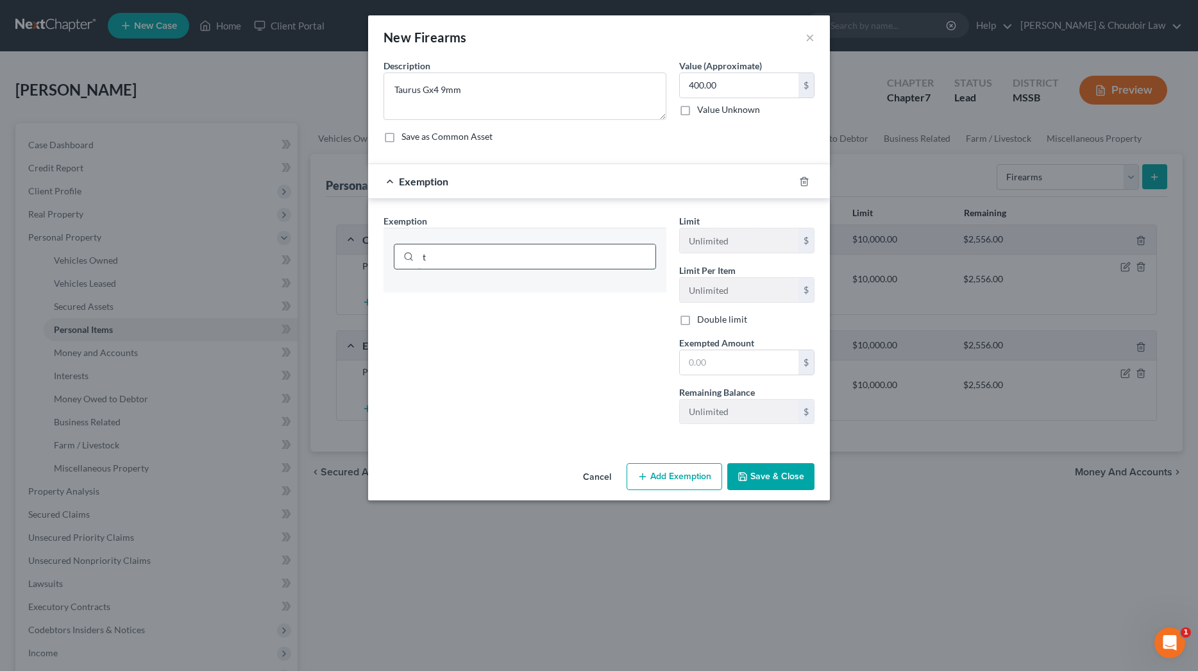
click at [605, 254] on input "t" at bounding box center [536, 256] width 237 height 24
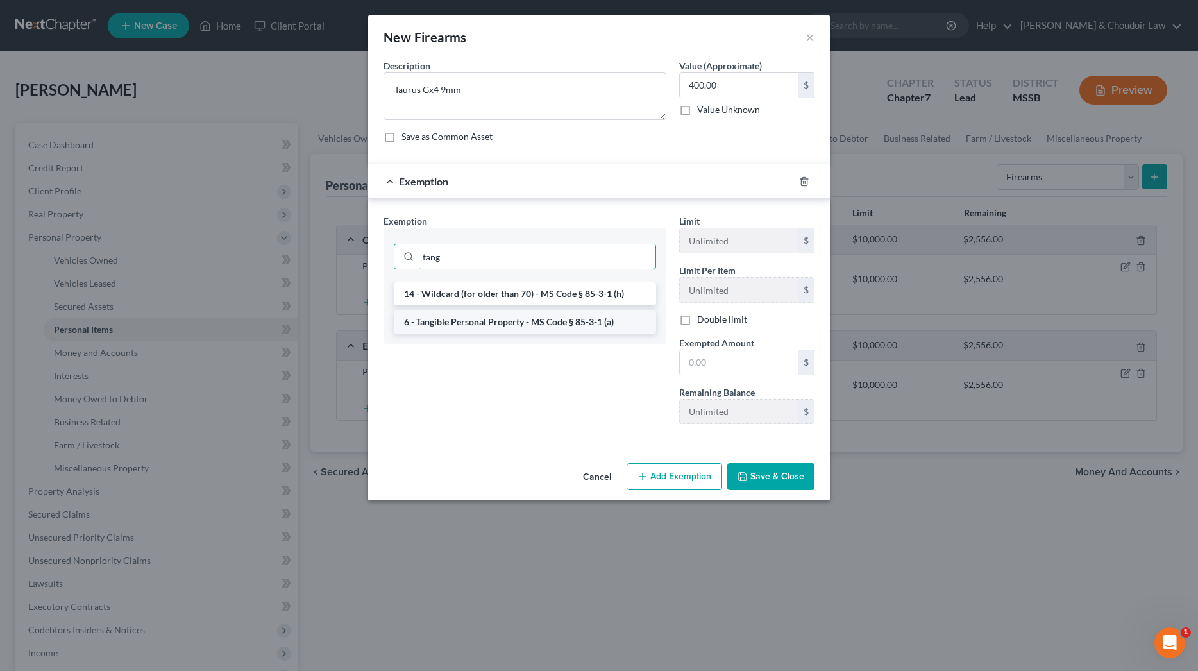
type input "tang"
click at [550, 317] on li "6 - Tangible Personal Property - MS Code § 85-3-1 (a)" at bounding box center [525, 321] width 262 height 23
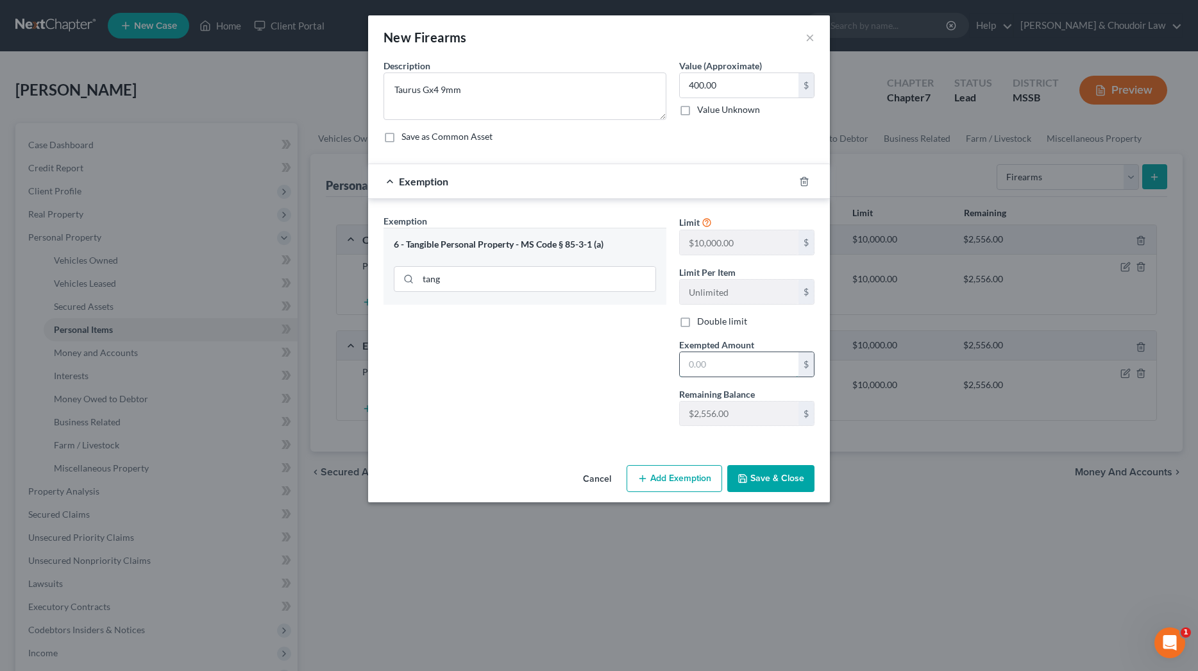
click at [715, 364] on input "text" at bounding box center [739, 364] width 119 height 24
type input "400"
click at [757, 473] on button "Save & Close" at bounding box center [770, 478] width 87 height 27
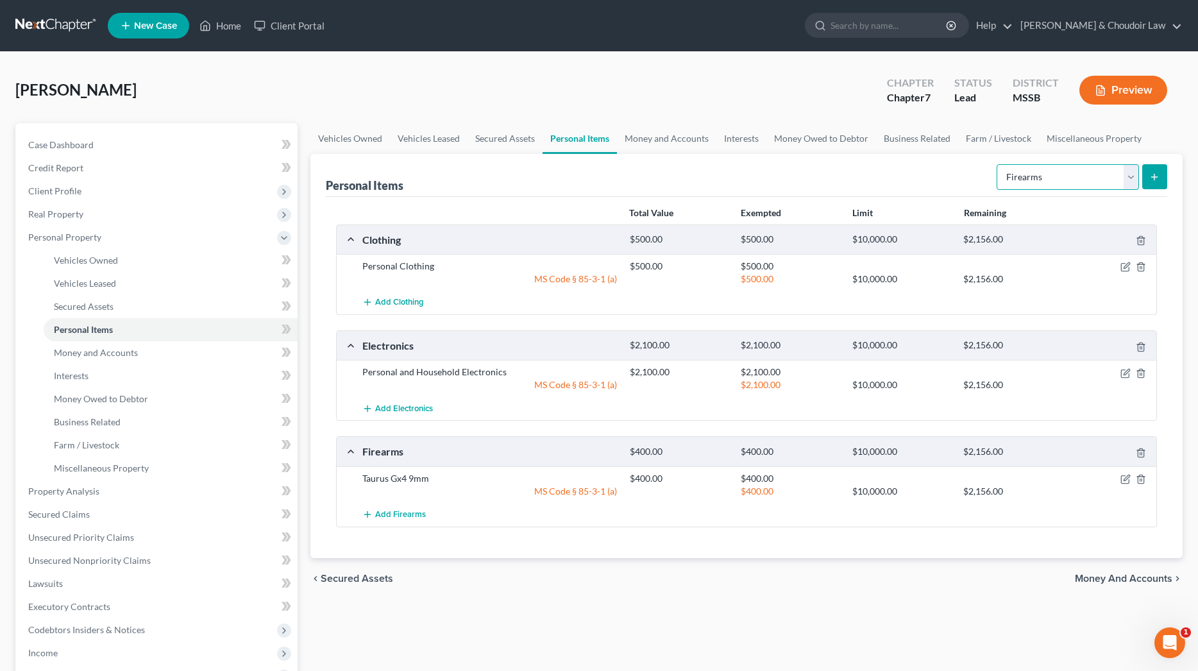
select select "household_goods"
click at [1158, 178] on icon "submit" at bounding box center [1154, 177] width 10 height 10
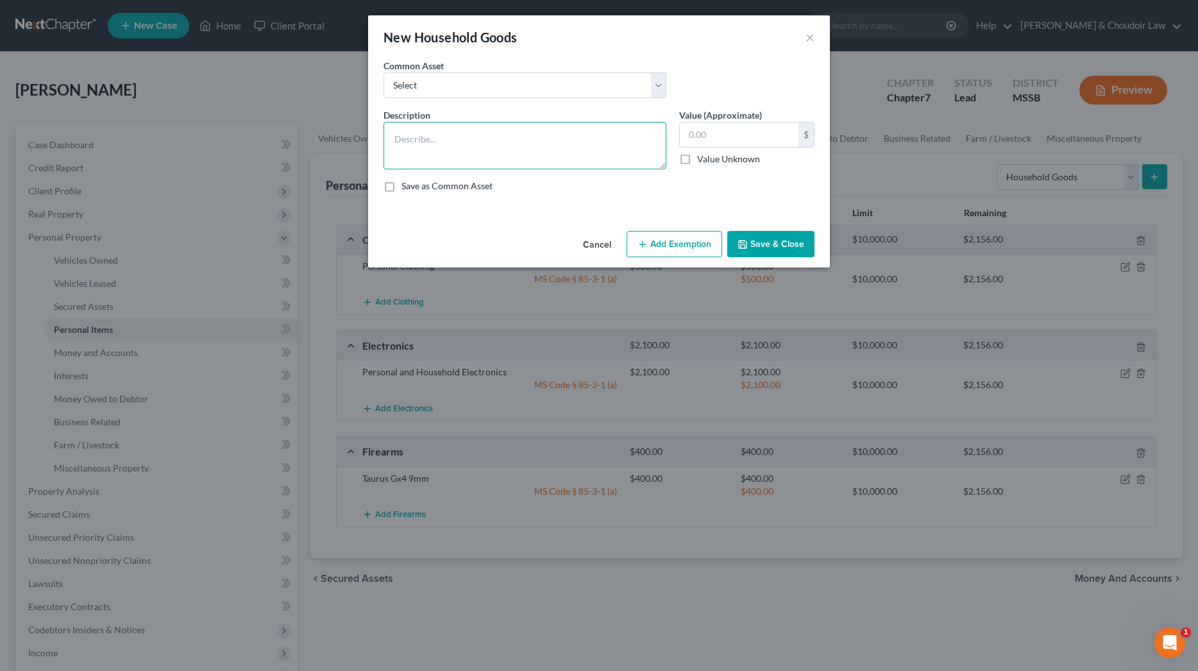
click at [595, 154] on textarea at bounding box center [524, 145] width 283 height 47
type textarea "Household Goods, Furniture, and Appliances"
type input "3,000"
click at [661, 237] on button "Add Exemption" at bounding box center [675, 244] width 96 height 27
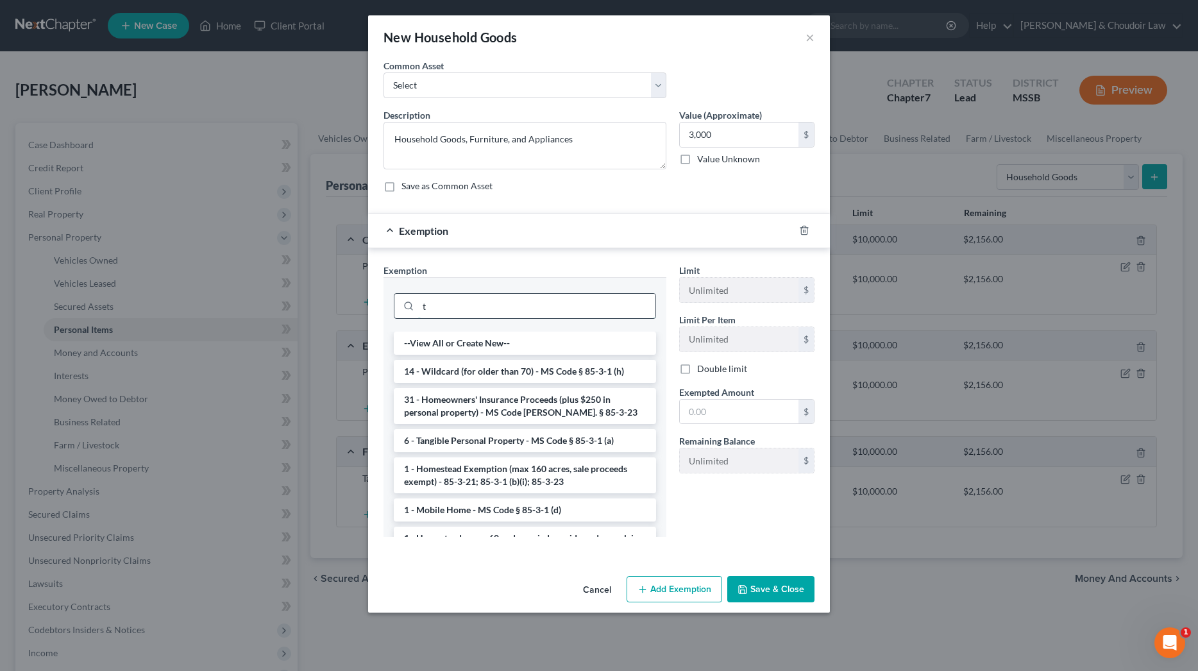
click at [610, 301] on input "t" at bounding box center [536, 306] width 237 height 24
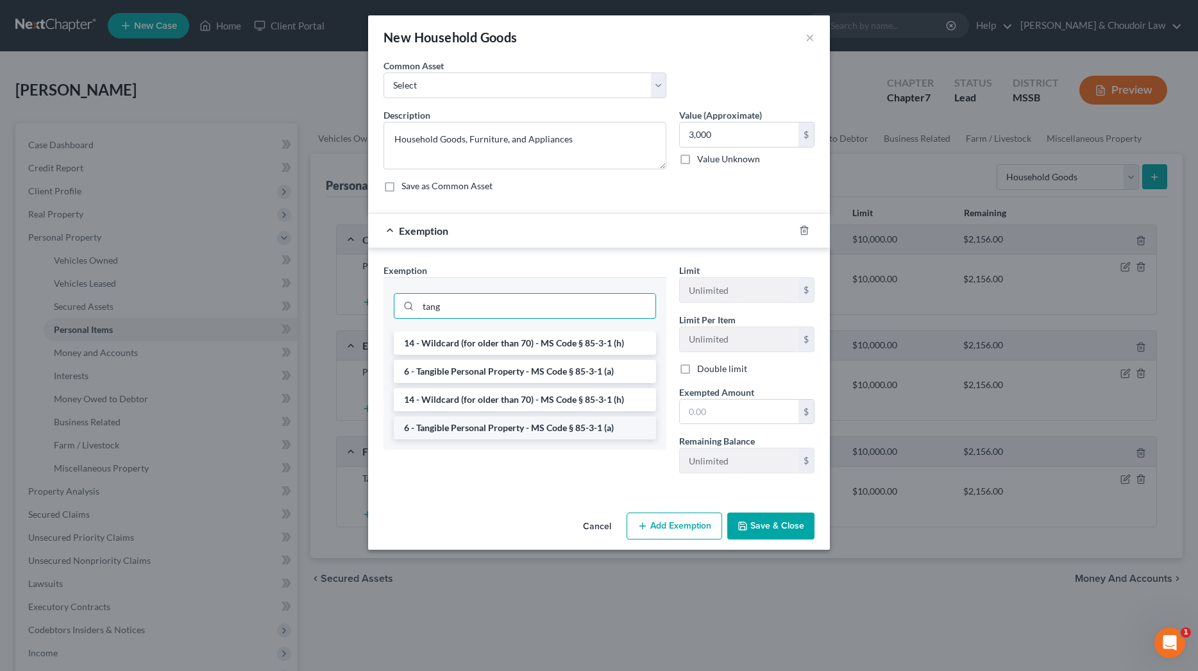
type input "tang"
click at [543, 423] on li "6 - Tangible Personal Property - MS Code § 85-3-1 (a)" at bounding box center [525, 427] width 262 height 23
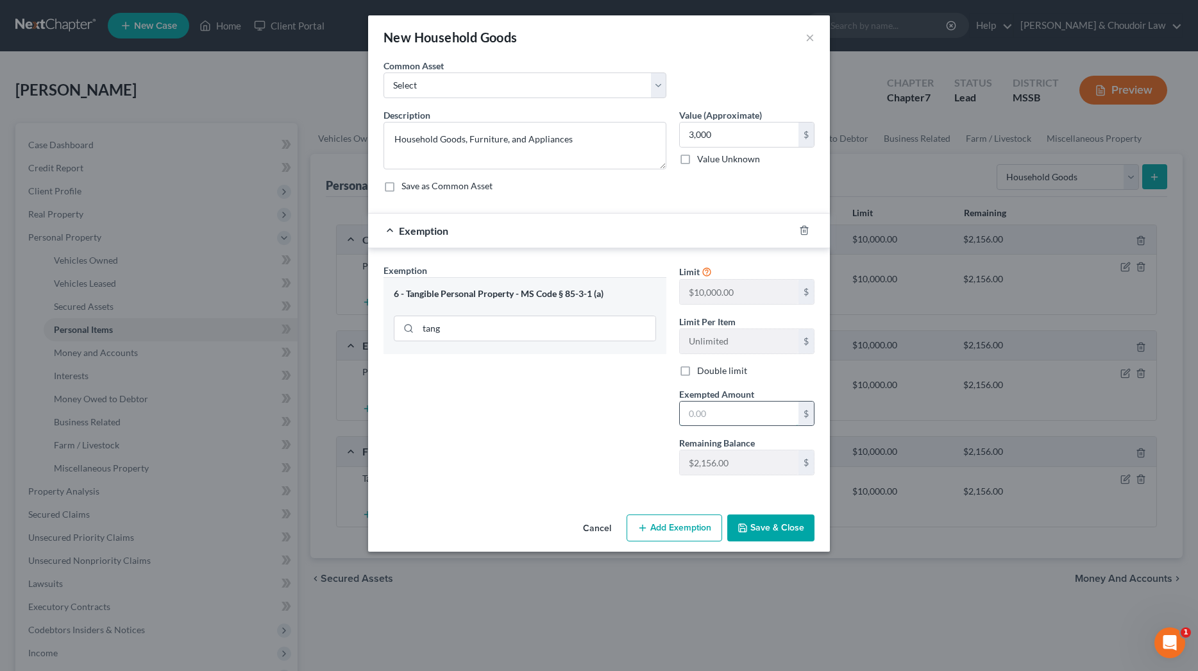
click at [689, 409] on input "text" at bounding box center [739, 413] width 119 height 24
click at [693, 409] on input "text" at bounding box center [739, 413] width 119 height 24
type input "2,000"
drag, startPoint x: 715, startPoint y: 132, endPoint x: 623, endPoint y: 132, distance: 91.7
click at [624, 132] on div "Description * Household Goods, Furniture, and Appliances Value (Approximate) 3,…" at bounding box center [599, 155] width 444 height 94
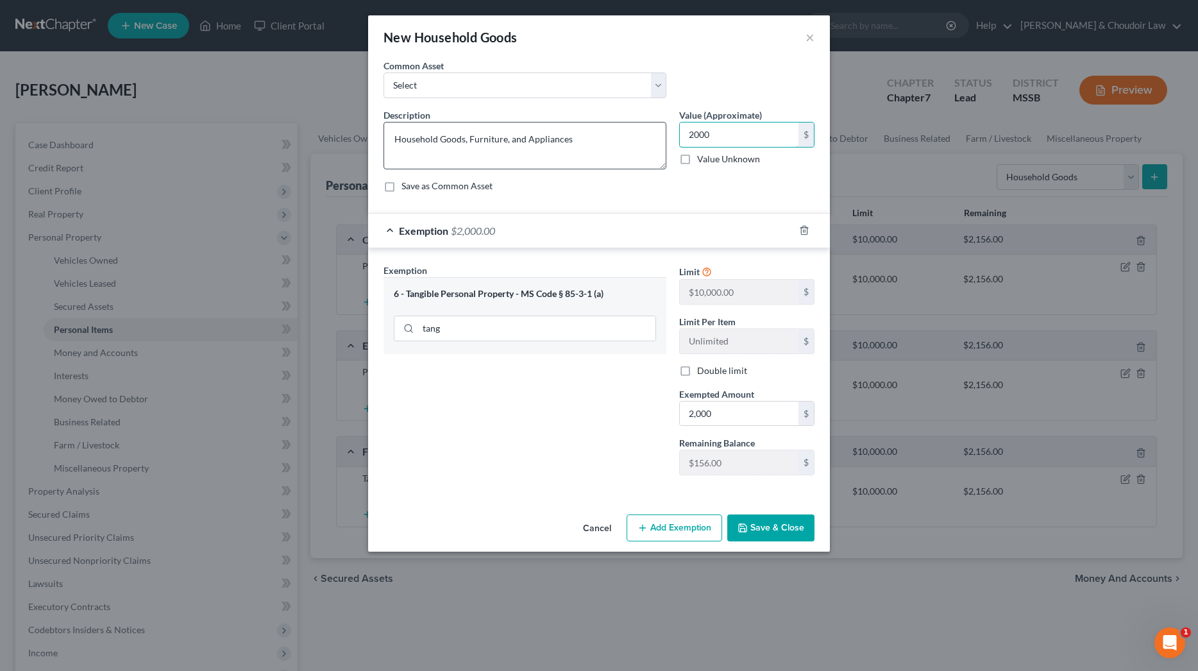
type input "2,000"
click at [780, 530] on button "Save & Close" at bounding box center [770, 527] width 87 height 27
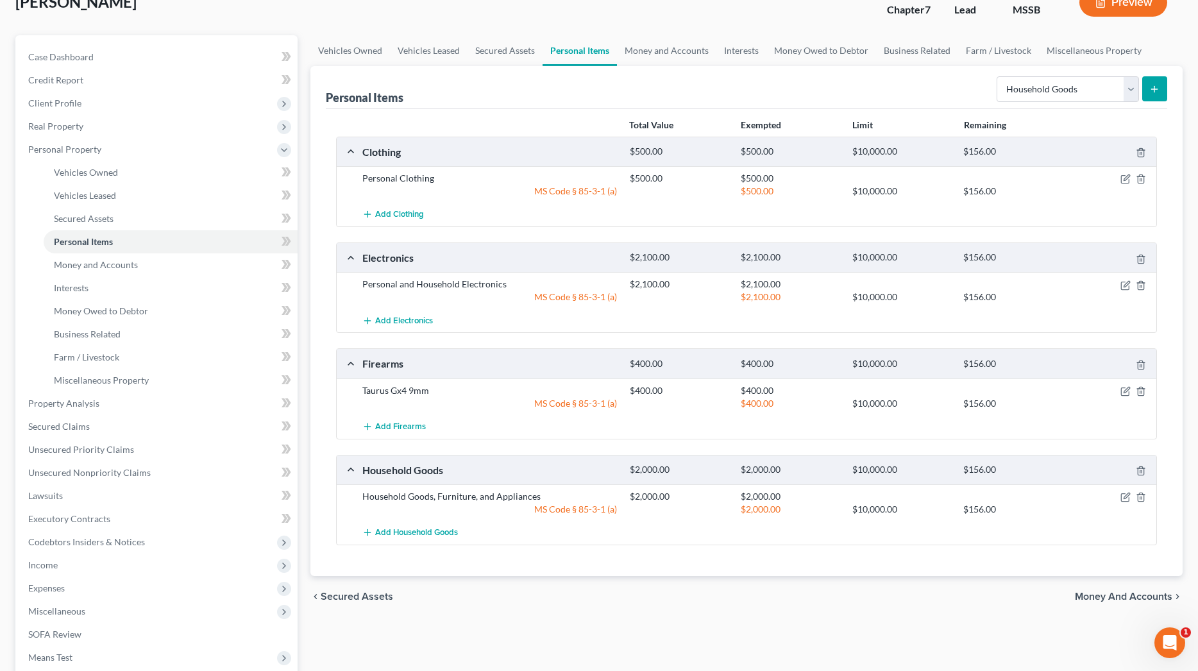
scroll to position [120, 0]
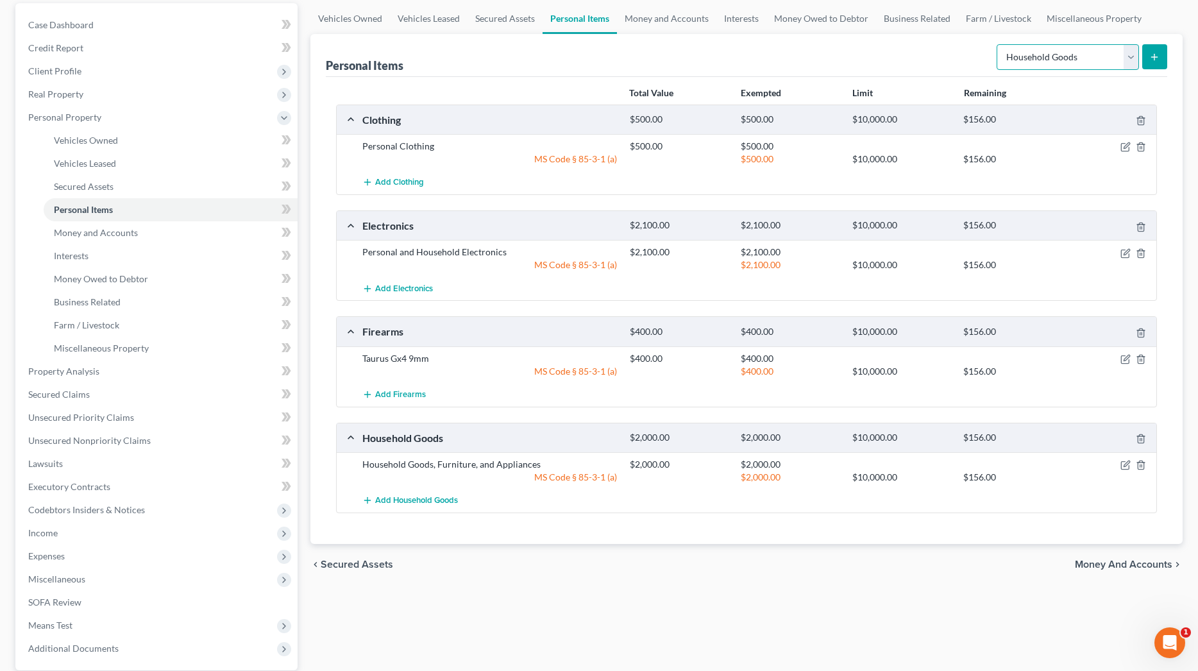
select select "other"
click at [1160, 56] on button "submit" at bounding box center [1154, 56] width 25 height 25
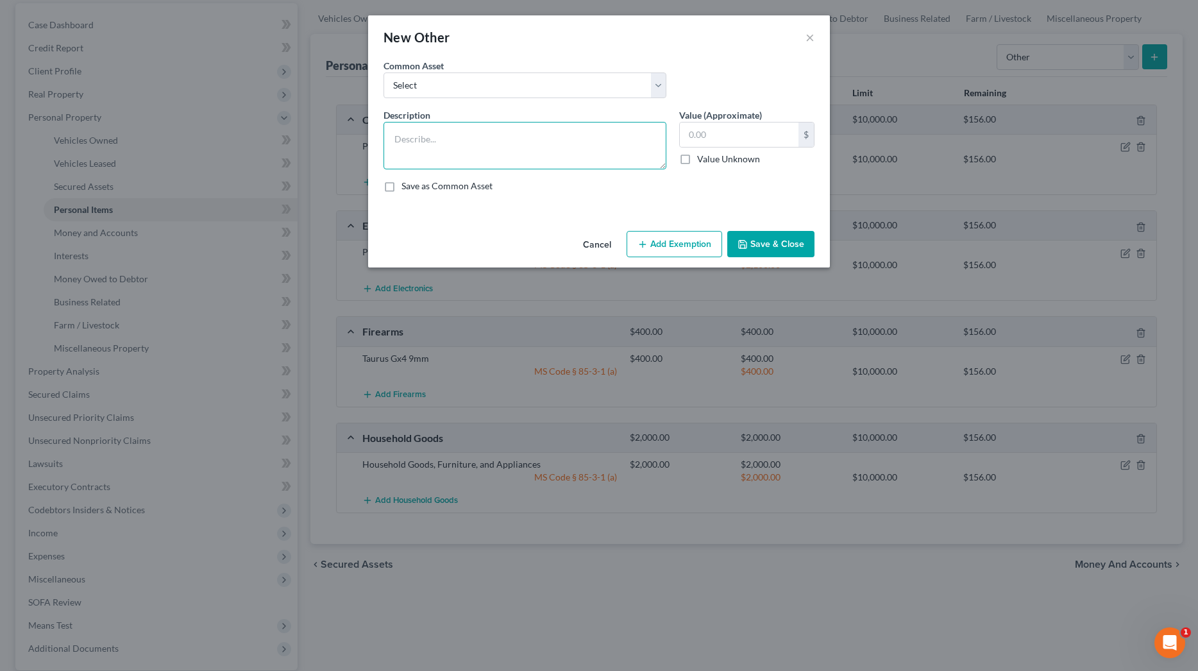
click at [609, 142] on textarea at bounding box center [524, 145] width 283 height 47
type textarea "Lawncare Equipment and Miscellaneous Tools"
type input "500.00"
click at [675, 252] on button "Add Exemption" at bounding box center [675, 244] width 96 height 27
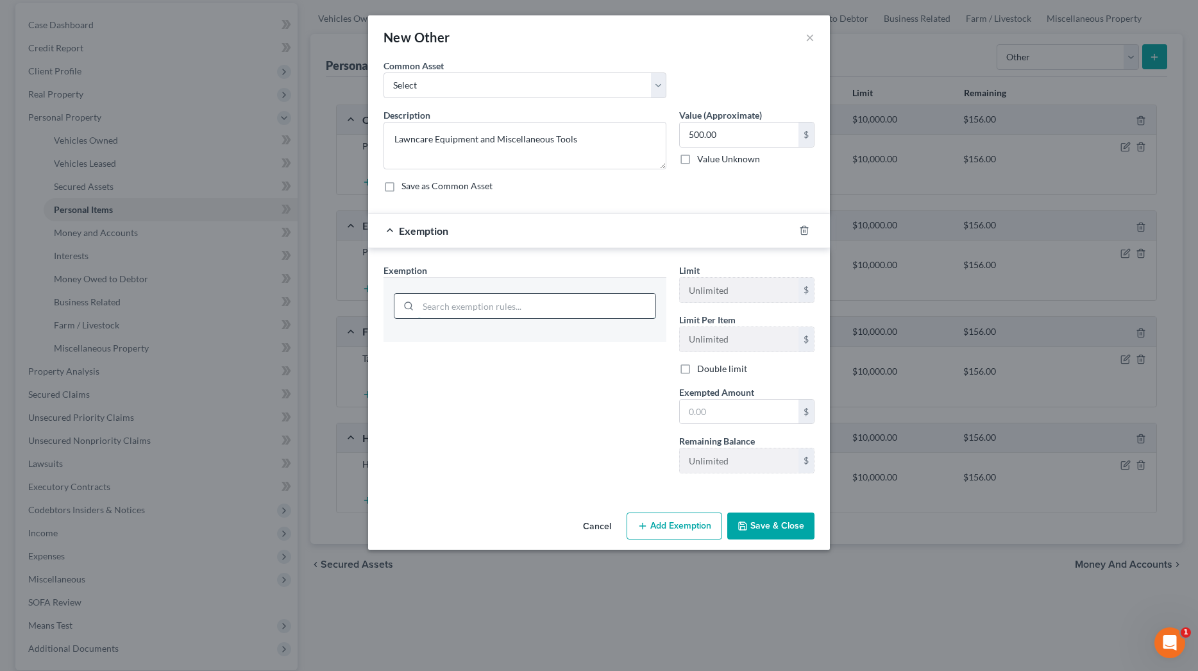
click at [614, 309] on input "search" at bounding box center [536, 306] width 237 height 24
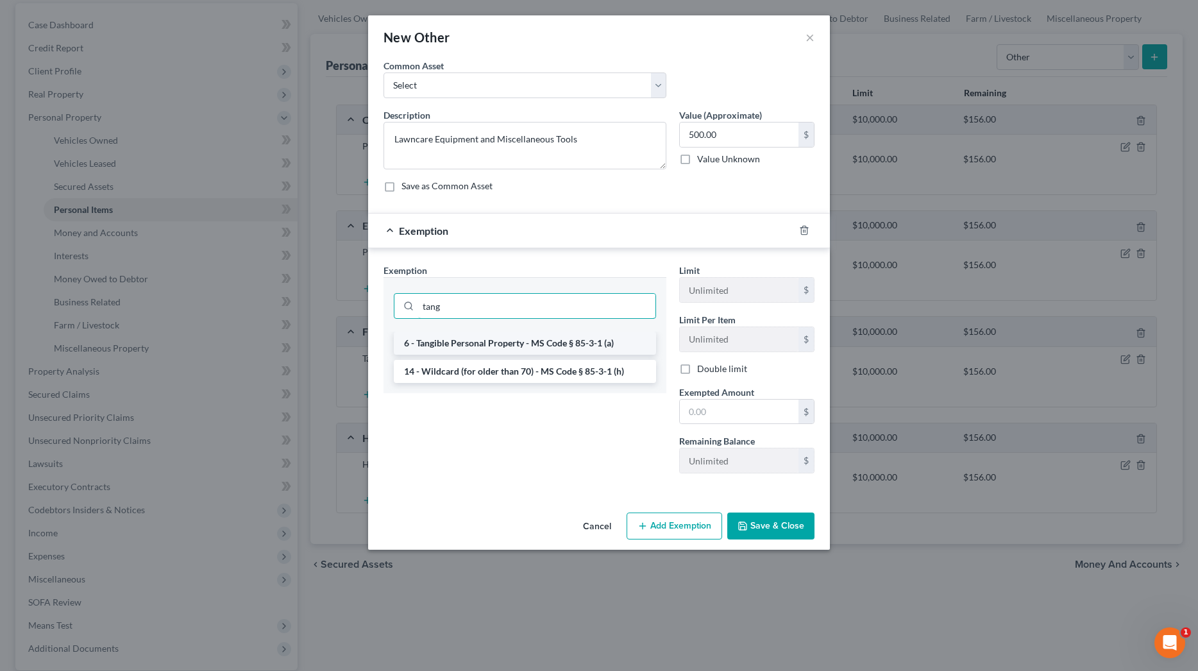
type input "tang"
click at [574, 346] on li "6 - Tangible Personal Property - MS Code § 85-3-1 (a)" at bounding box center [525, 343] width 262 height 23
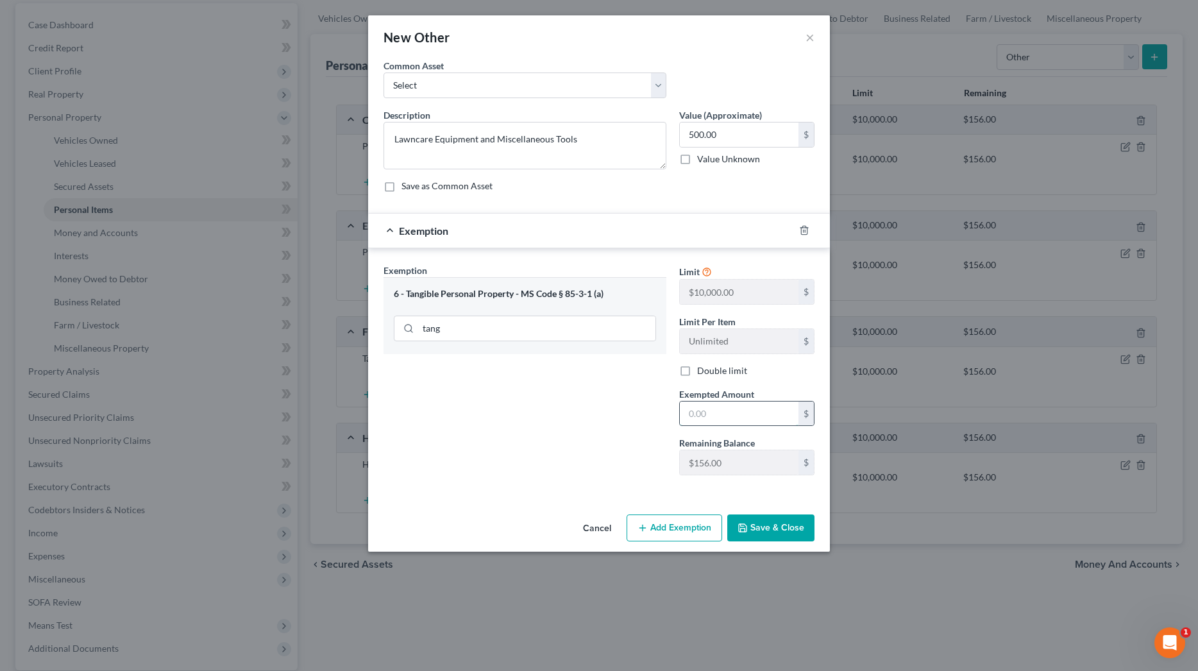
click at [699, 408] on input "text" at bounding box center [739, 413] width 119 height 24
type input "500"
click at [764, 527] on button "Save & Close" at bounding box center [770, 527] width 87 height 27
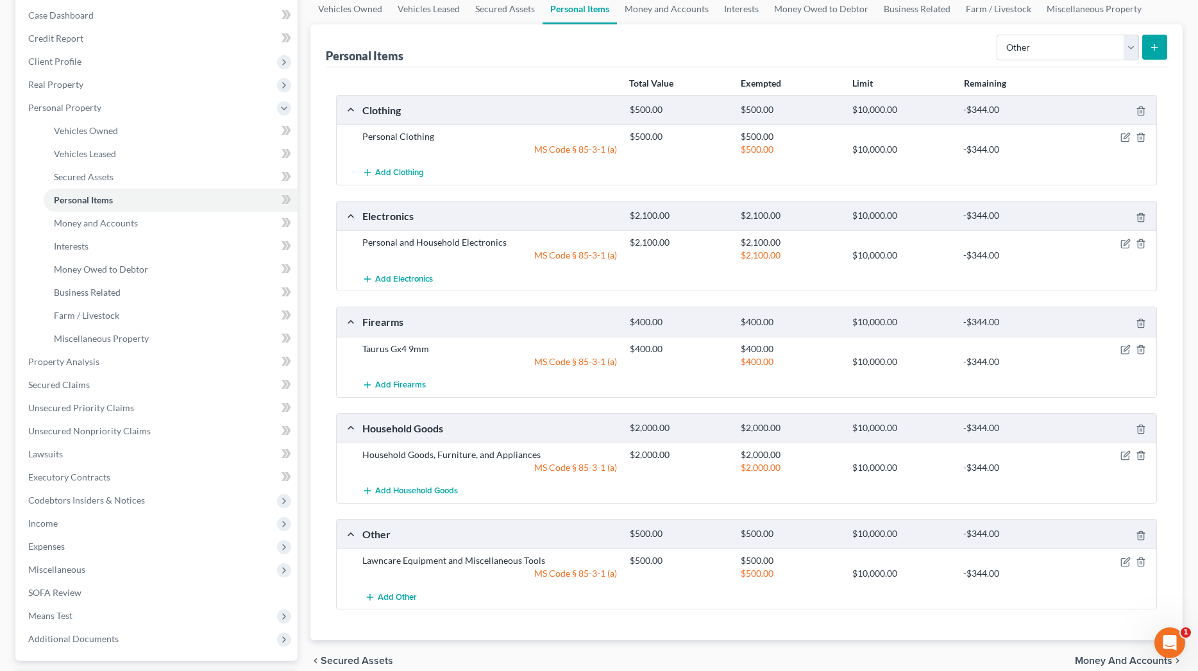
scroll to position [130, 0]
click at [1124, 240] on icon "button" at bounding box center [1125, 243] width 10 height 10
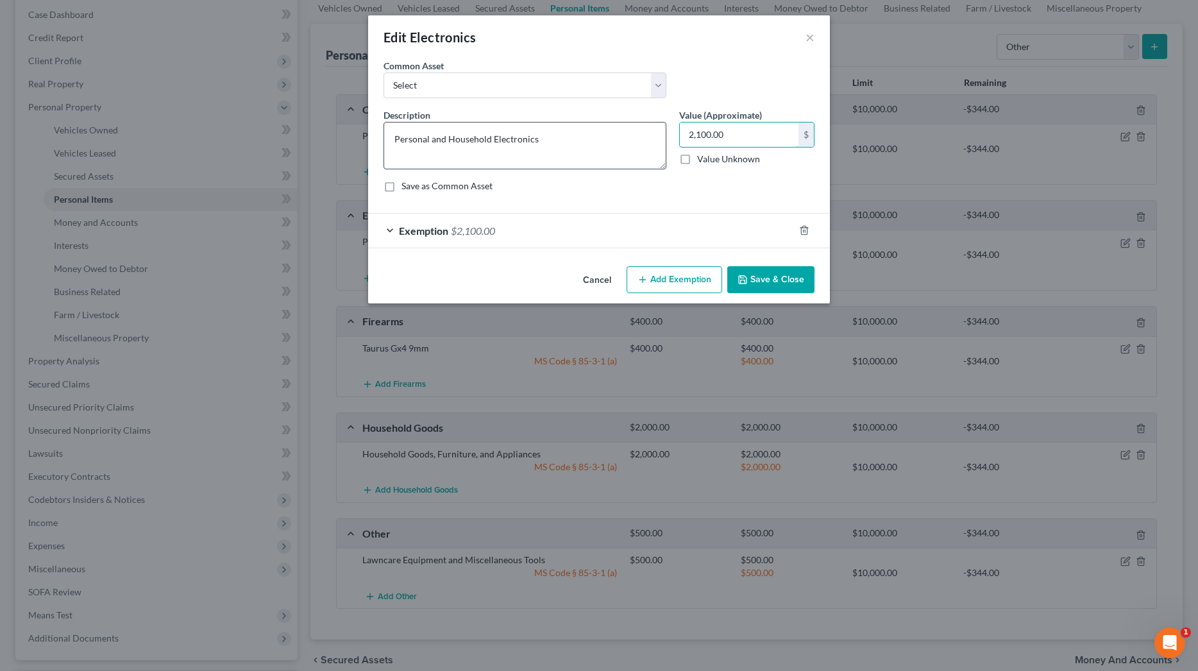
drag, startPoint x: 767, startPoint y: 139, endPoint x: 618, endPoint y: 131, distance: 149.6
click at [618, 131] on div "Description * Personal and Household Electronics Value (Approximate) 2,100.00 $…" at bounding box center [599, 155] width 444 height 94
type input "1,800"
click at [445, 222] on div "Exemption $2,100.00" at bounding box center [581, 231] width 426 height 34
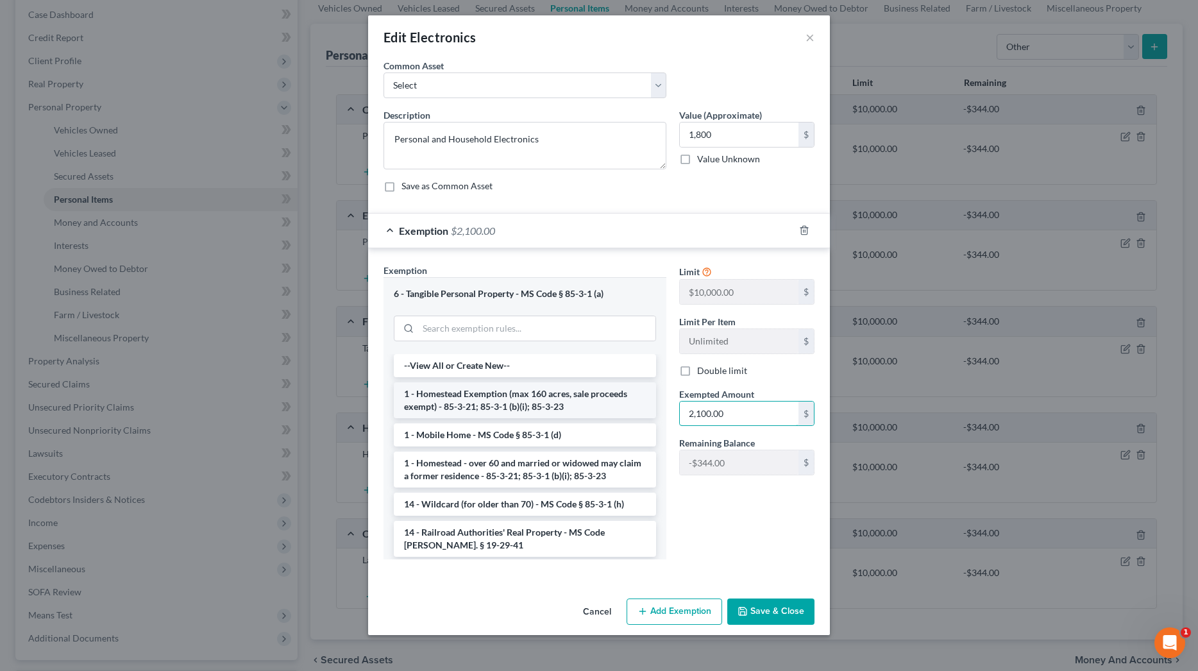
drag, startPoint x: 748, startPoint y: 414, endPoint x: 600, endPoint y: 416, distance: 148.1
click at [600, 416] on div "Exemption Set must be selected for CA. Exemption * 6 - Tangible Personal Proper…" at bounding box center [599, 417] width 444 height 306
type input "1,800"
click at [771, 609] on button "Save & Close" at bounding box center [770, 611] width 87 height 27
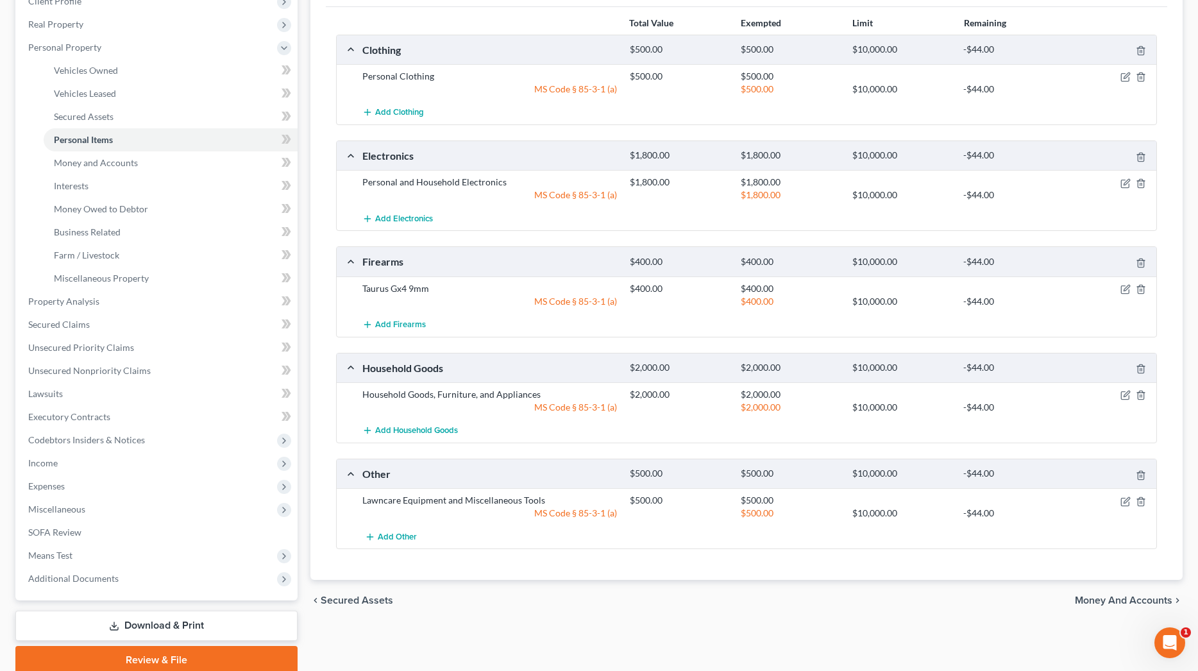
scroll to position [196, 0]
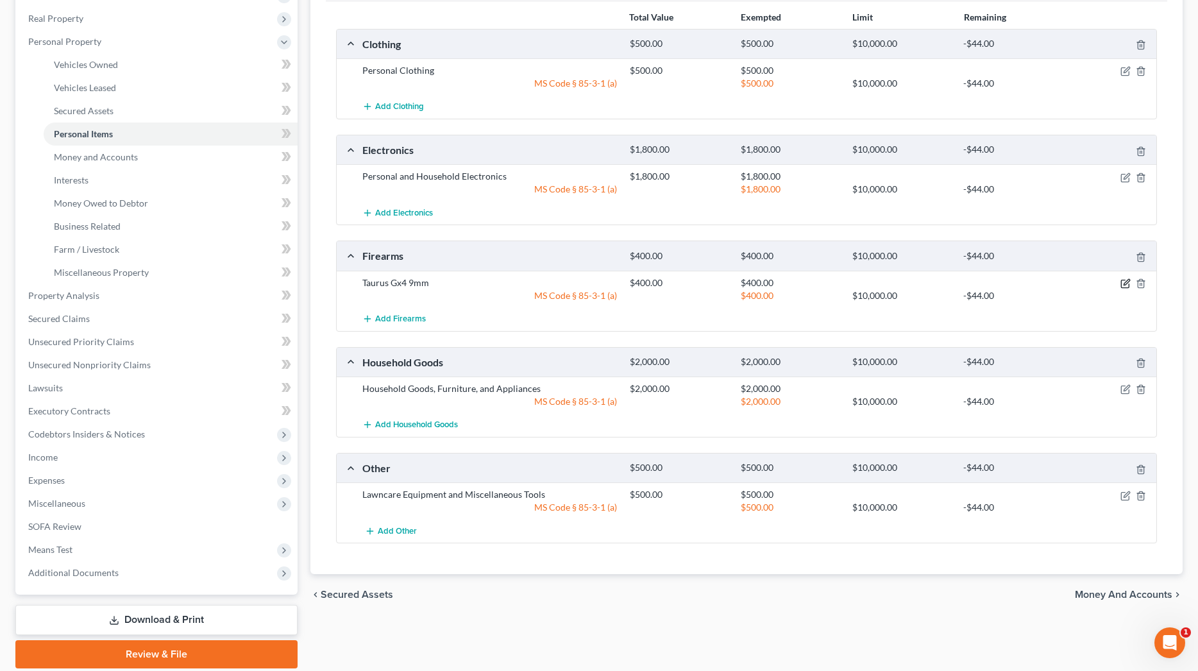
click at [1125, 281] on icon "button" at bounding box center [1125, 283] width 10 height 10
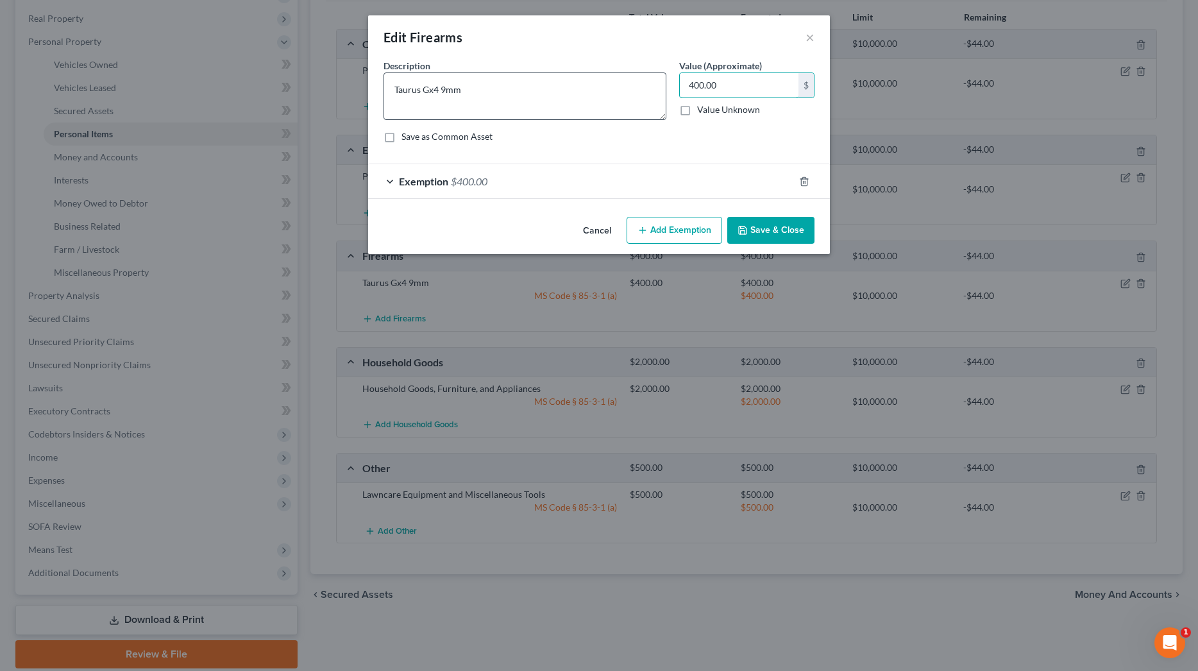
drag, startPoint x: 644, startPoint y: 86, endPoint x: 633, endPoint y: 87, distance: 10.9
click at [633, 87] on div "Description * Taurus Gx4 9mm Value (Approximate) 400.00 $ Value Unknown Balance…" at bounding box center [599, 106] width 444 height 94
type input "0"
type input "350"
click at [478, 185] on span "$400.00" at bounding box center [469, 181] width 37 height 12
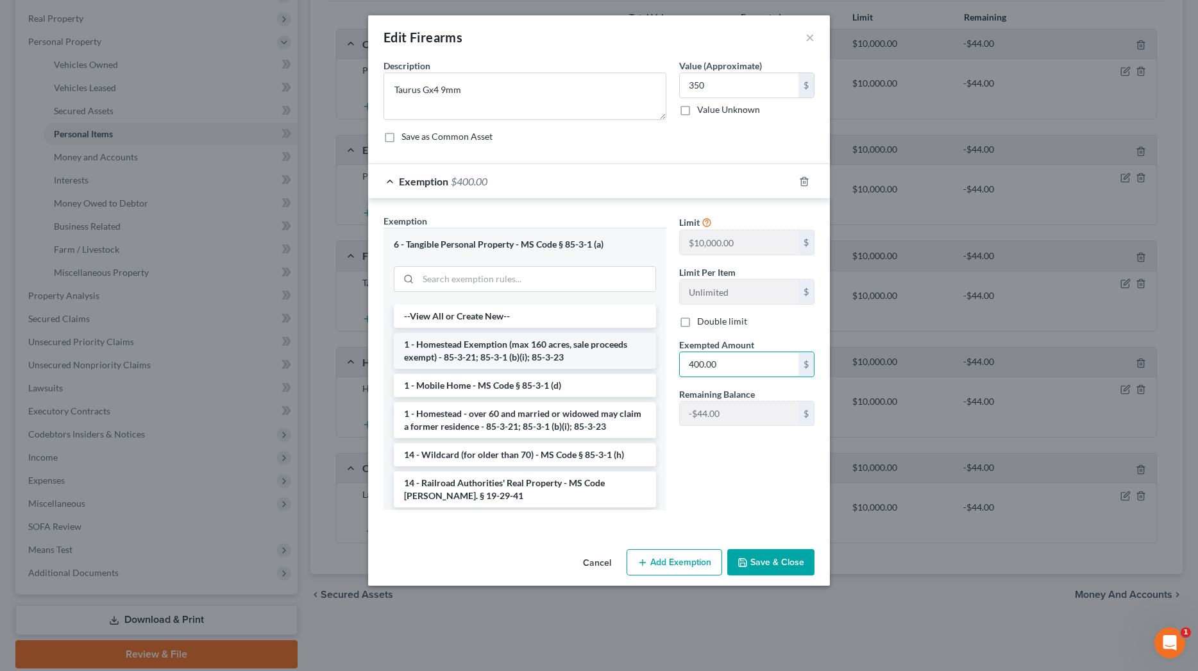
drag, startPoint x: 729, startPoint y: 367, endPoint x: 581, endPoint y: 365, distance: 147.5
click at [581, 365] on div "Exemption Set must be selected for CA. Exemption * 6 - Tangible Personal Proper…" at bounding box center [599, 367] width 444 height 306
type input "350"
click at [750, 566] on button "Save & Close" at bounding box center [770, 562] width 87 height 27
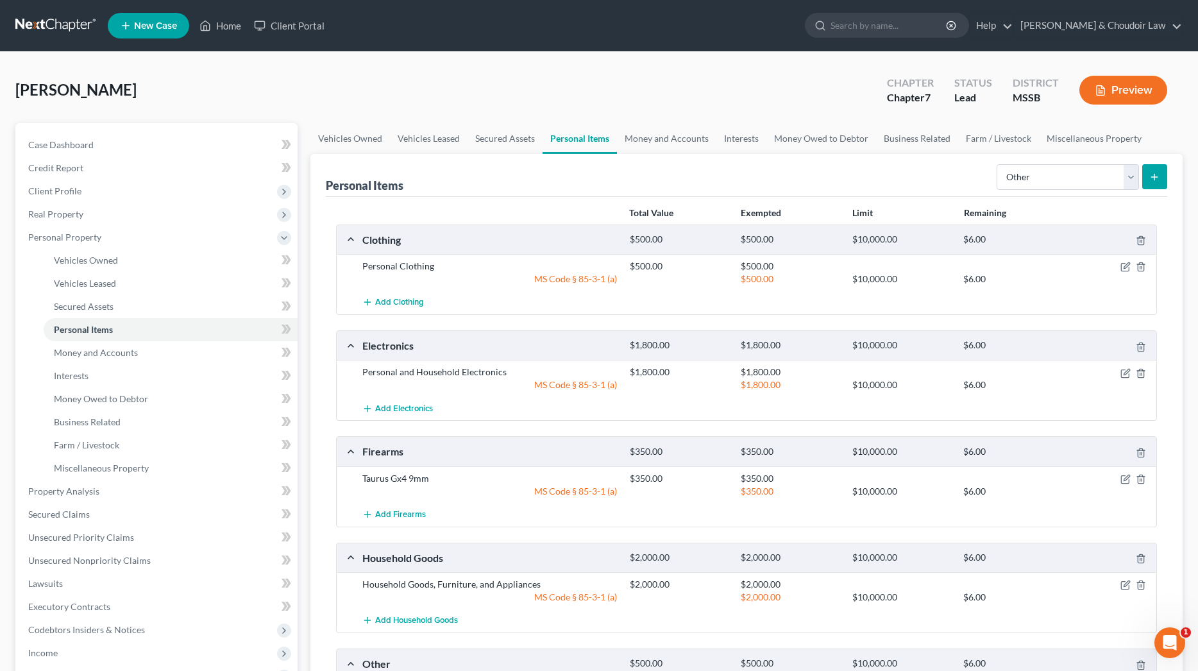
scroll to position [0, 0]
click at [677, 140] on link "Money and Accounts" at bounding box center [666, 138] width 99 height 31
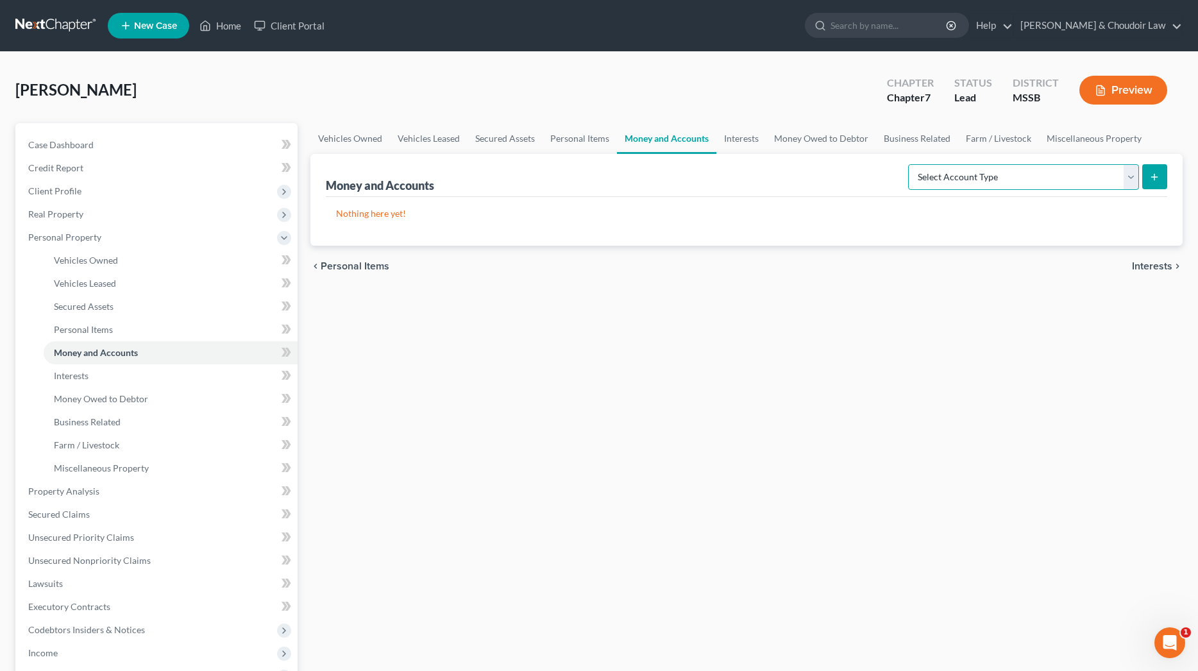
select select "checking"
click at [1147, 175] on button "submit" at bounding box center [1154, 176] width 25 height 25
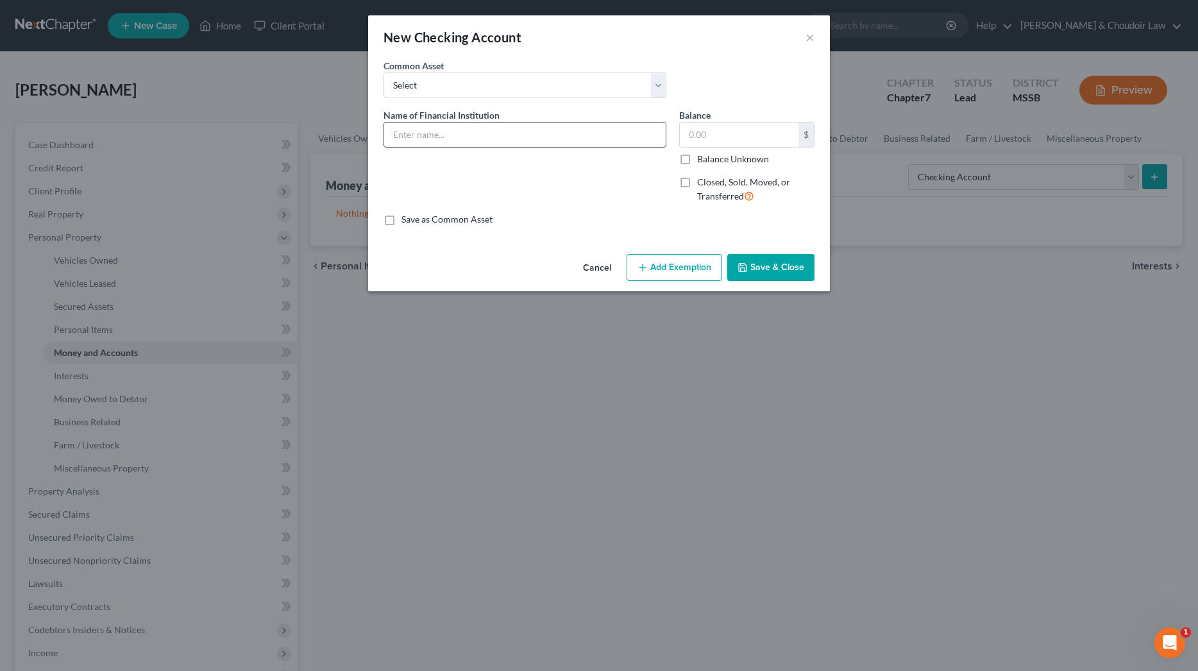
click at [514, 129] on input "text" at bounding box center [525, 134] width 282 height 24
type input "Bank of Franklin (5086)"
type input "911.43"
click at [754, 258] on button "Save & Close" at bounding box center [770, 267] width 87 height 27
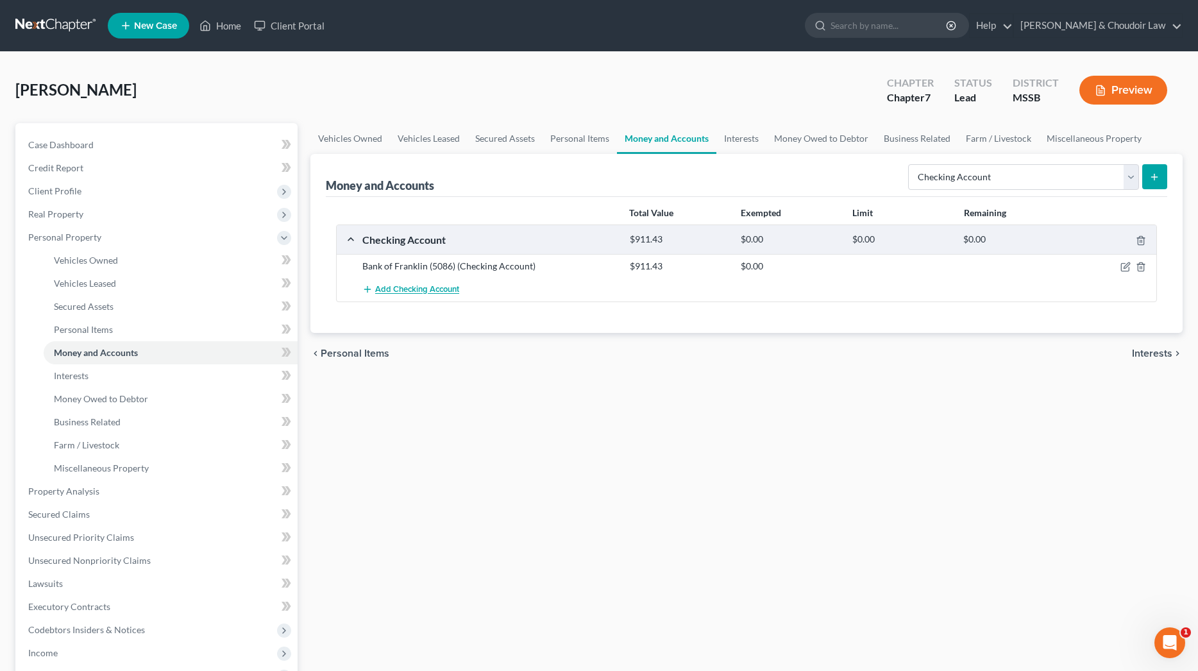
click at [396, 289] on span "Add Checking Account" at bounding box center [417, 290] width 84 height 10
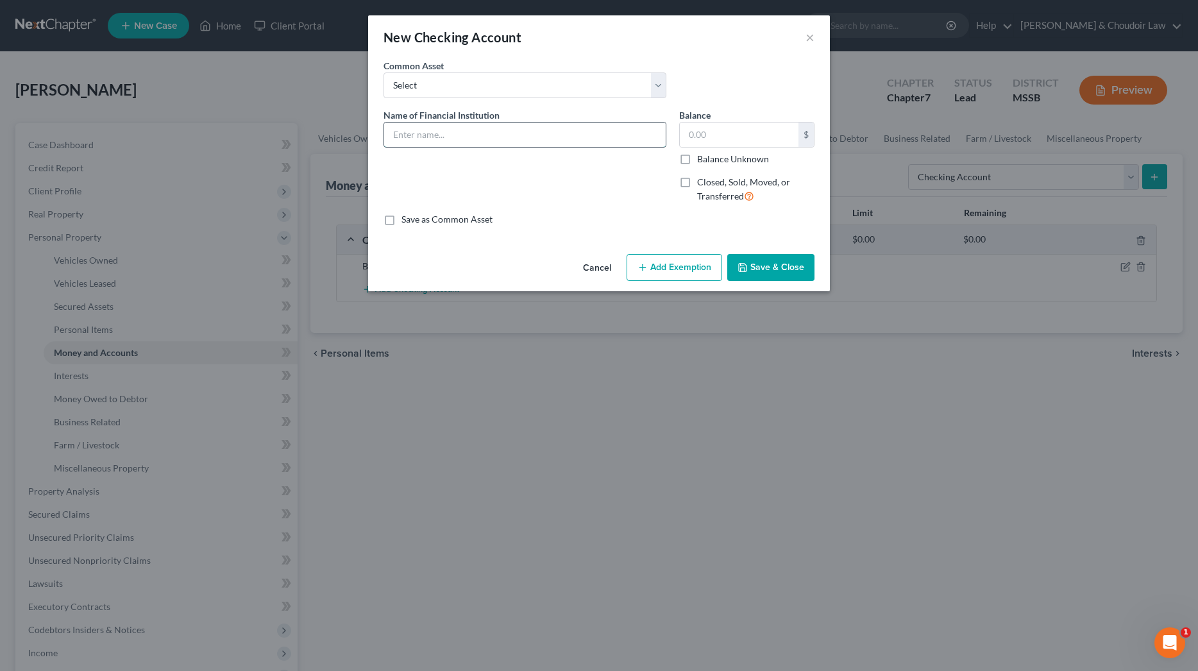
click at [473, 135] on input "text" at bounding box center [525, 134] width 282 height 24
type input "Bank of Franklin (5094)"
type input "955.91"
click at [751, 259] on button "Save & Close" at bounding box center [770, 267] width 87 height 27
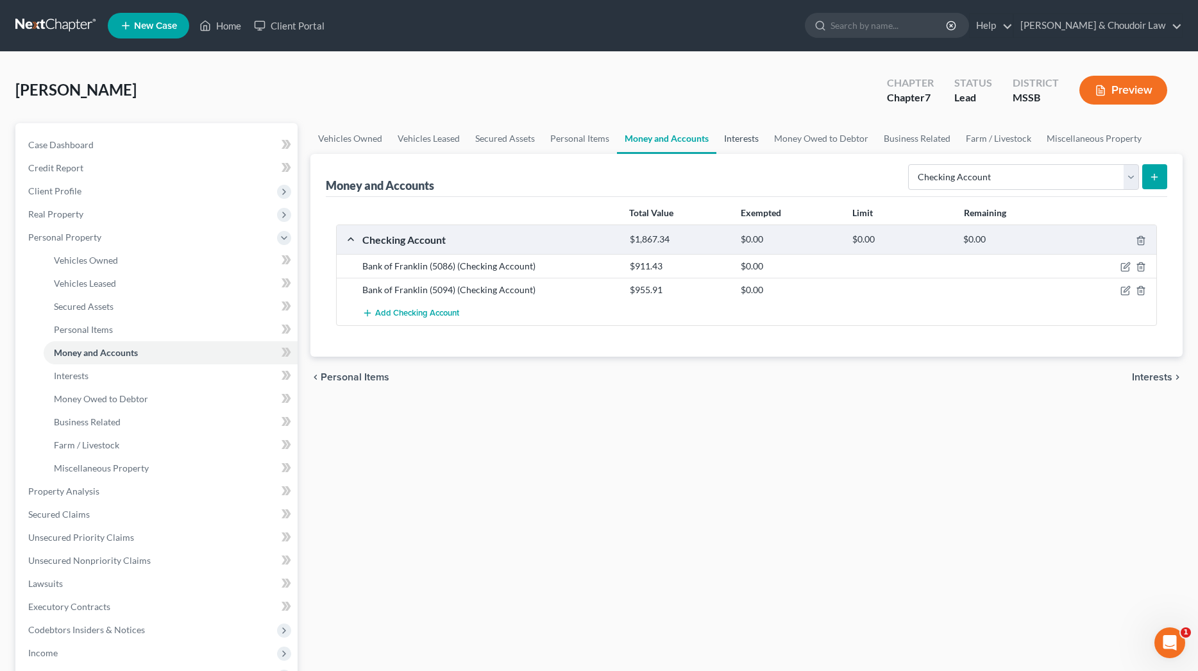
click at [750, 138] on link "Interests" at bounding box center [741, 138] width 50 height 31
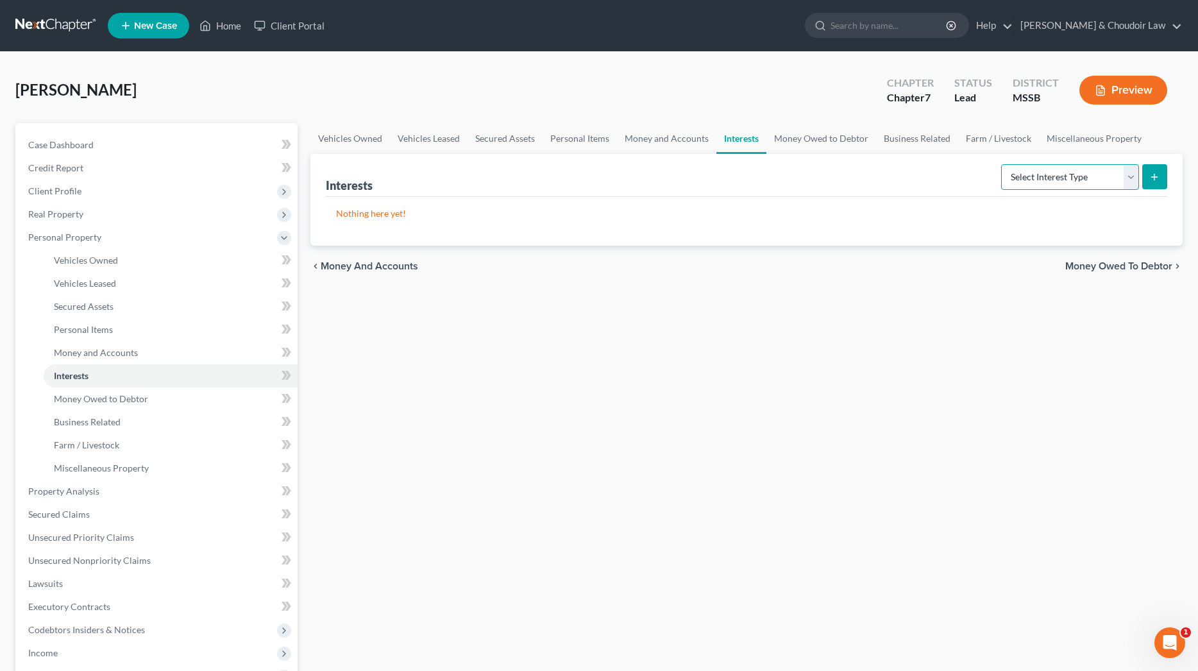
select select "term_life_insurance"
click at [1149, 173] on button "submit" at bounding box center [1154, 176] width 25 height 25
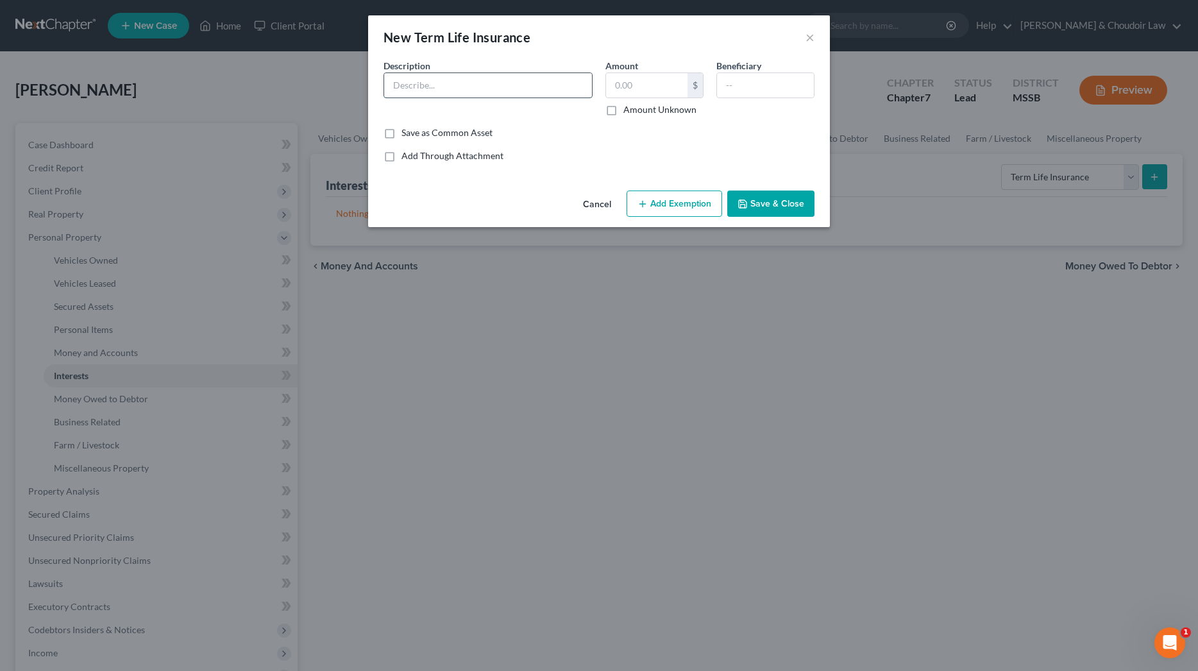
click at [512, 84] on input "text" at bounding box center [488, 85] width 208 height 24
click at [438, 87] on input "State Farm Term Life Ins. policy (100k face value)" at bounding box center [488, 85] width 208 height 24
type input "State Farm 20 yr Term Life Ins. policy (100k face value)"
click at [651, 80] on input "text" at bounding box center [646, 85] width 81 height 24
type input "0"
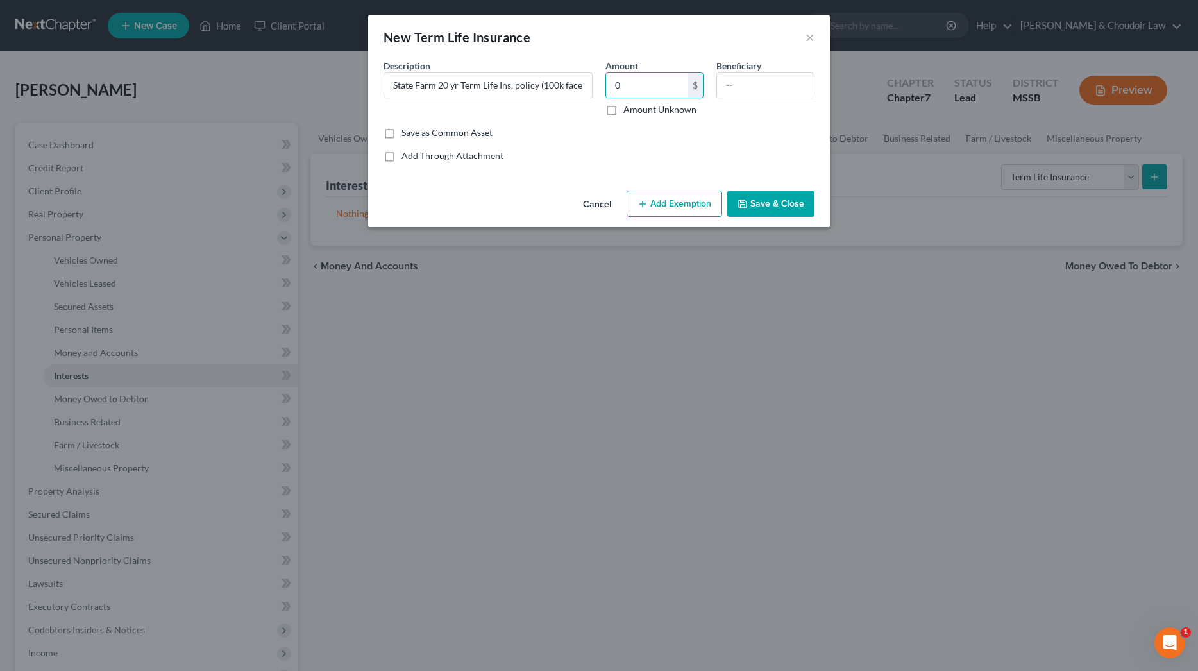
click at [778, 208] on button "Save & Close" at bounding box center [770, 203] width 87 height 27
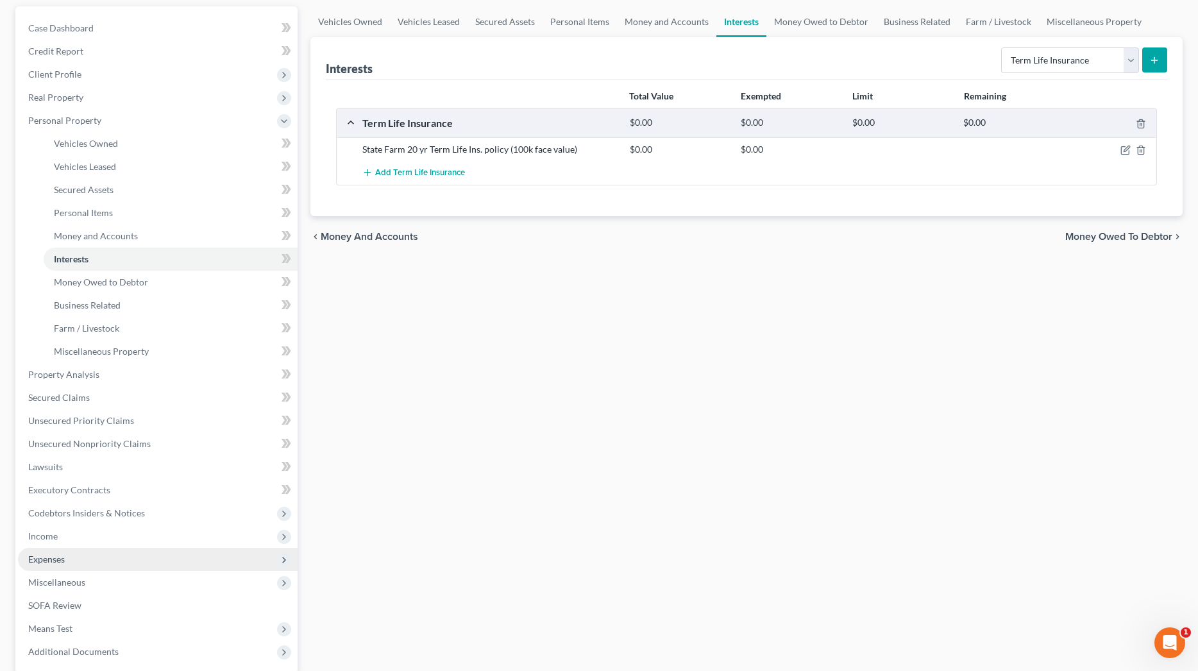
scroll to position [119, 0]
click at [63, 562] on span "Expenses" at bounding box center [158, 556] width 280 height 23
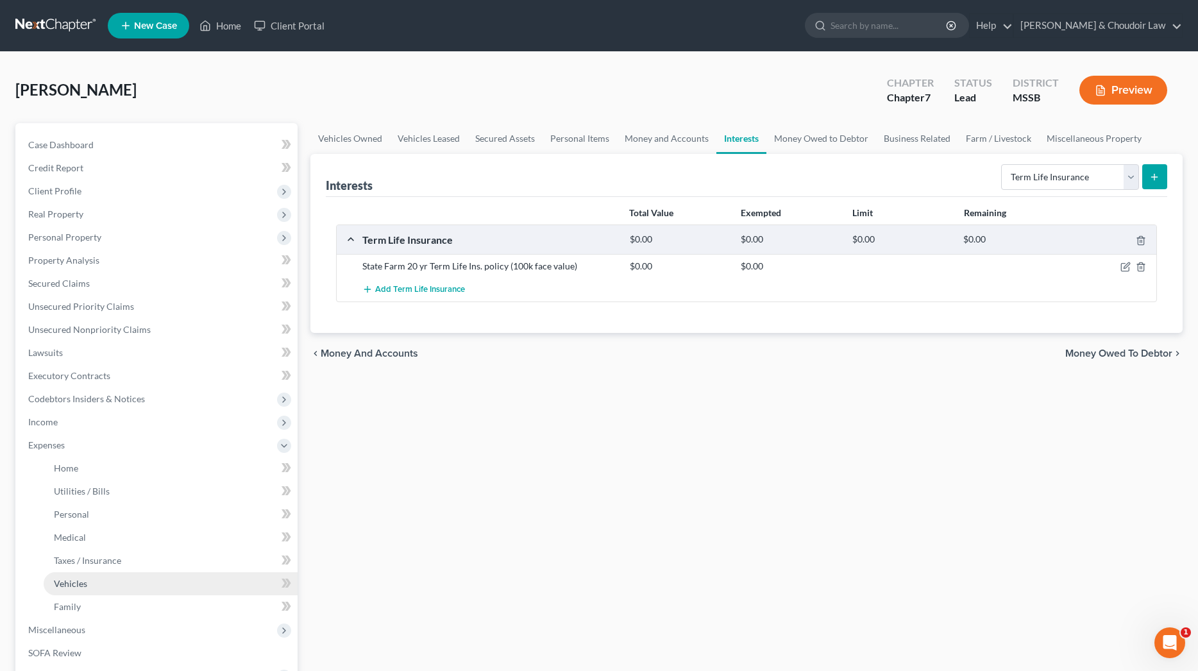
scroll to position [0, 0]
click at [78, 583] on span "Vehicles" at bounding box center [70, 583] width 33 height 11
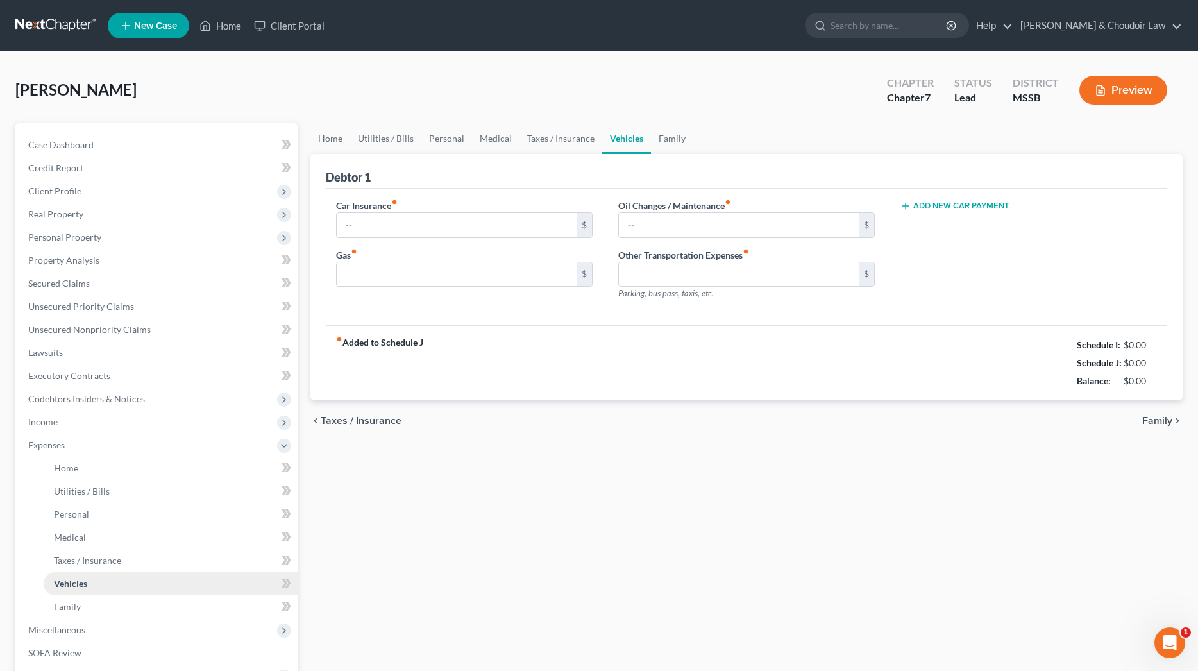
type input "0.00"
drag, startPoint x: 457, startPoint y: 227, endPoint x: 254, endPoint y: 225, distance: 203.3
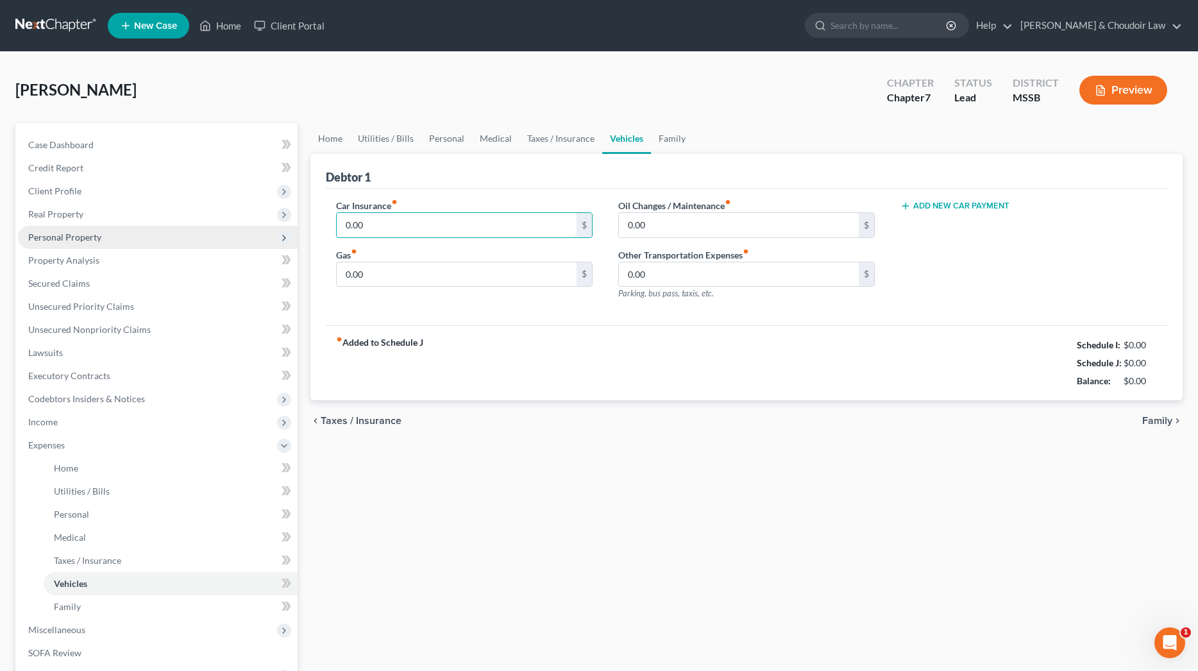
click at [255, 225] on div "Petition Navigation Case Dashboard Payments Invoices Payments Payments Credit R…" at bounding box center [599, 458] width 1180 height 671
type input "2"
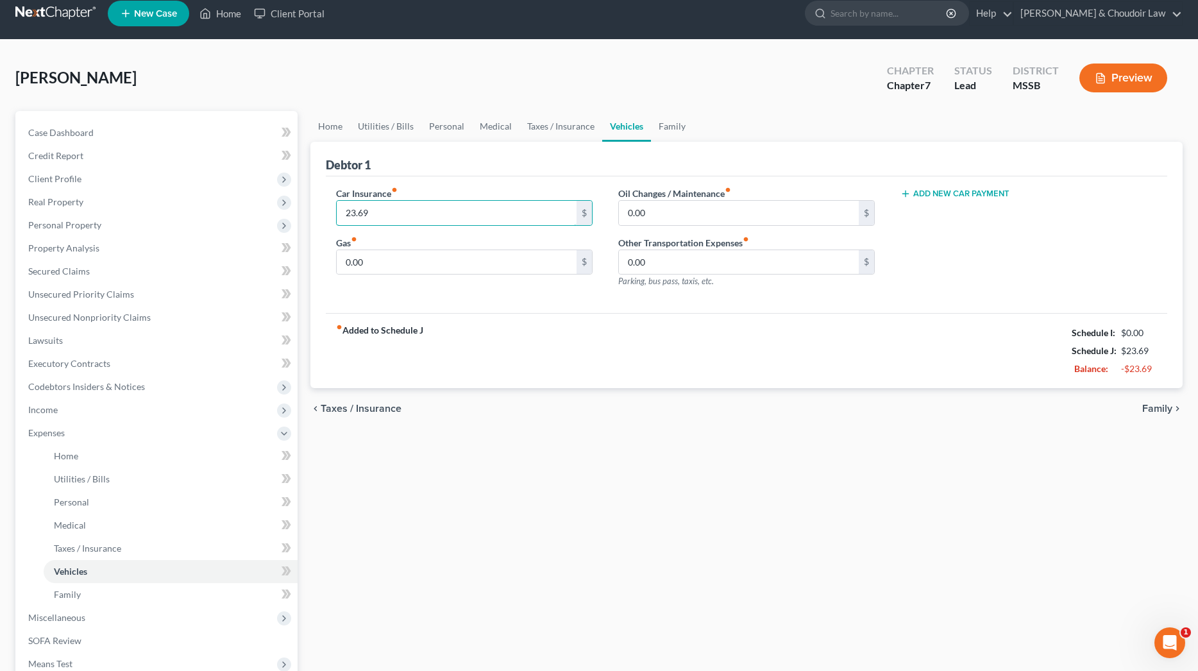
scroll to position [13, 0]
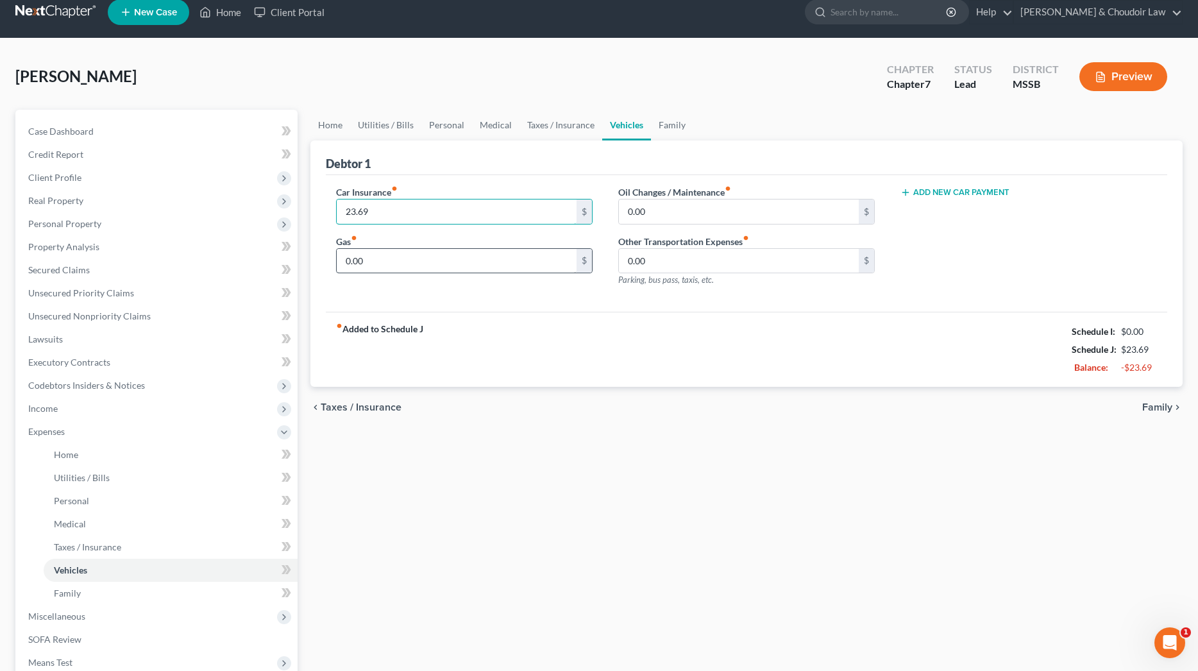
type input "23.69"
click at [407, 262] on input "0.00" at bounding box center [457, 261] width 240 height 24
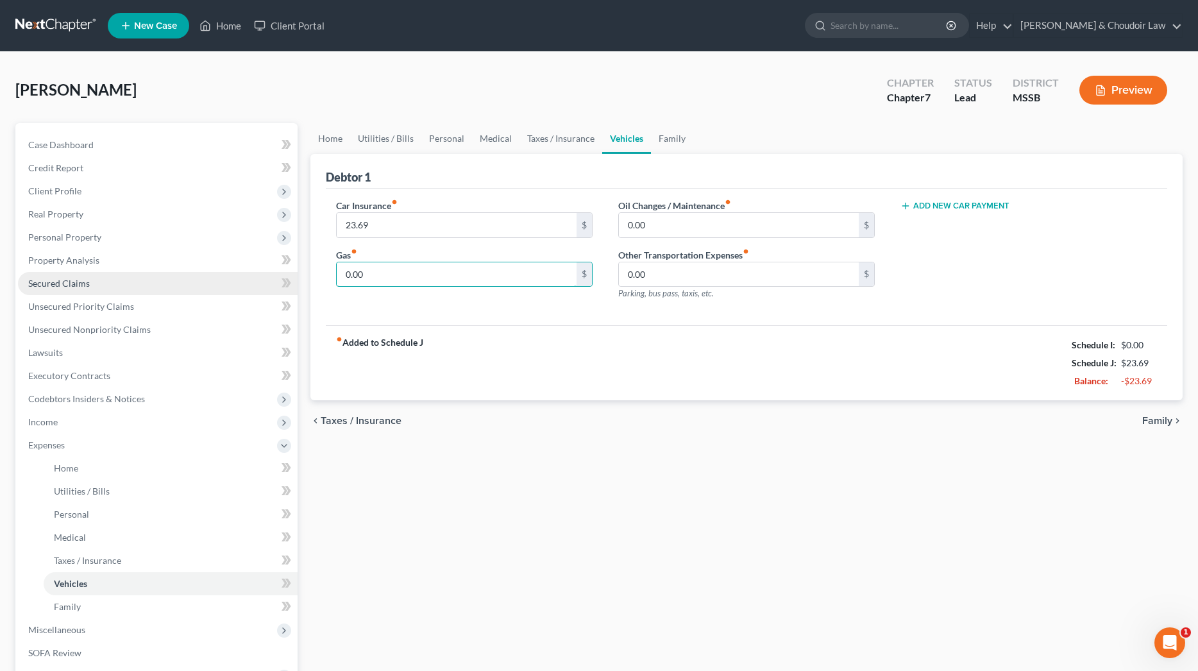
scroll to position [0, 0]
click at [78, 308] on span "Unsecured Priority Claims" at bounding box center [81, 306] width 106 height 11
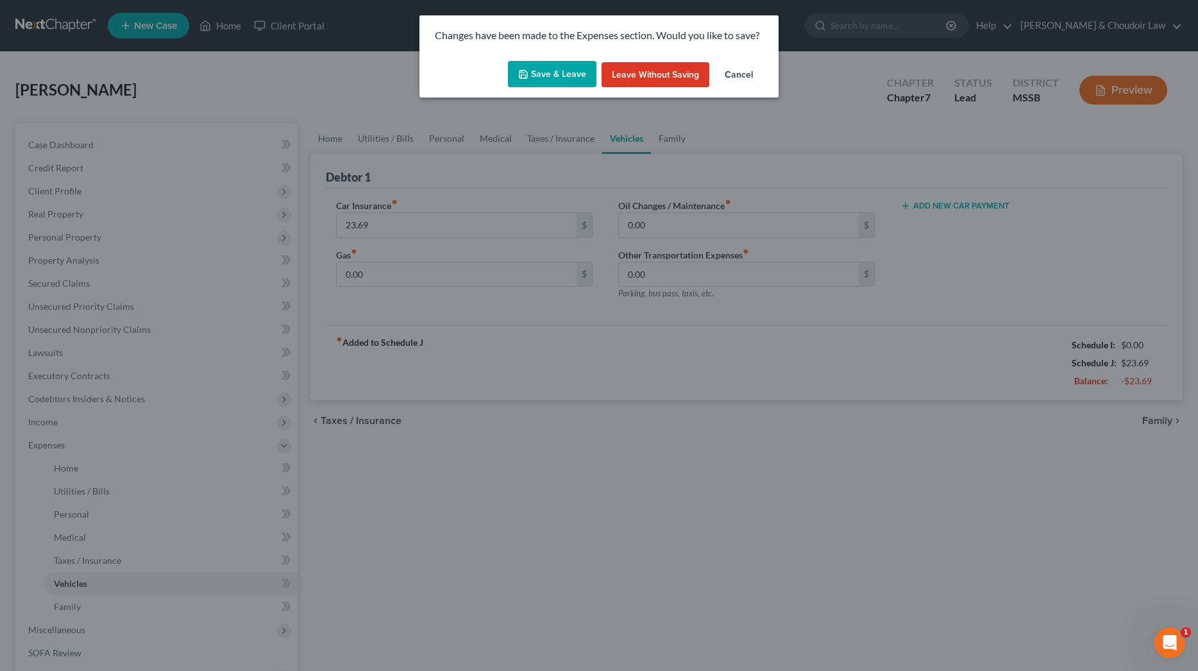
click at [535, 77] on button "Save & Leave" at bounding box center [552, 74] width 88 height 27
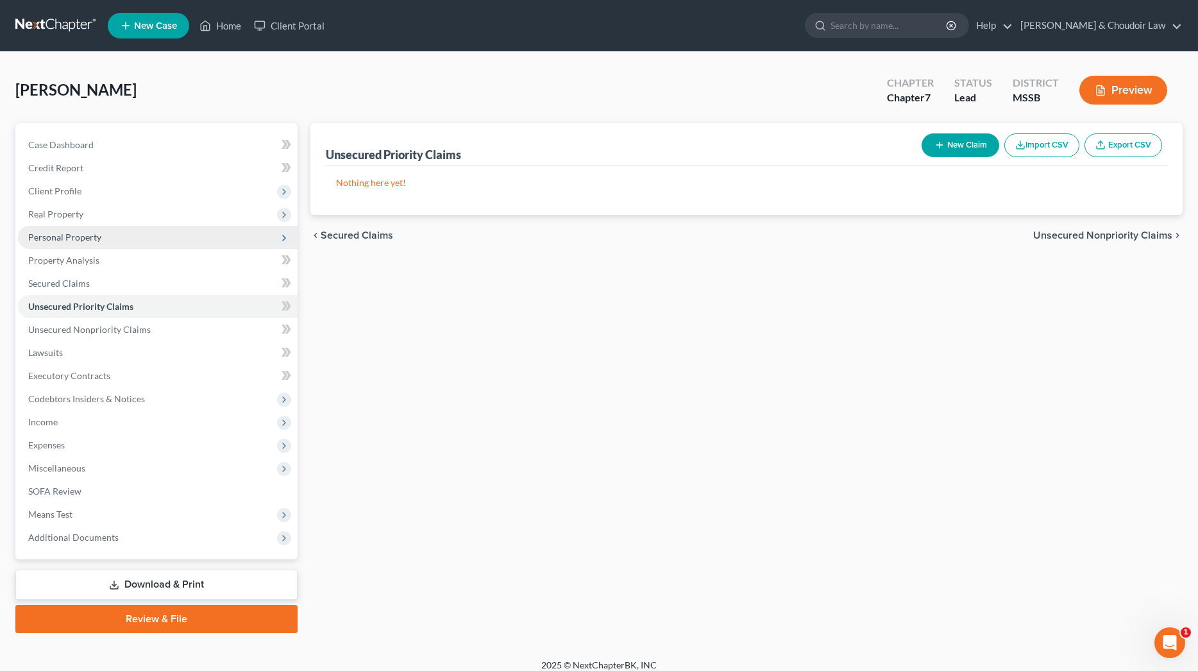
click at [74, 241] on span "Personal Property" at bounding box center [64, 237] width 73 height 11
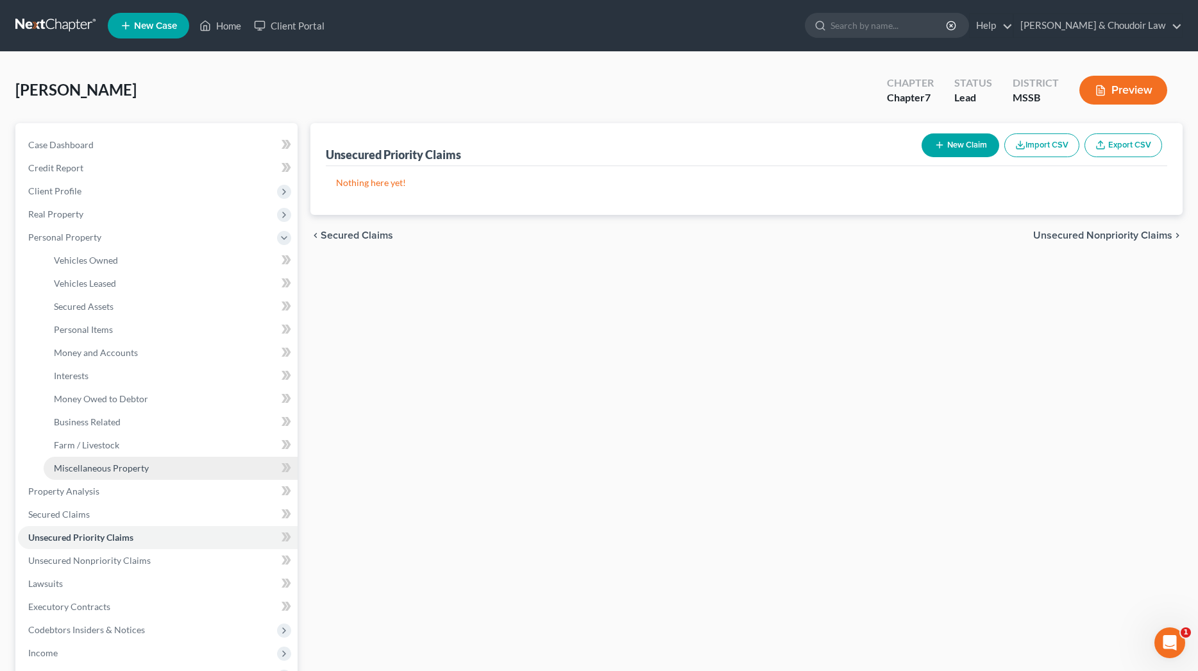
click at [103, 459] on link "Miscellaneous Property" at bounding box center [171, 468] width 254 height 23
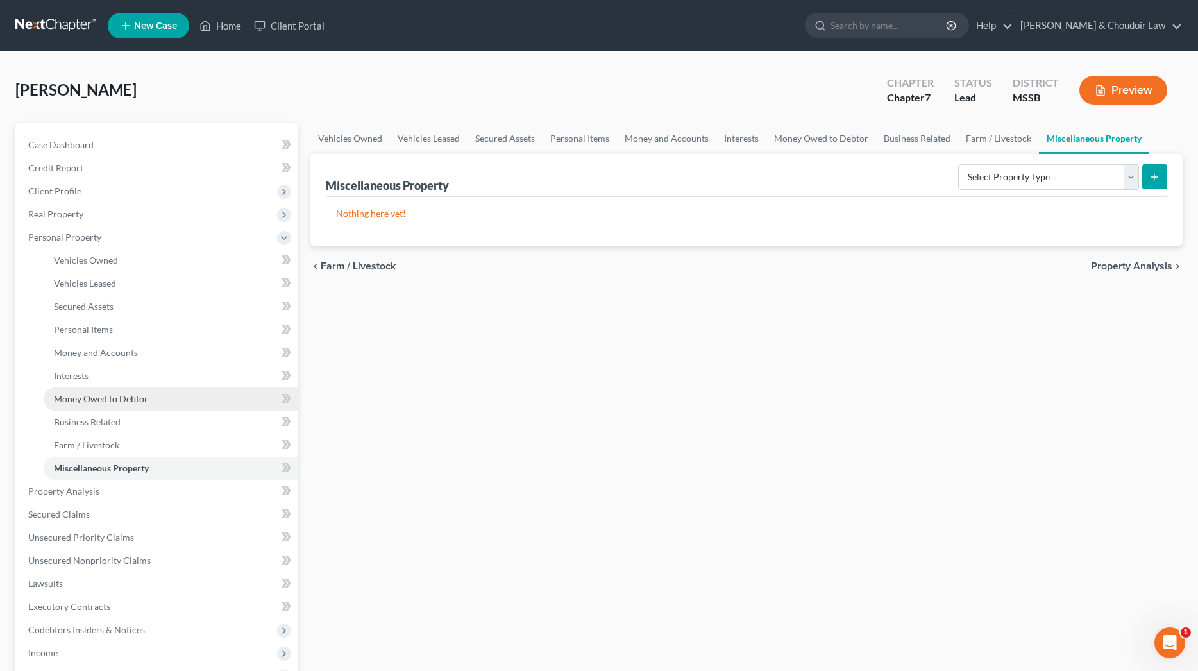
click at [94, 401] on span "Money Owed to Debtor" at bounding box center [101, 398] width 94 height 11
